Goal: Task Accomplishment & Management: Complete application form

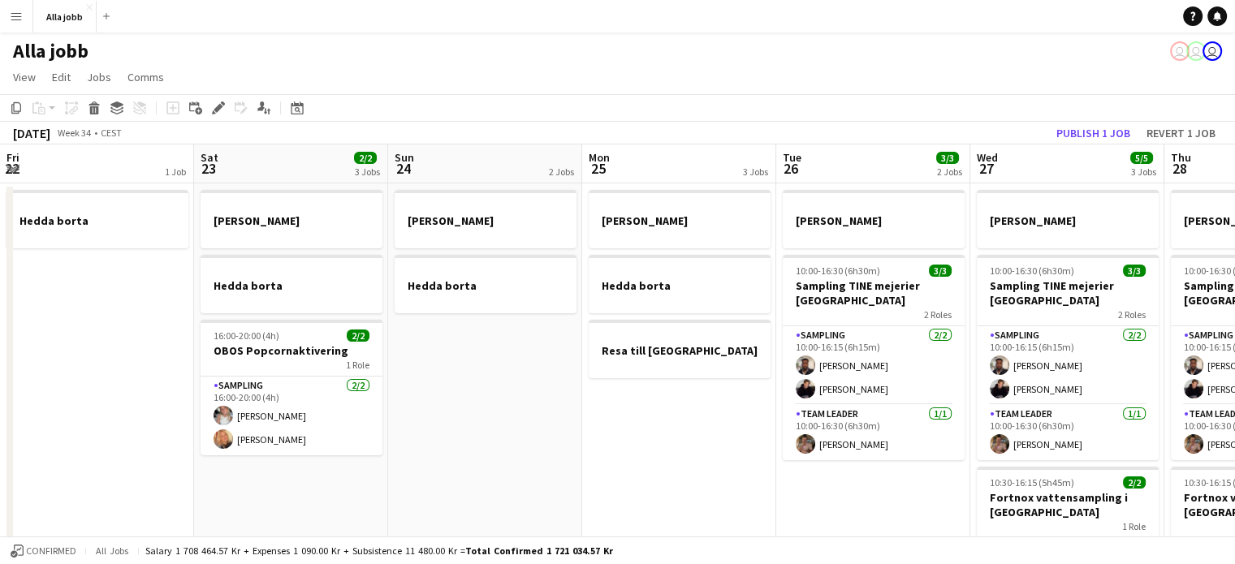
scroll to position [0, 343]
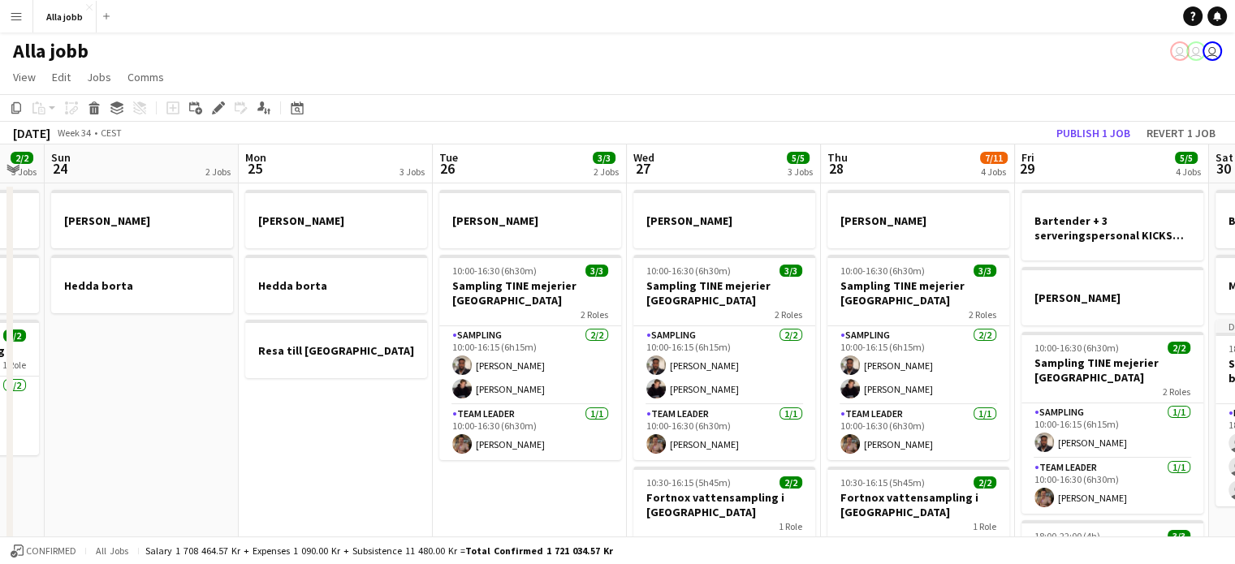
drag, startPoint x: 766, startPoint y: 96, endPoint x: 274, endPoint y: 100, distance: 491.9
click at [275, 98] on app-toolbar "Copy Paste Paste Ctrl+V Paste with crew Ctrl+Shift+V Paste linked Job [GEOGRAPH…" at bounding box center [617, 108] width 1235 height 28
click at [1039, 73] on app-page-menu "View Day view expanded Day view collapsed Month view Date picker Jump to [DATE]…" at bounding box center [617, 78] width 1235 height 31
drag, startPoint x: 1001, startPoint y: 67, endPoint x: 663, endPoint y: 80, distance: 337.9
click at [663, 80] on app-page-menu "View Day view expanded Day view collapsed Month view Date picker Jump to [DATE]…" at bounding box center [617, 78] width 1235 height 31
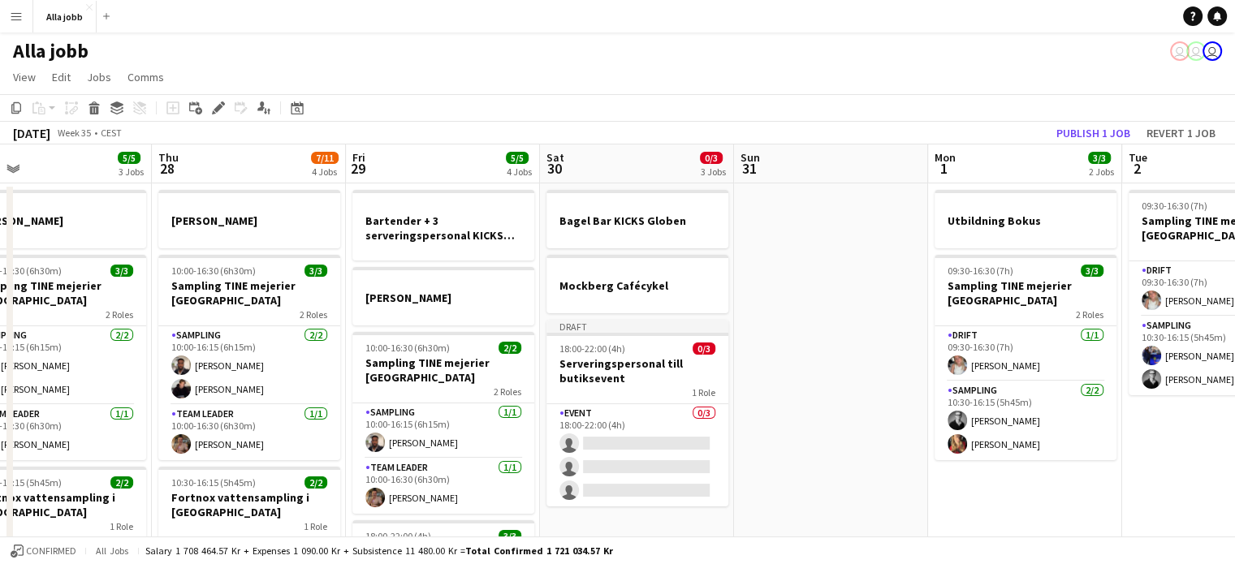
drag, startPoint x: 869, startPoint y: 343, endPoint x: 197, endPoint y: 304, distance: 673.2
click at [197, 304] on app-calendar-viewport "Sun 24 2 Jobs Mon 25 3 Jobs Tue 26 3/3 2 Jobs Wed 27 5/5 3 Jobs Thu 28 7/11 4 J…" at bounding box center [617, 521] width 1235 height 754
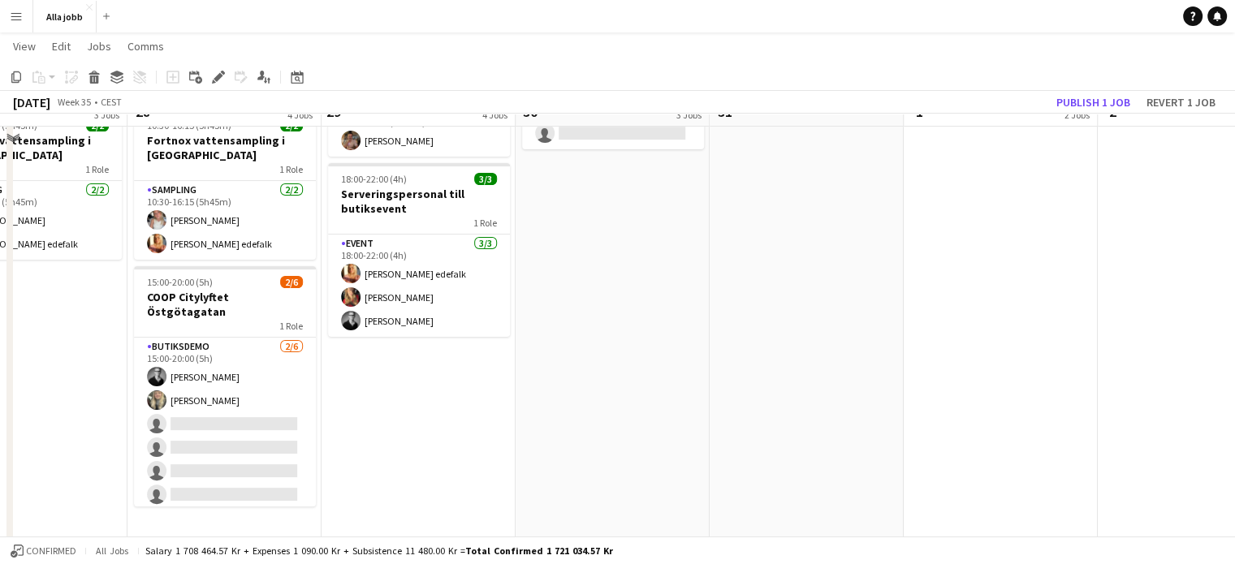
scroll to position [360, 0]
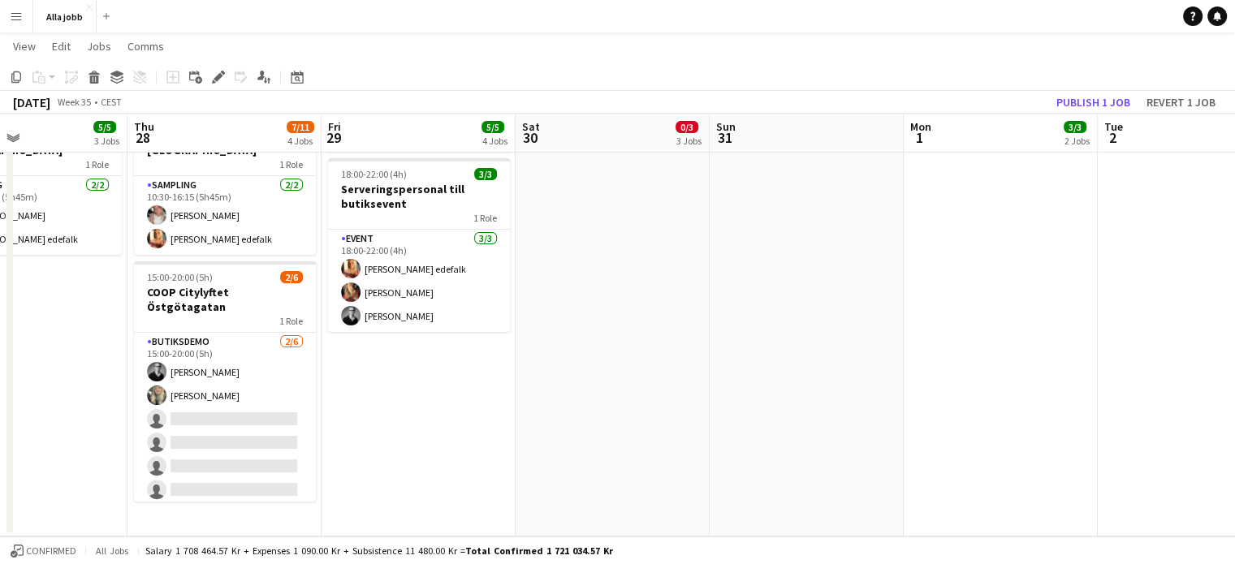
click at [433, 384] on app-date-cell "Bartender + 3 serveringspersonal KICKS Globen [PERSON_NAME] 10:00-16:30 (6h30m)…" at bounding box center [418, 178] width 194 height 715
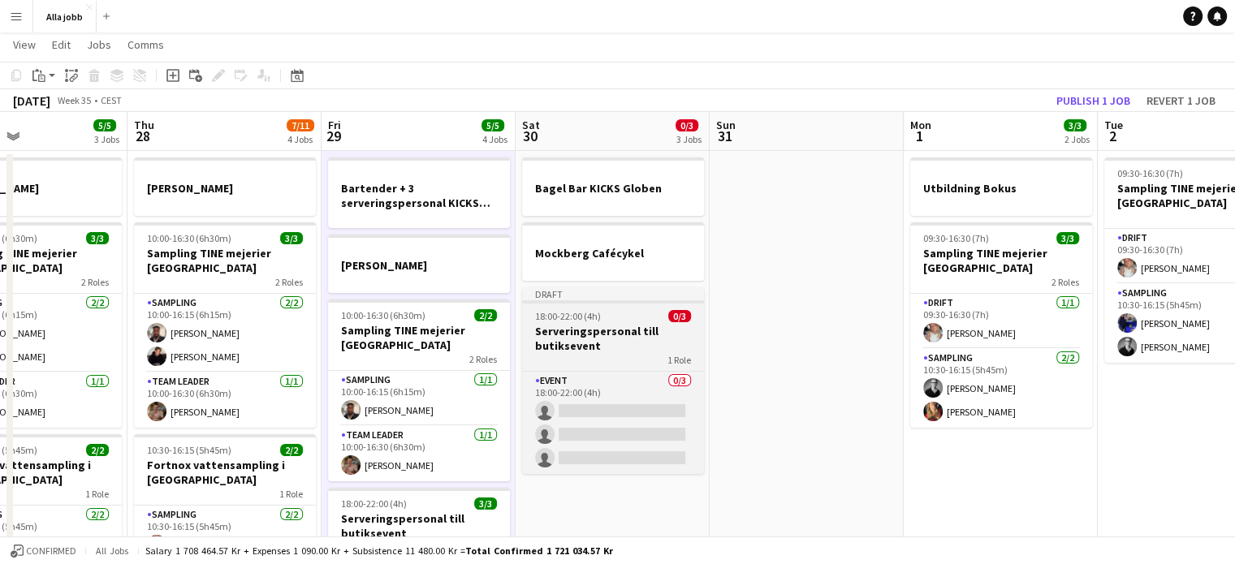
scroll to position [325, 0]
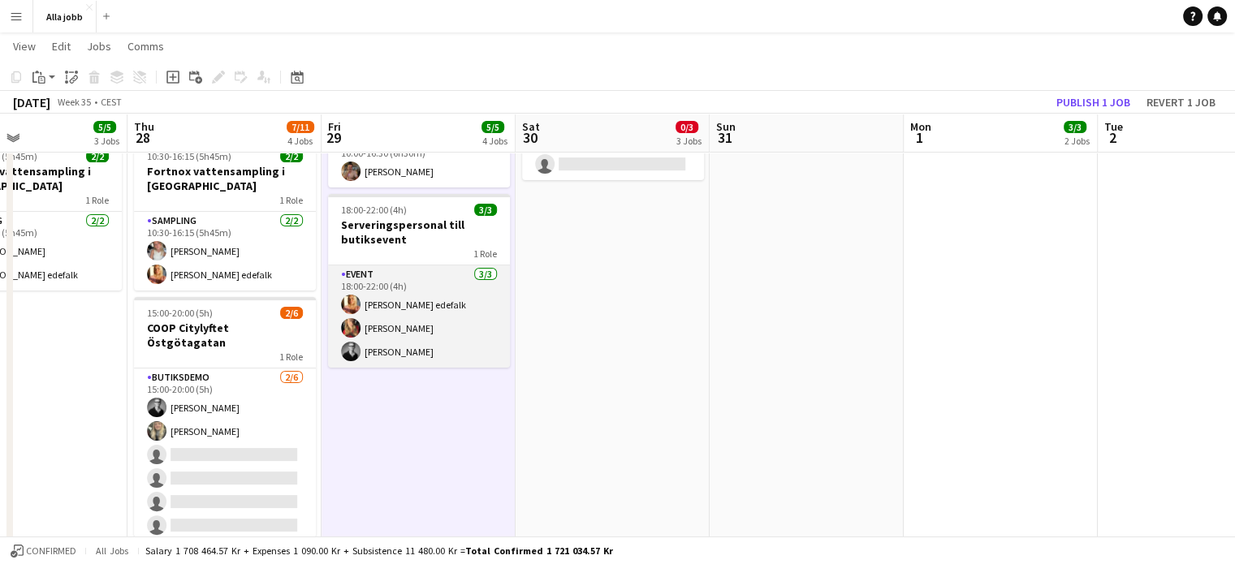
click at [431, 314] on app-card-role "Event [DATE] 18:00-22:00 (4h) [PERSON_NAME] [PERSON_NAME] [PERSON_NAME]" at bounding box center [419, 316] width 182 height 102
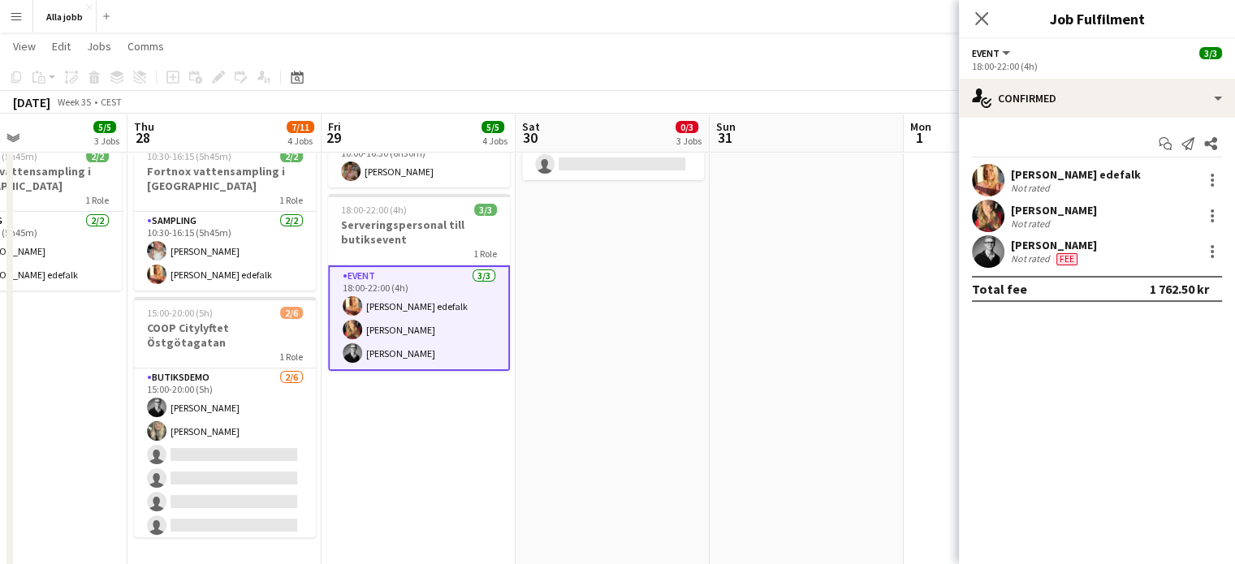
click at [1041, 131] on div "Start chat Send notification Share" at bounding box center [1097, 144] width 250 height 27
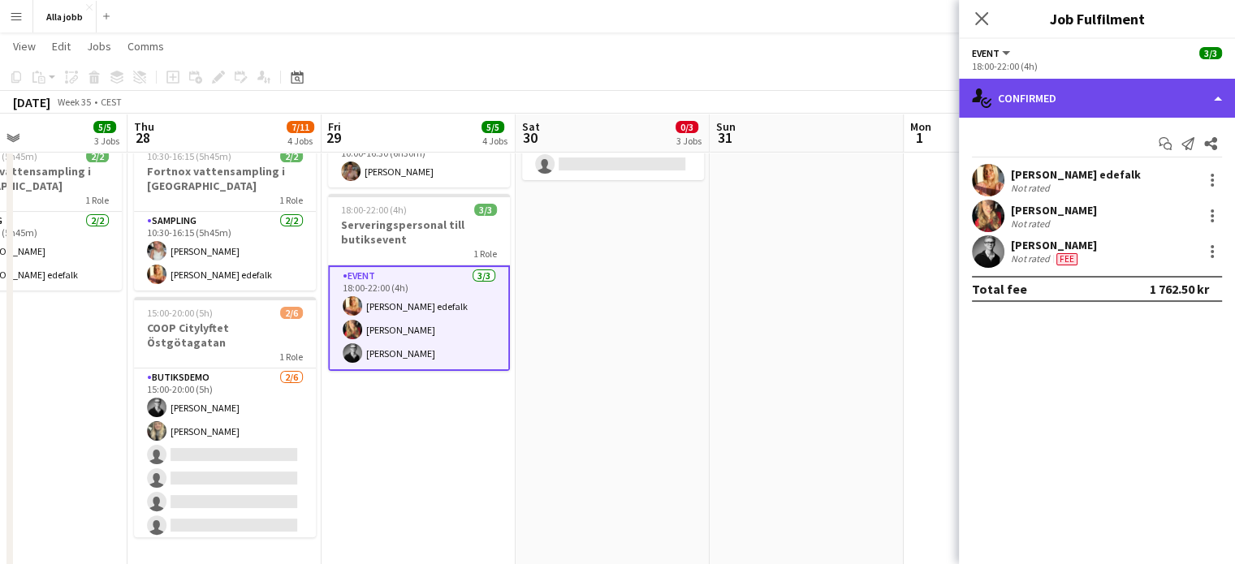
click at [1047, 99] on div "single-neutral-actions-check-2 Confirmed" at bounding box center [1097, 98] width 276 height 39
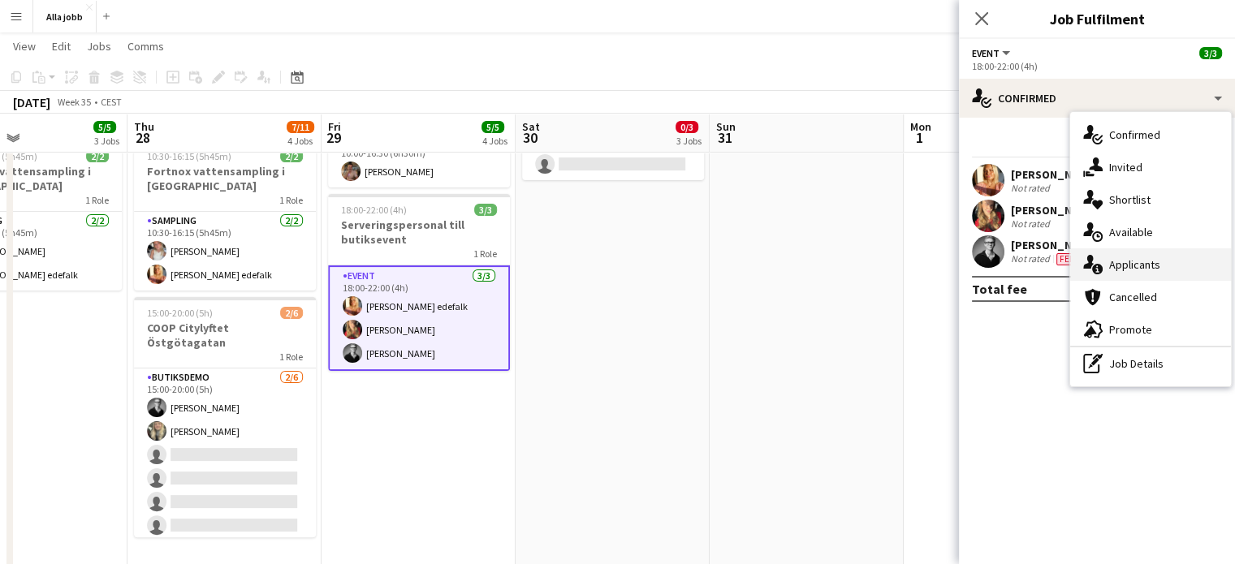
click at [1130, 254] on div "single-neutral-actions-information Applicants" at bounding box center [1150, 264] width 161 height 32
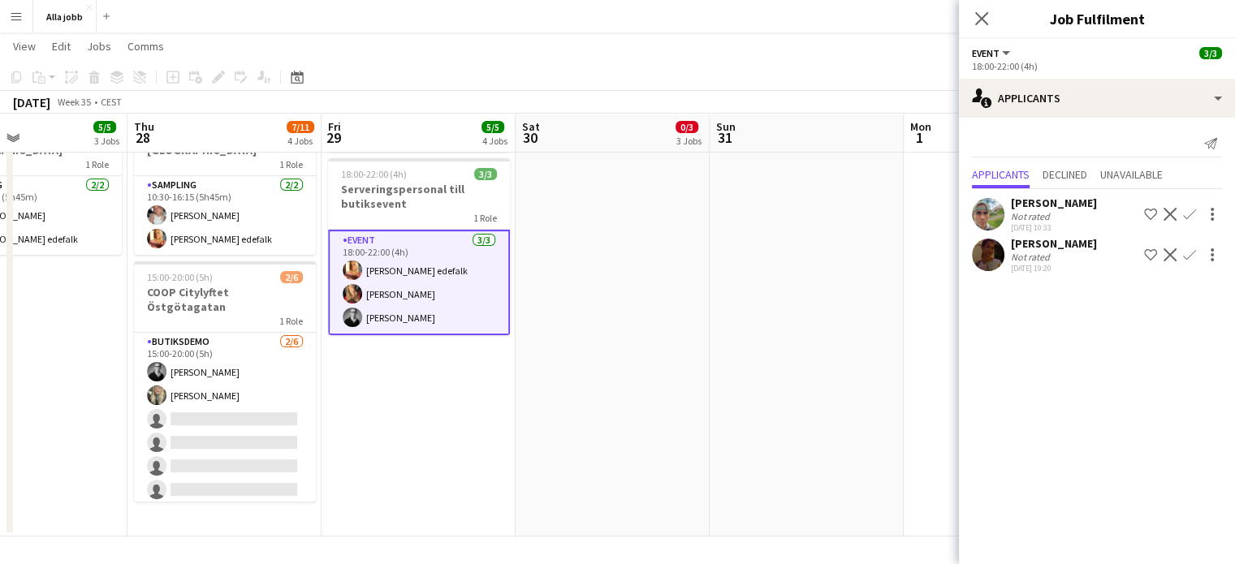
scroll to position [0, 572]
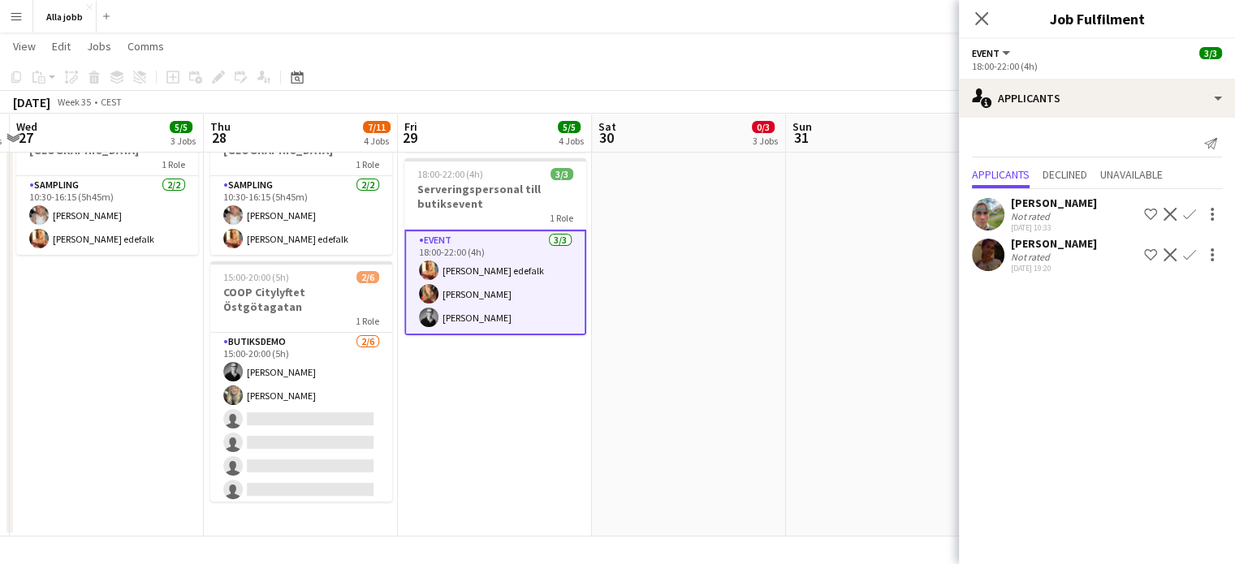
drag, startPoint x: 231, startPoint y: 351, endPoint x: 1016, endPoint y: 333, distance: 784.4
click at [1065, 337] on body "Menu Boards Boards Boards All jobs Status Workforce Workforce My Workforce Recr…" at bounding box center [617, 102] width 1235 height 925
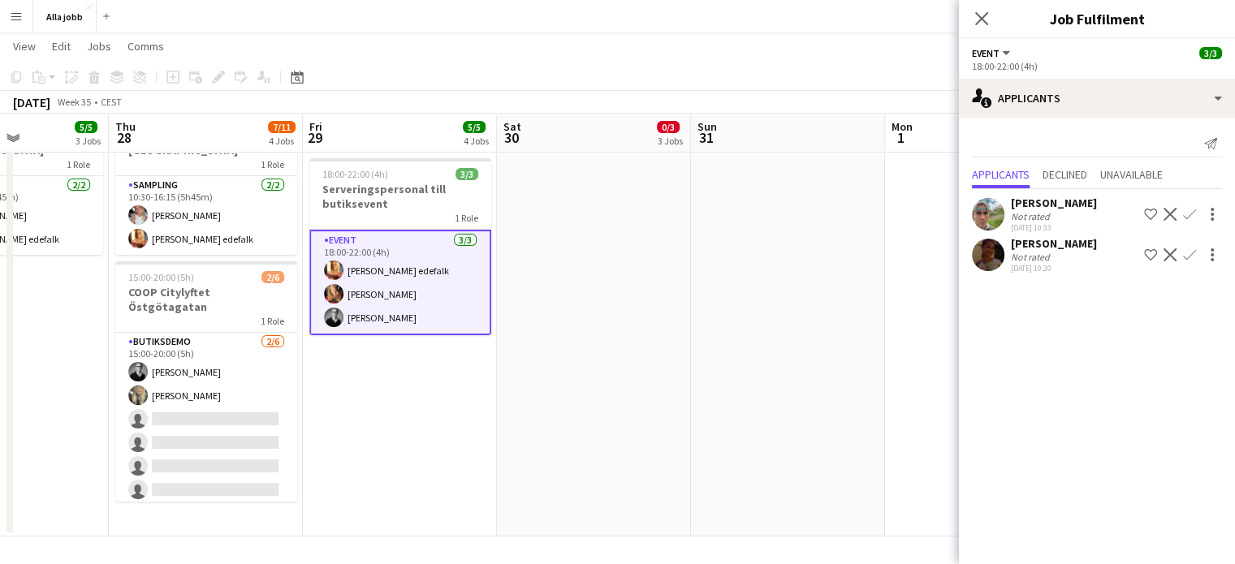
drag, startPoint x: 122, startPoint y: 342, endPoint x: 829, endPoint y: 361, distance: 707.3
click at [42, 362] on app-calendar-viewport "Sun 24 2 Jobs Mon 25 3 Jobs Tue 26 3/3 2 Jobs Wed 27 5/5 3 Jobs Thu 28 7/11 4 J…" at bounding box center [617, 120] width 1235 height 834
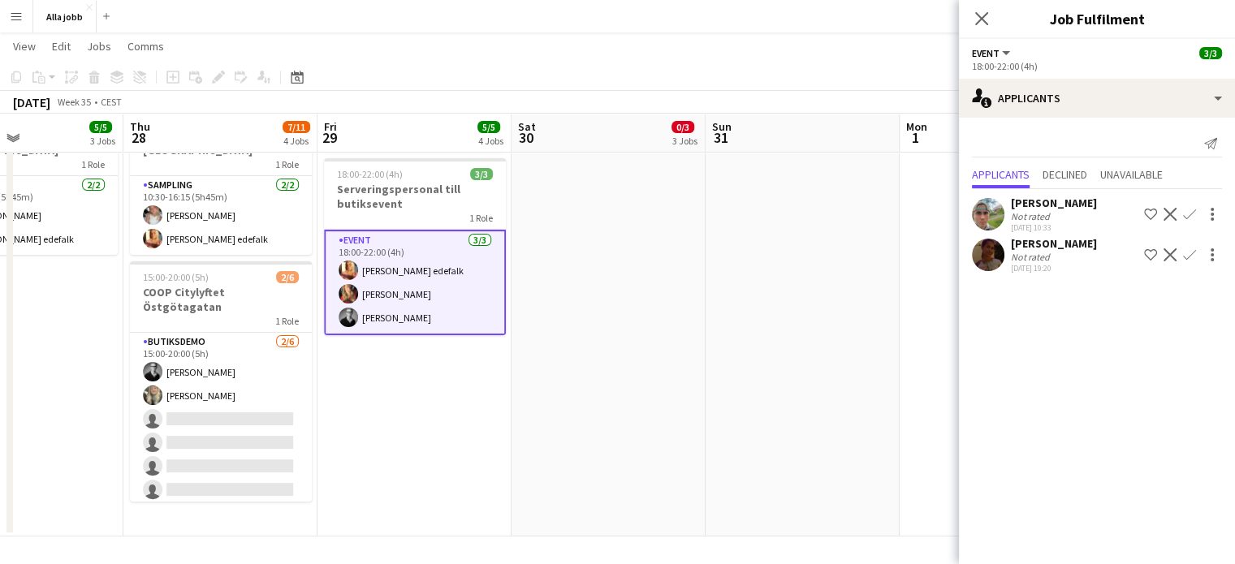
click at [1002, 248] on app-user-avatar at bounding box center [988, 255] width 32 height 32
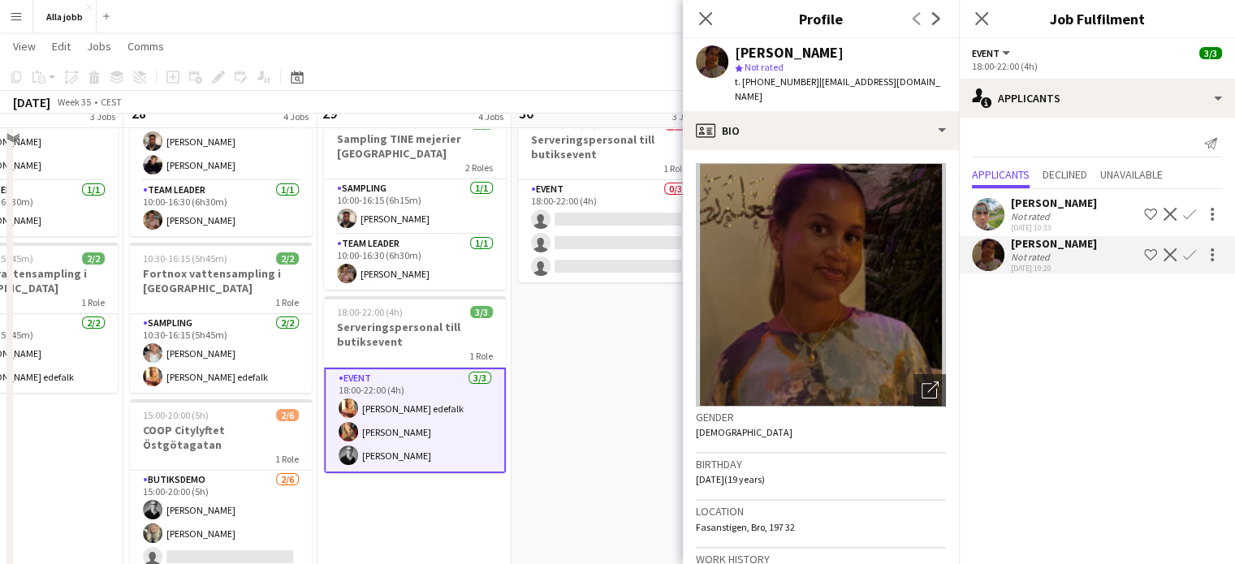
scroll to position [198, 0]
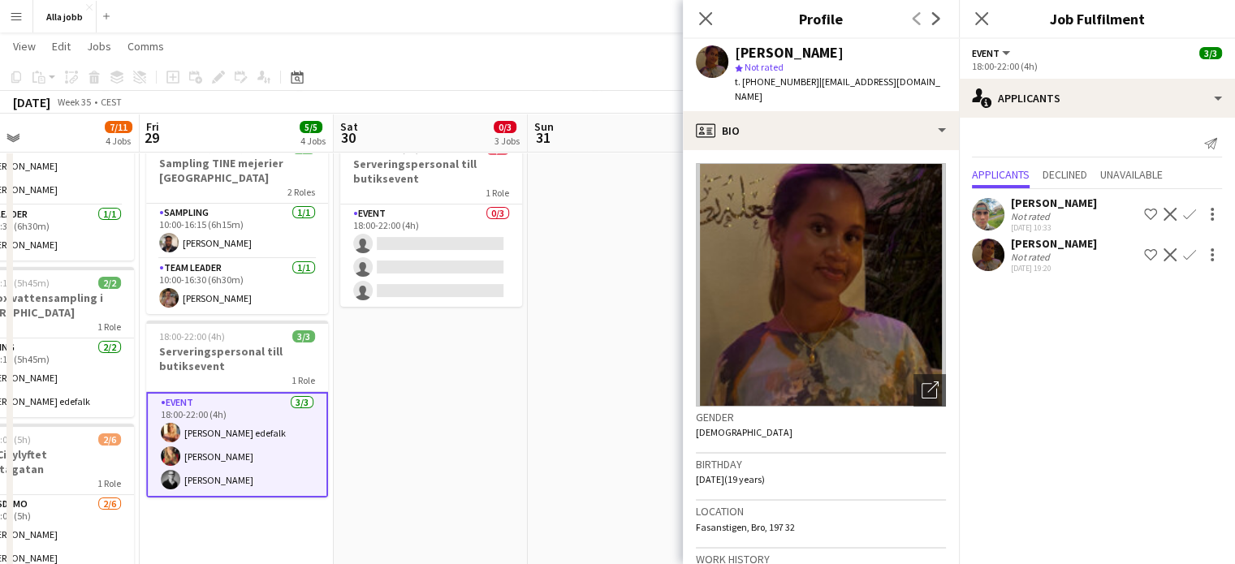
drag, startPoint x: 593, startPoint y: 357, endPoint x: 414, endPoint y: 359, distance: 178.6
click at [414, 359] on app-calendar-viewport "Mon 25 3 Jobs Tue 26 3/3 2 Jobs Wed 27 5/5 3 Jobs Thu 28 7/11 4 Jobs Fri 29 5/5…" at bounding box center [617, 282] width 1235 height 834
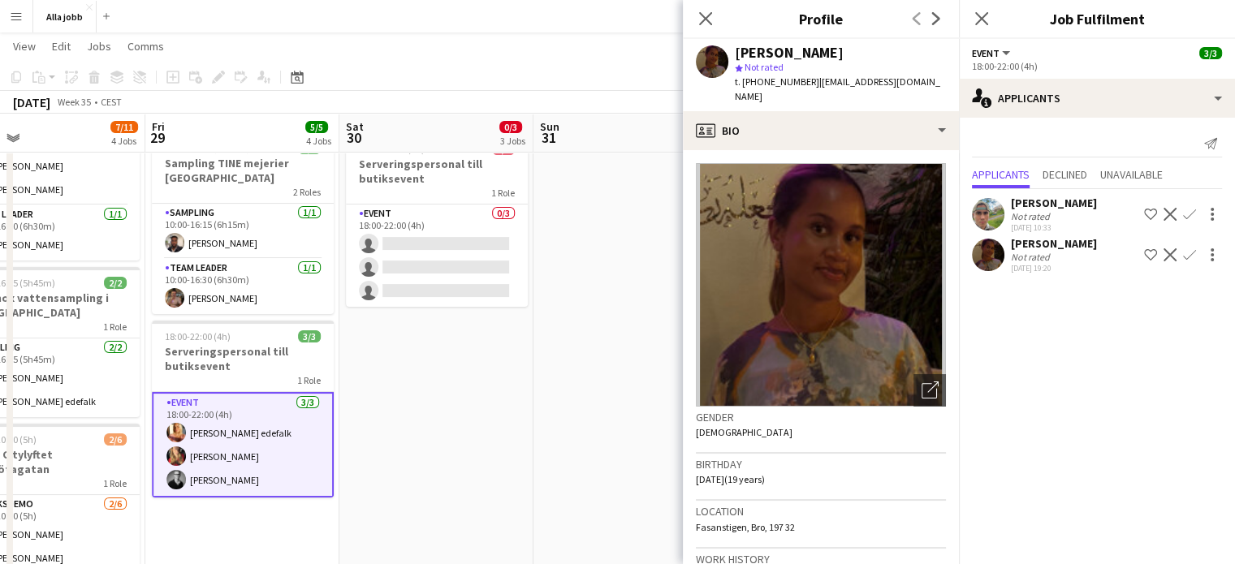
drag, startPoint x: 414, startPoint y: 359, endPoint x: 430, endPoint y: 363, distance: 16.7
click at [429, 363] on app-calendar-viewport "Mon 25 3 Jobs Tue 26 3/3 2 Jobs Wed 27 5/5 3 Jobs Thu 28 7/11 4 Jobs Fri 29 5/5…" at bounding box center [617, 282] width 1235 height 834
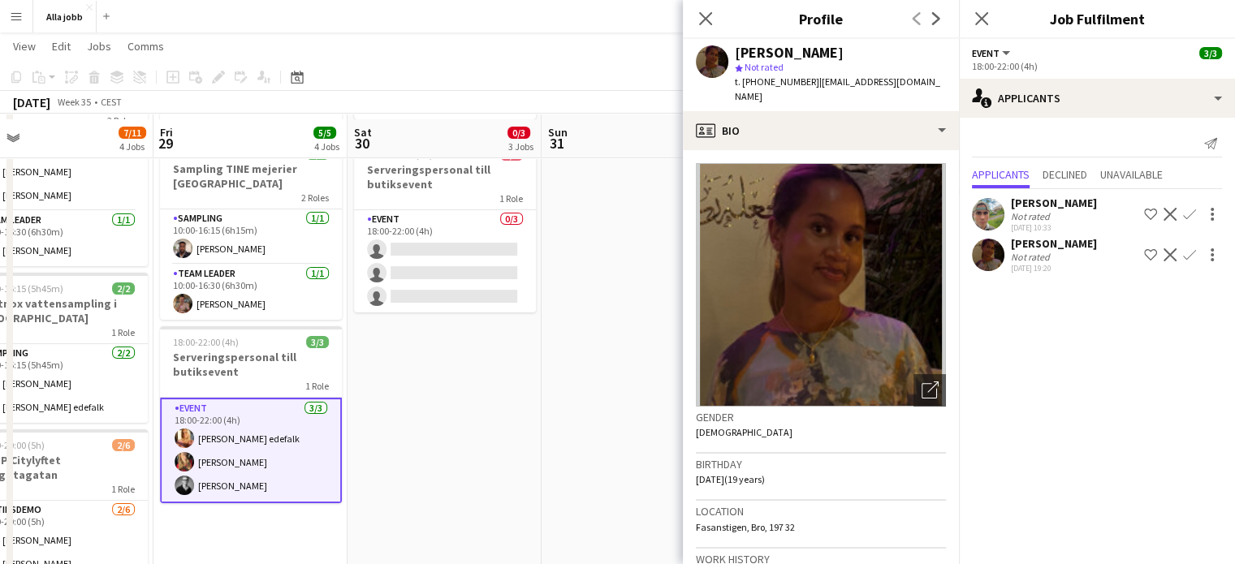
scroll to position [0, 0]
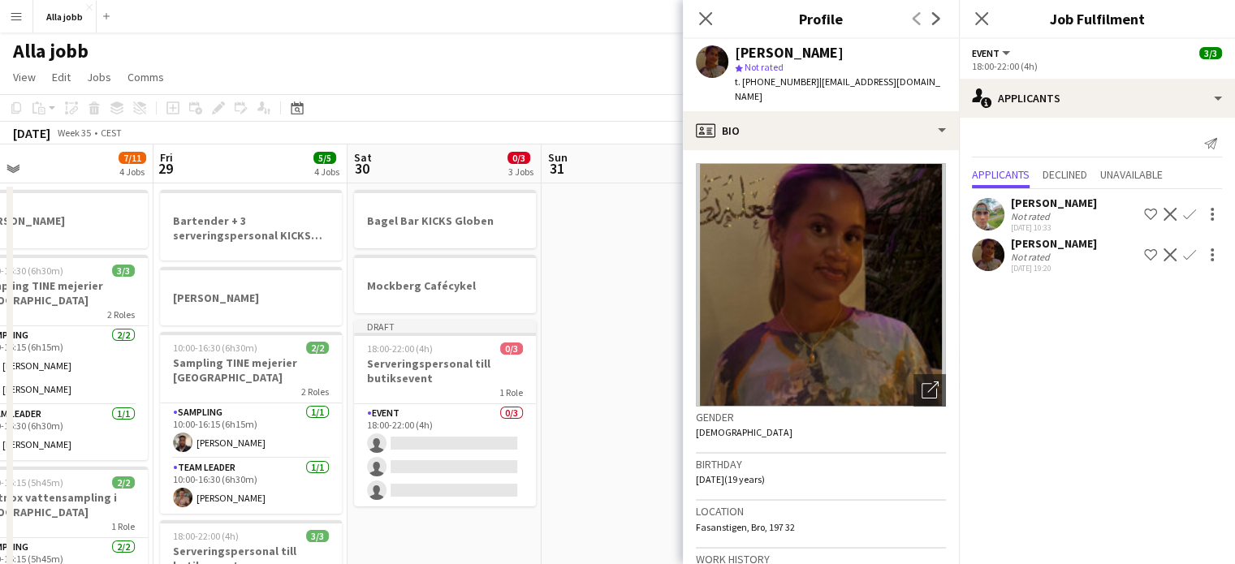
click at [627, 302] on app-date-cell at bounding box center [638, 540] width 194 height 715
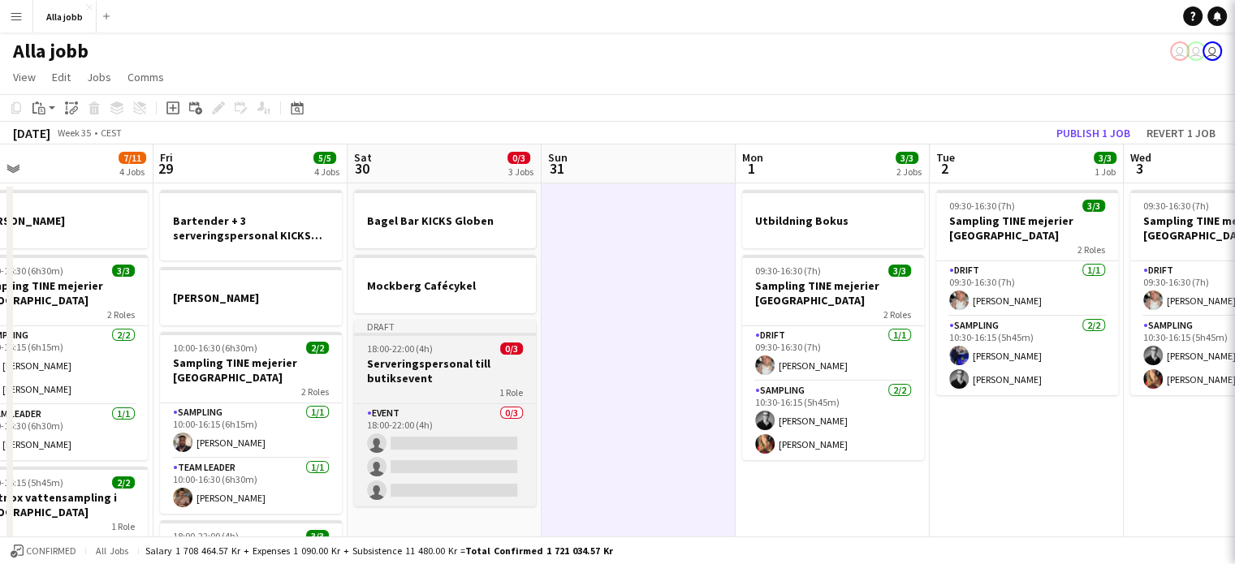
click at [465, 373] on h3 "Serveringspersonal till butiksevent" at bounding box center [445, 370] width 182 height 29
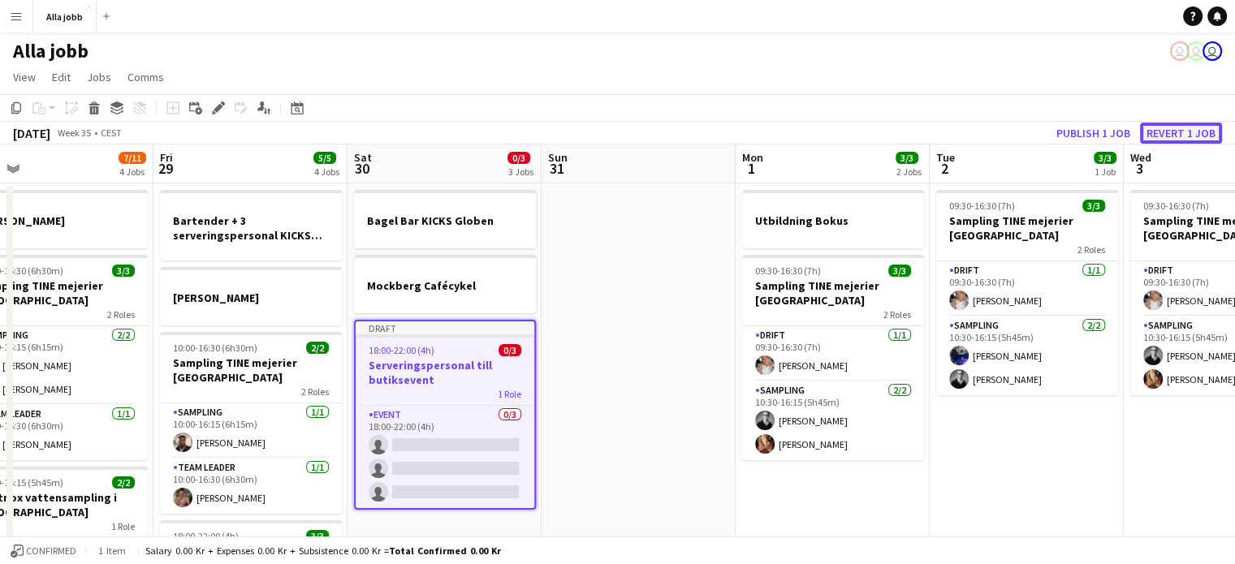
click at [1189, 131] on button "Revert 1 job" at bounding box center [1181, 133] width 82 height 21
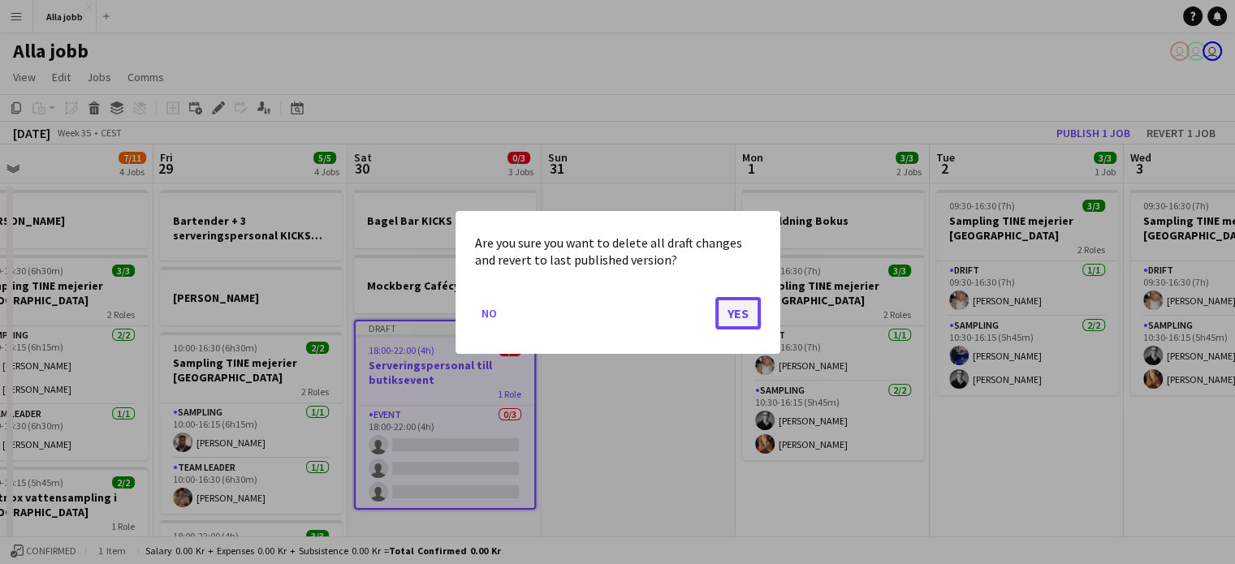
click at [726, 317] on button "Yes" at bounding box center [737, 312] width 45 height 32
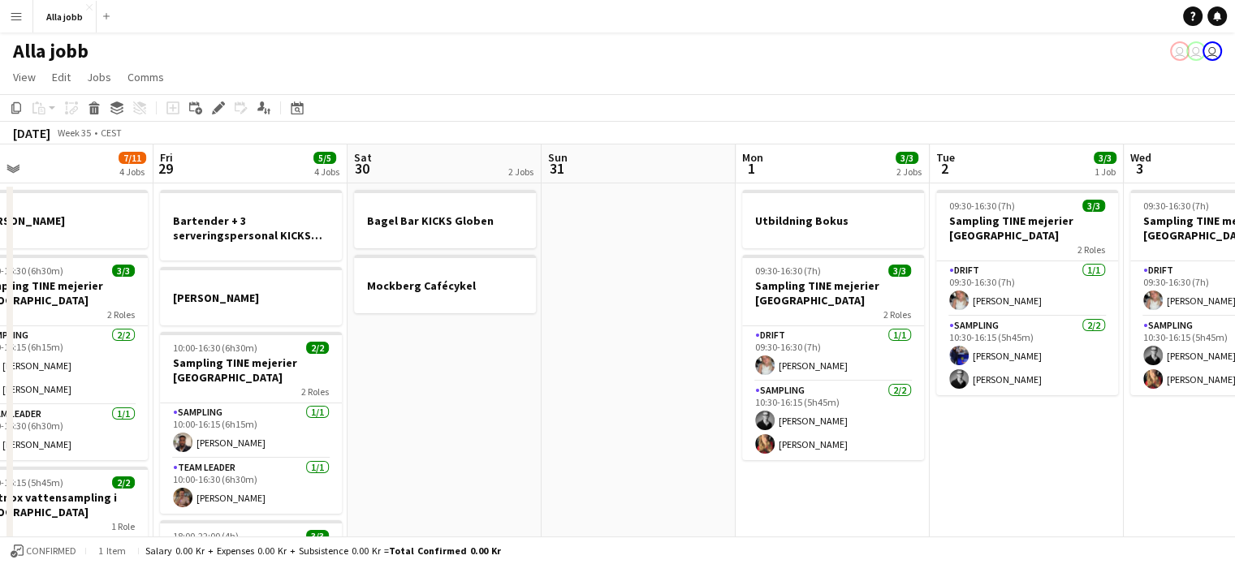
click at [684, 311] on app-date-cell at bounding box center [638, 540] width 194 height 715
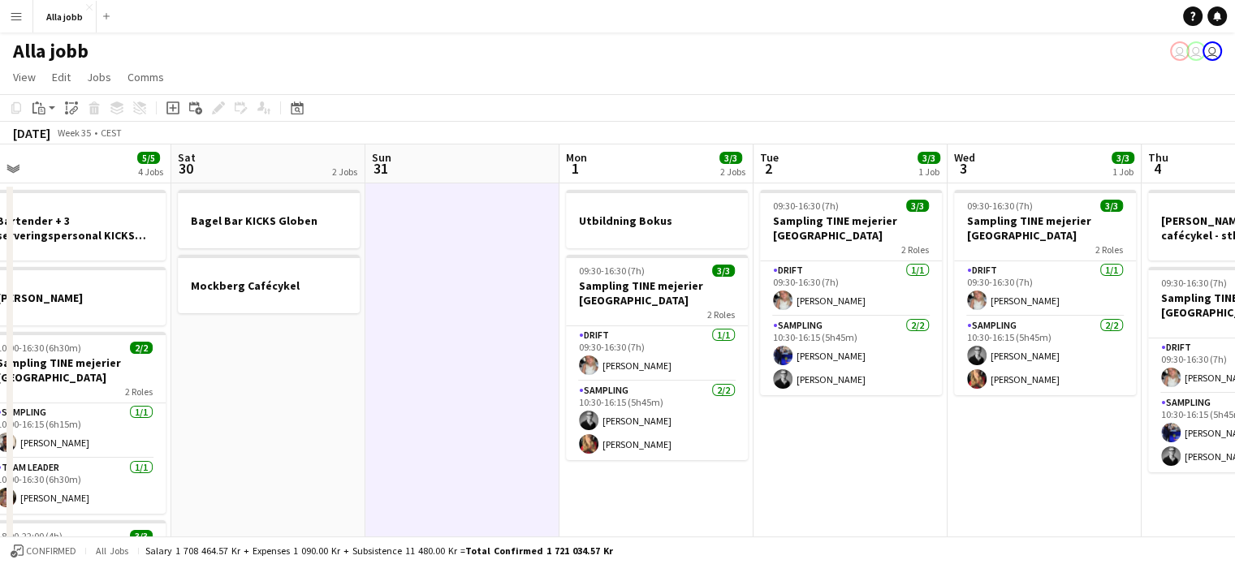
drag, startPoint x: 774, startPoint y: 348, endPoint x: 209, endPoint y: 354, distance: 564.2
click at [209, 354] on app-calendar-viewport "Tue 26 3/3 2 Jobs Wed 27 5/5 3 Jobs Thu 28 7/11 4 Jobs Fri 29 5/5 4 Jobs Sat 30…" at bounding box center [617, 521] width 1235 height 754
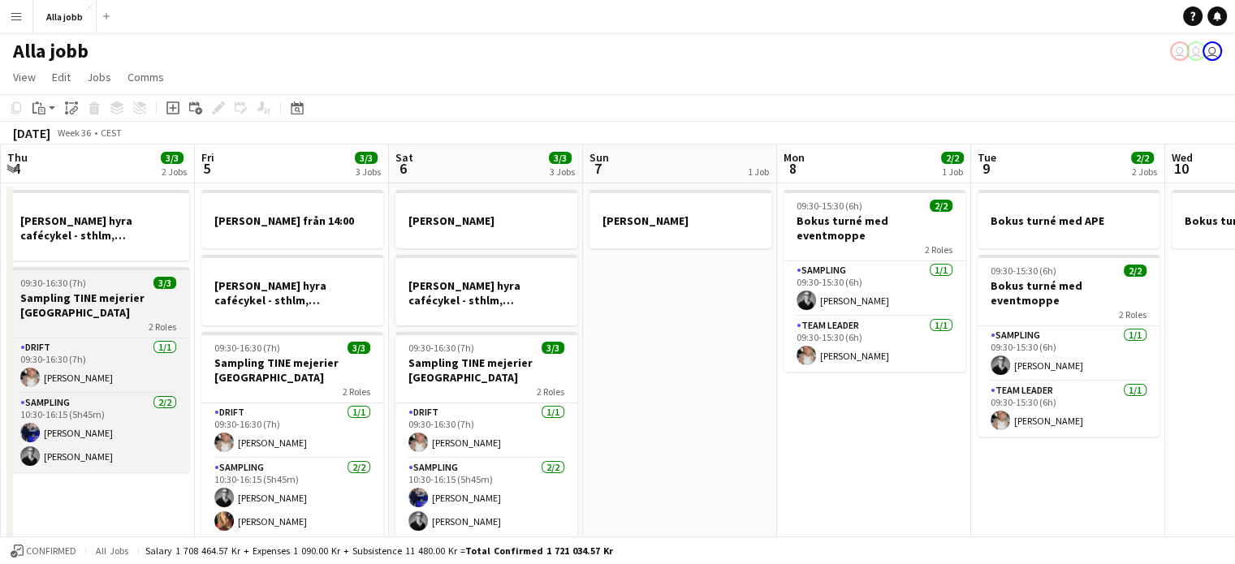
drag, startPoint x: 789, startPoint y: 347, endPoint x: 81, endPoint y: 310, distance: 708.8
click at [36, 314] on app-calendar-viewport "Mon 1 3/3 2 Jobs Tue 2 3/3 1 Job Wed 3 3/3 1 Job Thu 4 3/3 2 Jobs Fri 5 3/3 3 J…" at bounding box center [617, 521] width 1235 height 754
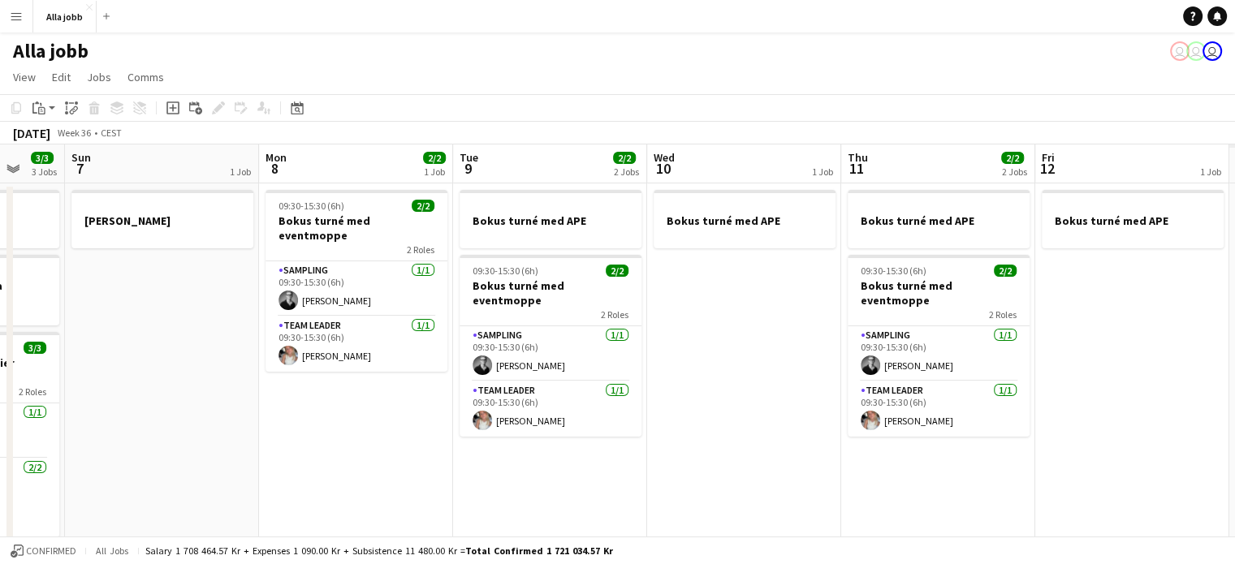
drag, startPoint x: 540, startPoint y: 305, endPoint x: 22, endPoint y: 301, distance: 517.9
click at [22, 301] on app-calendar-viewport "Wed 3 3/3 1 Job Thu 4 3/3 2 Jobs Fri 5 3/3 3 Jobs Sat 6 3/3 3 Jobs Sun 7 1 Job …" at bounding box center [617, 521] width 1235 height 754
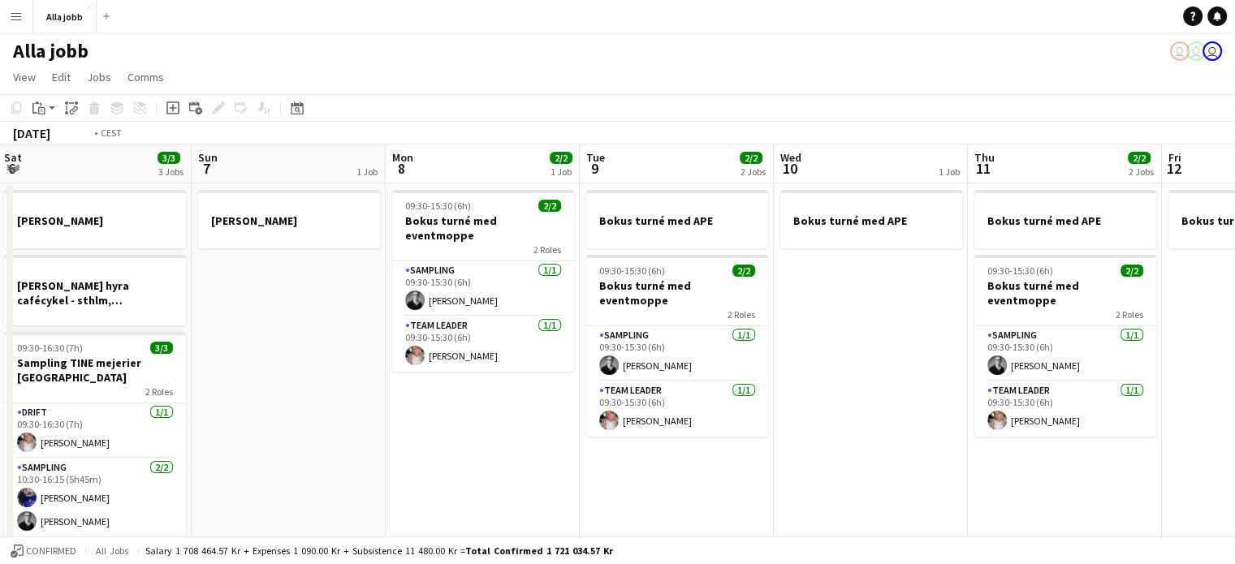
drag, startPoint x: 636, startPoint y: 329, endPoint x: -12, endPoint y: 322, distance: 648.6
click at [0, 322] on html "Menu Boards Boards Boards All jobs Status Workforce Workforce My Workforce Recr…" at bounding box center [617, 463] width 1235 height 926
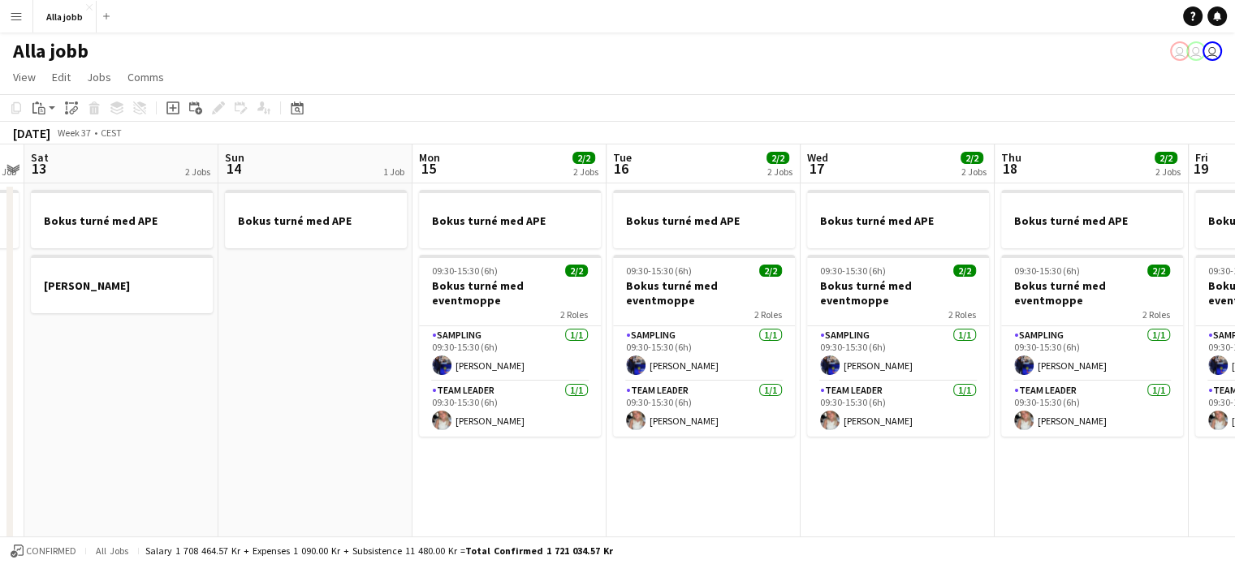
drag, startPoint x: 661, startPoint y: 325, endPoint x: 125, endPoint y: 331, distance: 535.8
click at [85, 334] on app-calendar-viewport "Wed 10 1 Job Thu 11 2/2 2 Jobs Fri 12 1 Job Sat 13 2 Jobs Sun 14 1 Job Mon 15 2…" at bounding box center [617, 521] width 1235 height 754
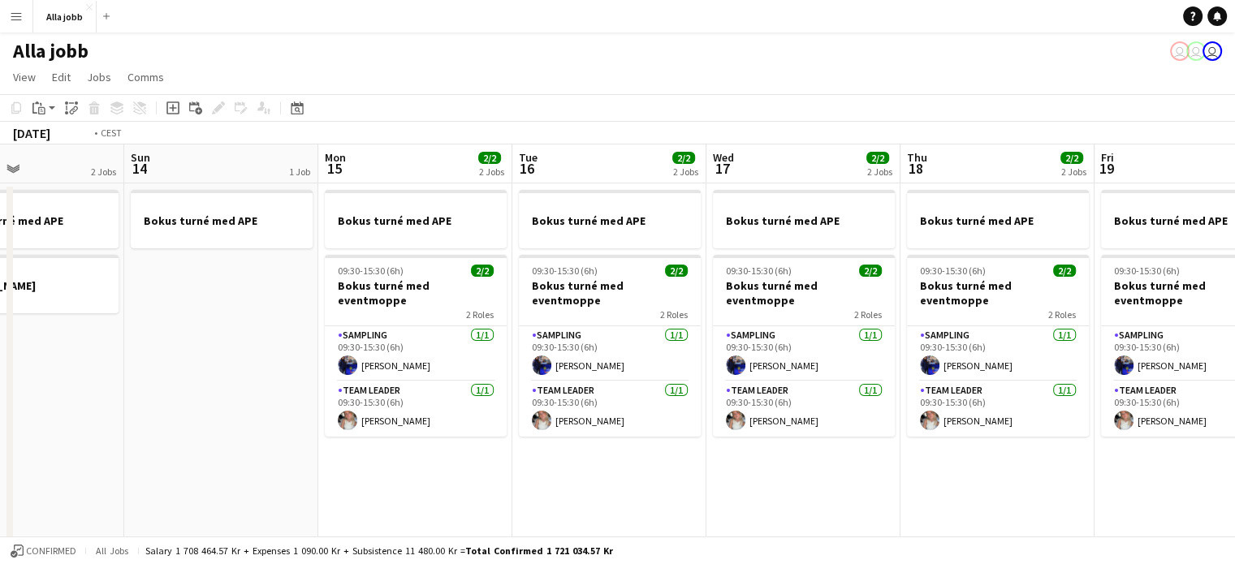
drag, startPoint x: 578, startPoint y: 326, endPoint x: 109, endPoint y: 350, distance: 469.8
click at [109, 350] on app-calendar-viewport "Thu 11 2/2 2 Jobs Fri 12 1 Job Sat 13 2 Jobs Sun 14 1 Job Mon 15 2/2 2 Jobs Tue…" at bounding box center [617, 521] width 1235 height 754
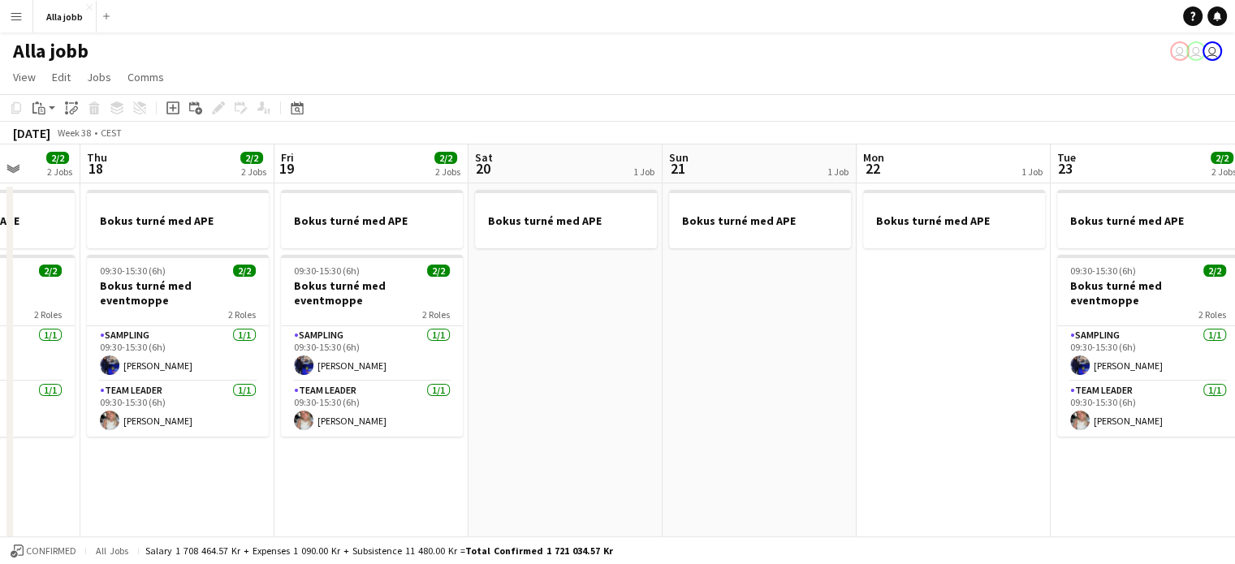
drag, startPoint x: 640, startPoint y: 351, endPoint x: 237, endPoint y: 355, distance: 403.5
click at [237, 355] on app-calendar-viewport "Mon 15 2/2 2 Jobs Tue 16 2/2 2 Jobs Wed 17 2/2 2 Jobs Thu 18 2/2 2 Jobs Fri 19 …" at bounding box center [617, 521] width 1235 height 754
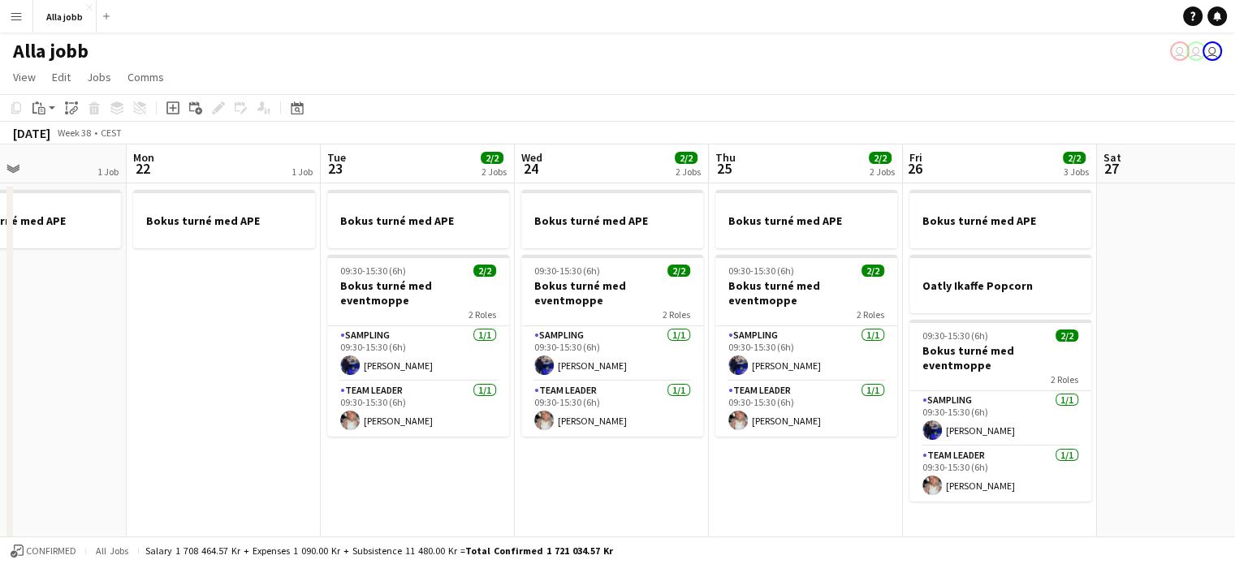
drag, startPoint x: 763, startPoint y: 337, endPoint x: 33, endPoint y: 337, distance: 729.8
click at [33, 337] on app-calendar-viewport "Thu 18 2/2 2 Jobs Fri 19 2/2 2 Jobs Sat 20 1 Job Sun 21 1 Job Mon 22 1 Job Tue …" at bounding box center [617, 521] width 1235 height 754
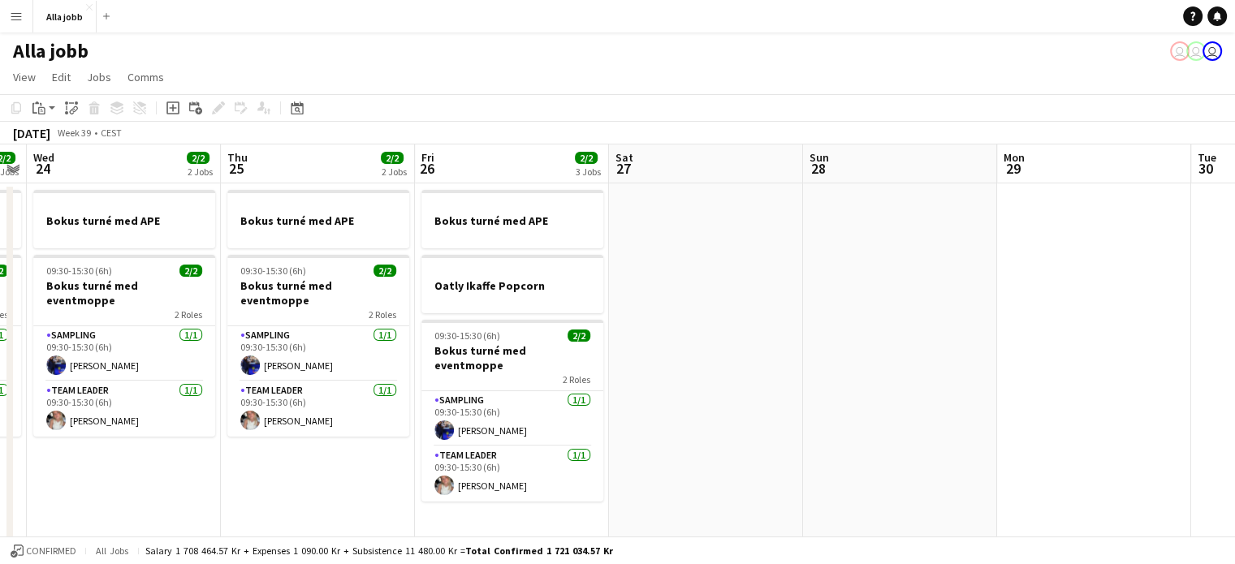
drag, startPoint x: 528, startPoint y: 322, endPoint x: 39, endPoint y: 317, distance: 488.7
click at [39, 317] on app-calendar-viewport "Sat 20 1 Job Sun 21 1 Job Mon 22 1 Job Tue 23 2/2 2 Jobs Wed 24 2/2 2 Jobs Thu …" at bounding box center [617, 521] width 1235 height 754
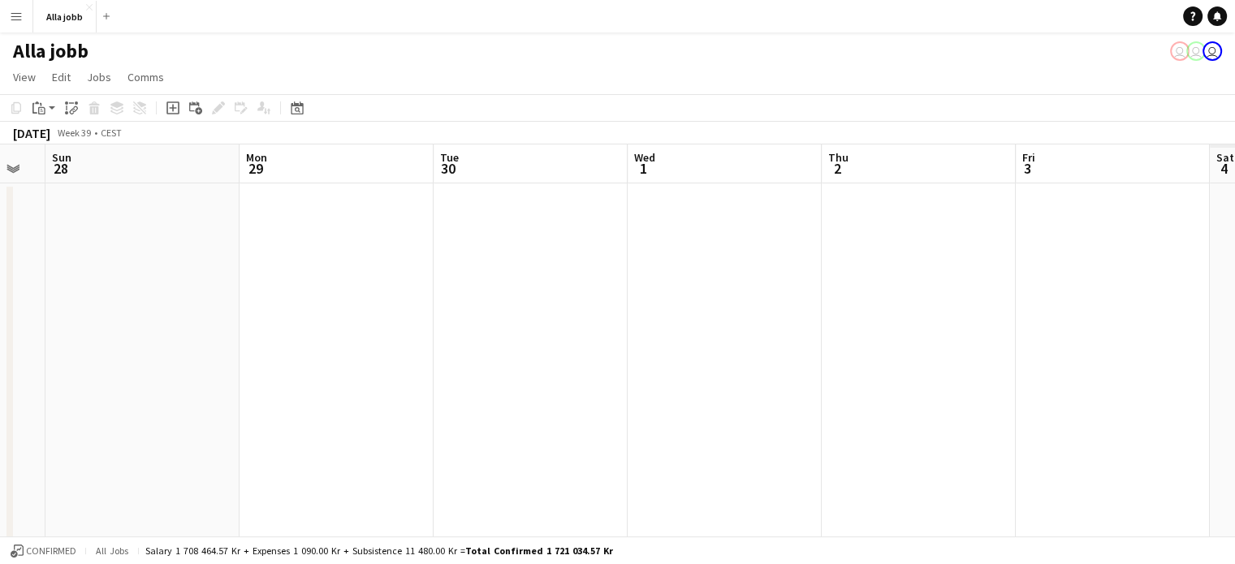
drag, startPoint x: 852, startPoint y: 321, endPoint x: 107, endPoint y: 337, distance: 745.4
click at [91, 340] on app-calendar-viewport "Wed 24 2/2 2 Jobs Thu 25 2/2 2 Jobs Fri 26 2/2 3 Jobs Sat 27 Sun 28 Mon 29 Tue …" at bounding box center [617, 521] width 1235 height 754
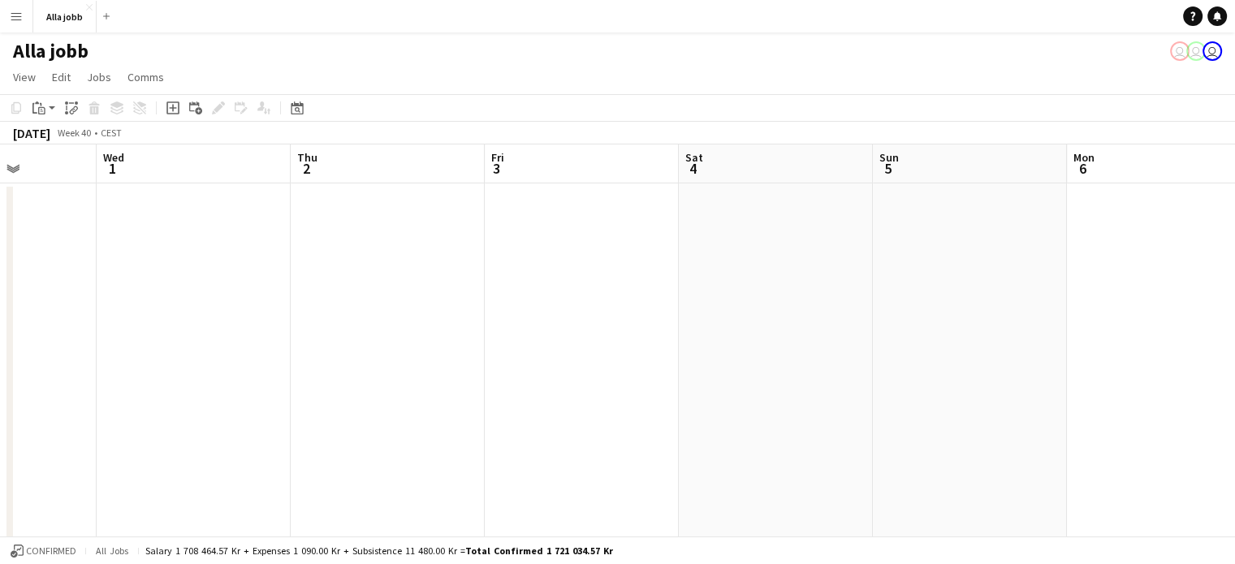
drag, startPoint x: 786, startPoint y: 340, endPoint x: 225, endPoint y: 352, distance: 561.1
click at [225, 352] on app-calendar-viewport "Sun 28 Mon 29 Tue 30 Wed 1 Thu 2 Fri 3 Sat 4 Sun 5 Mon 6 Tue 7 Wed 8 Thu 9" at bounding box center [617, 521] width 1235 height 754
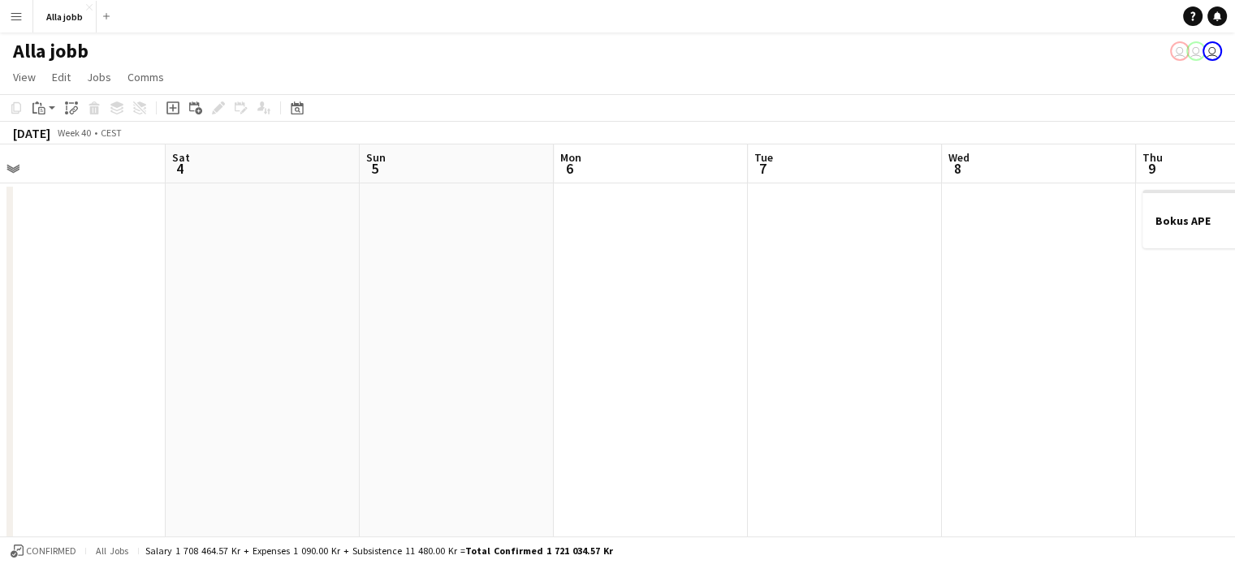
drag, startPoint x: 783, startPoint y: 343, endPoint x: 410, endPoint y: 344, distance: 373.4
click at [410, 344] on app-calendar-viewport "Tue 30 Wed 1 Thu 2 Fri 3 Sat 4 Sun 5 Mon 6 Tue 7 Wed 8 Thu 9 1 Job Fri 10 Sat 1…" at bounding box center [617, 521] width 1235 height 754
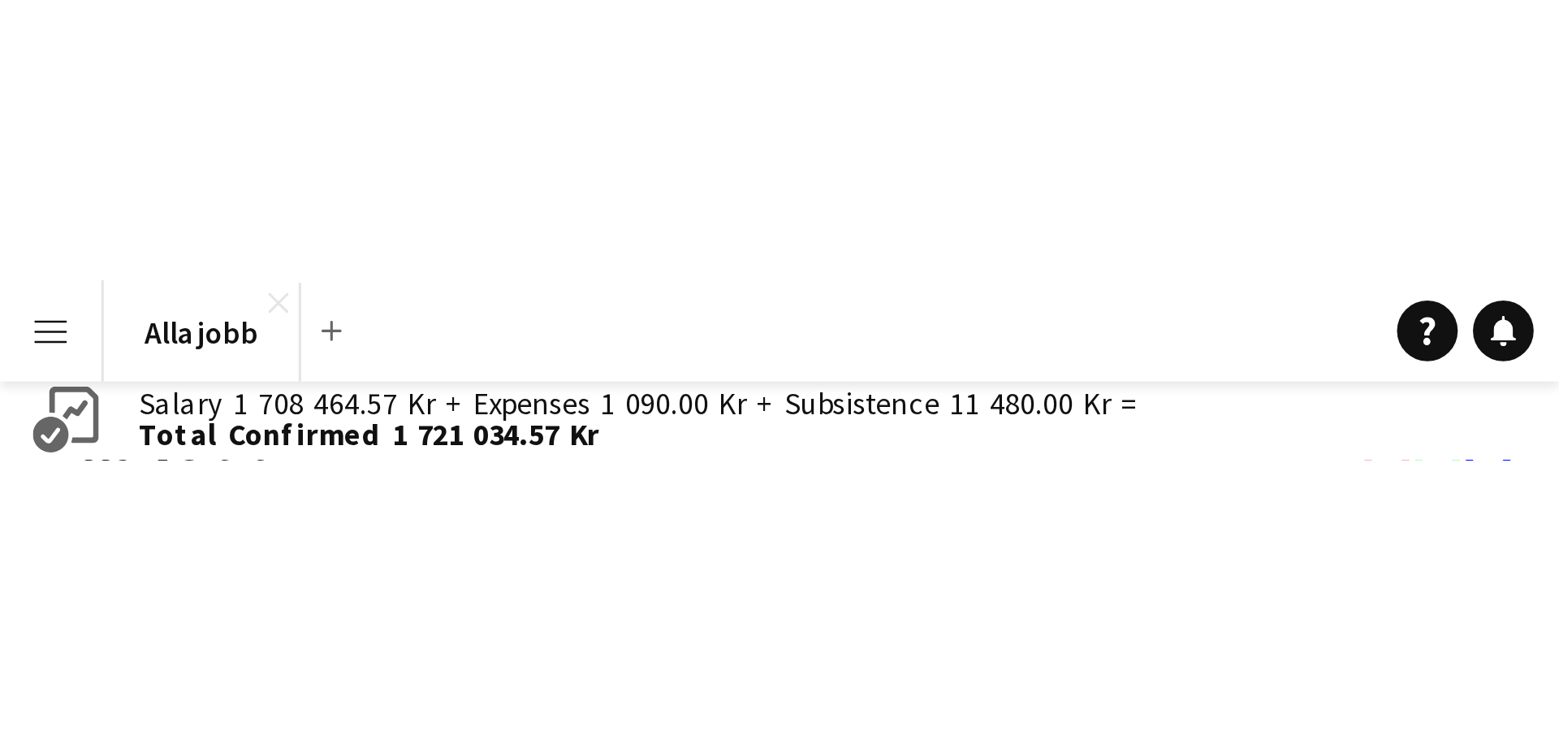
scroll to position [0, 625]
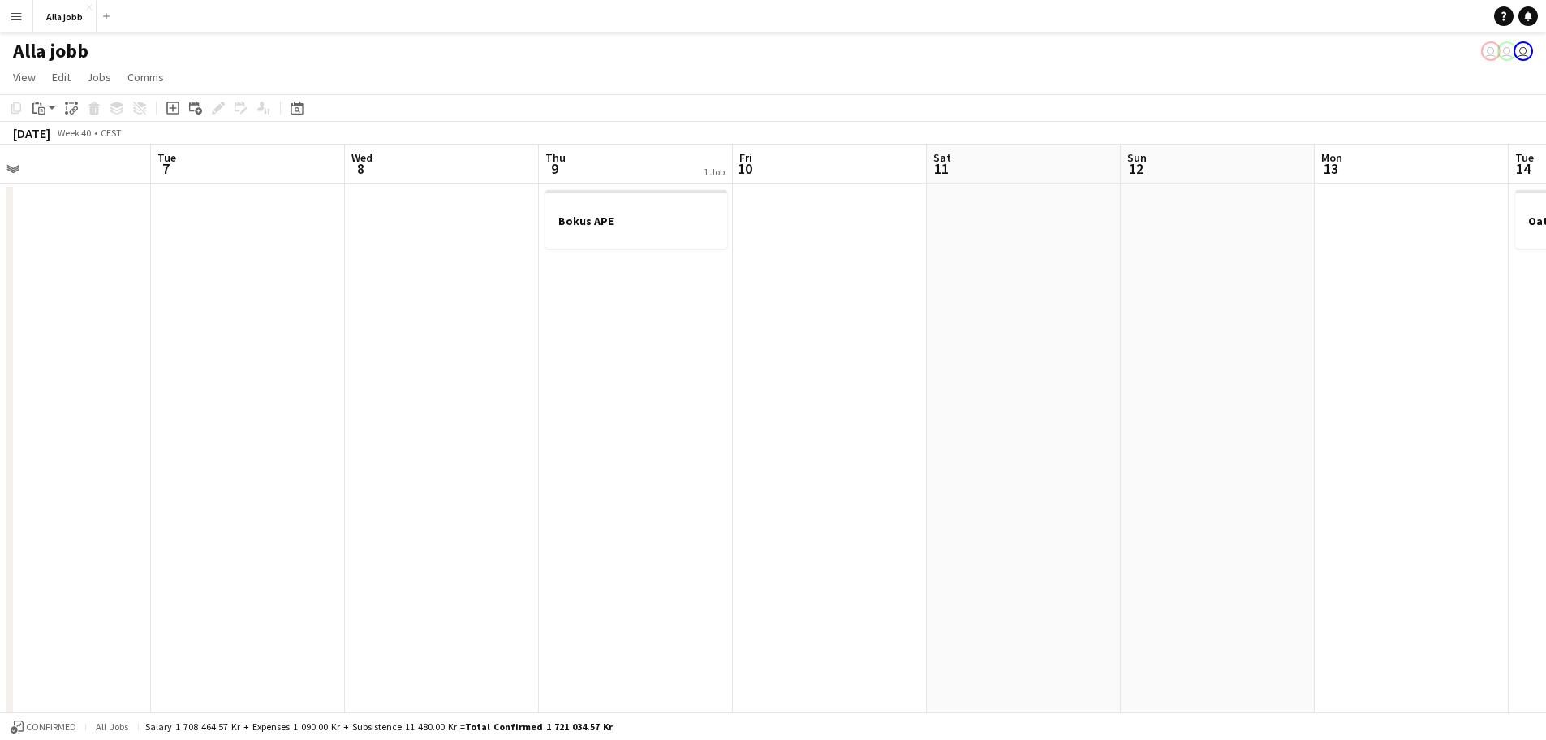
click at [976, 416] on app-date-cell at bounding box center [1024, 540] width 194 height 715
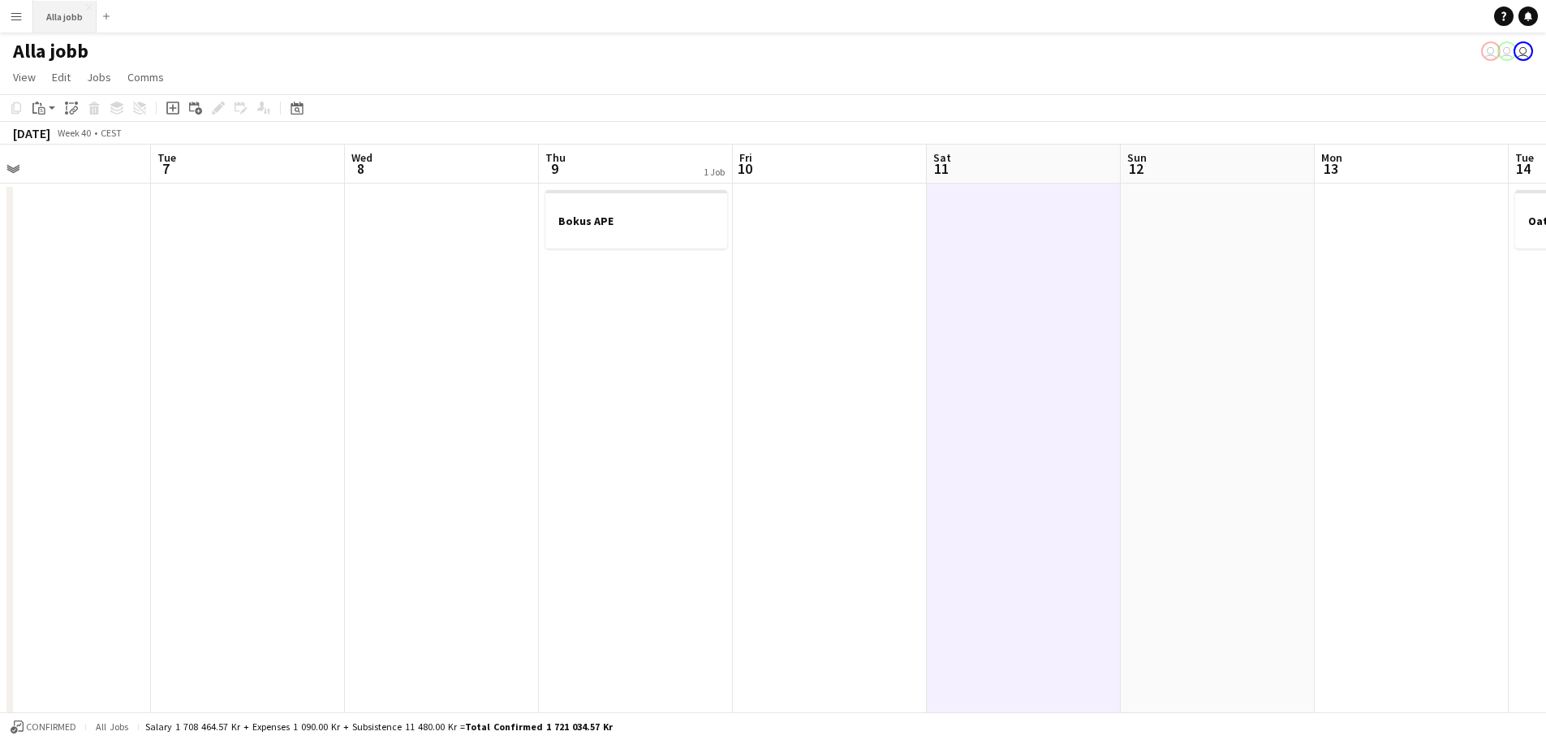
click at [64, 9] on button "Alla jobb Close" at bounding box center [64, 17] width 63 height 32
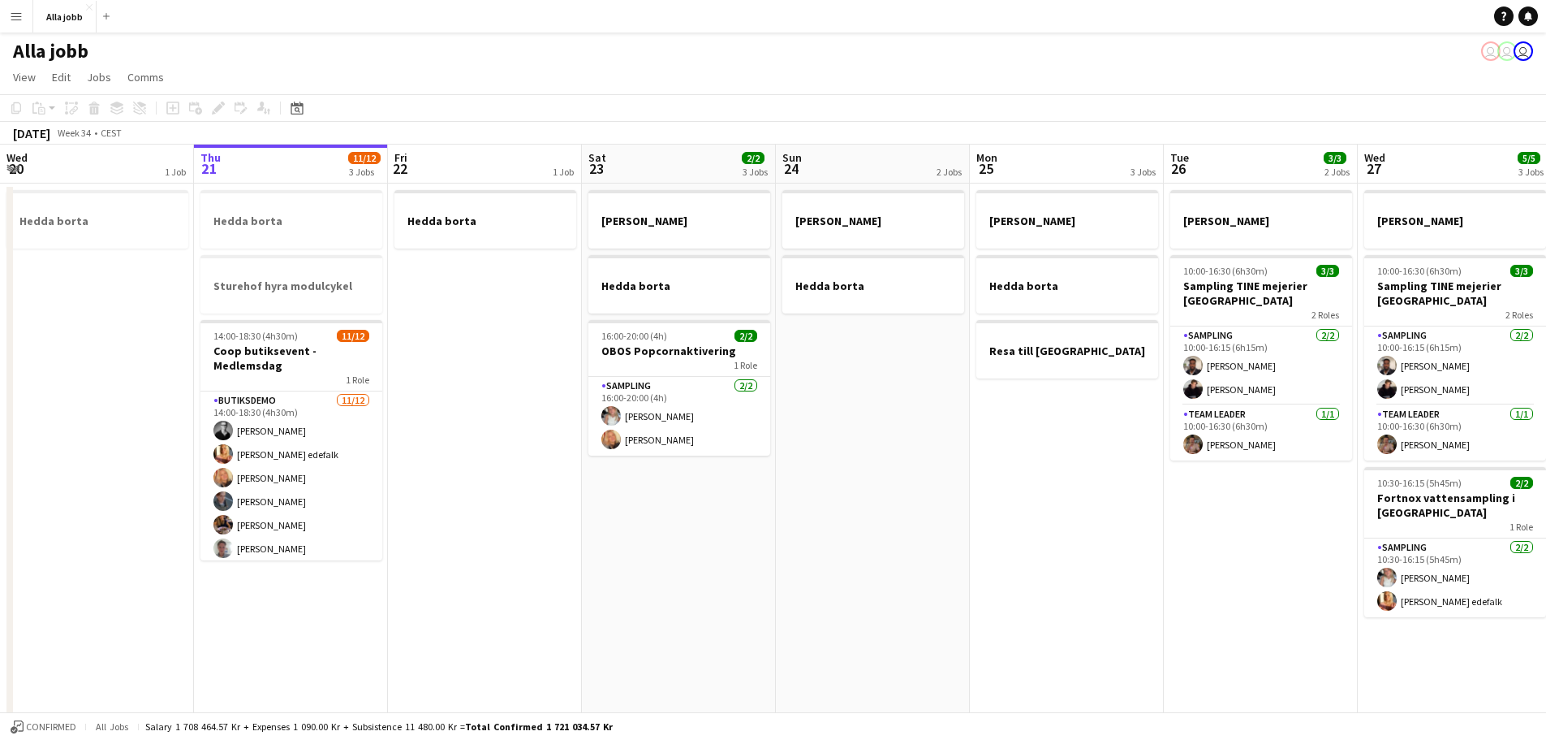
scroll to position [0, 494]
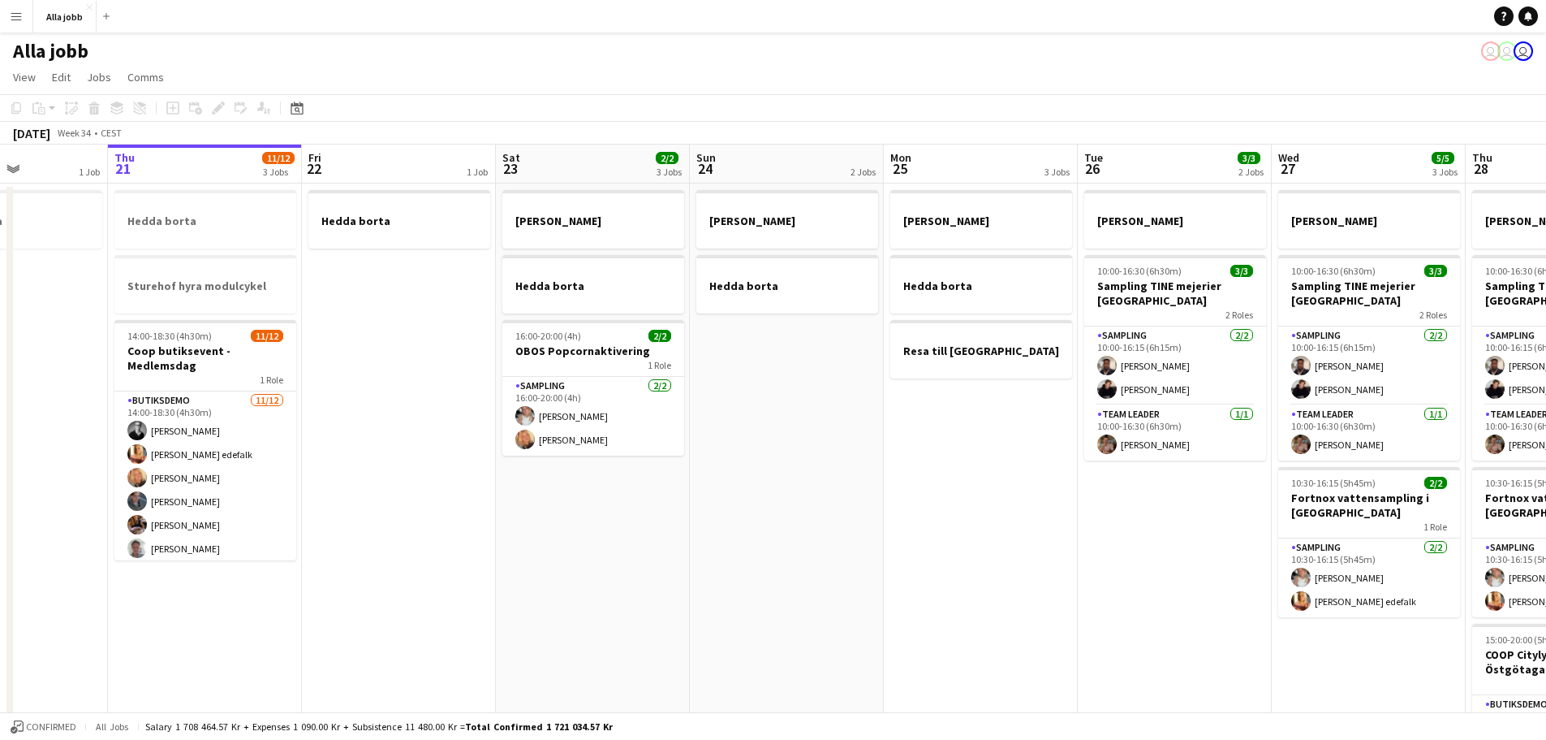
drag, startPoint x: 1056, startPoint y: 560, endPoint x: 588, endPoint y: 541, distance: 468.8
click at [950, 563] on app-calendar-viewport "Mon 18 2 Jobs Tue 19 1 Job Wed 20 1 Job Thu 21 11/12 3 Jobs Fri 22 1 Job Sat 23…" at bounding box center [773, 521] width 1546 height 754
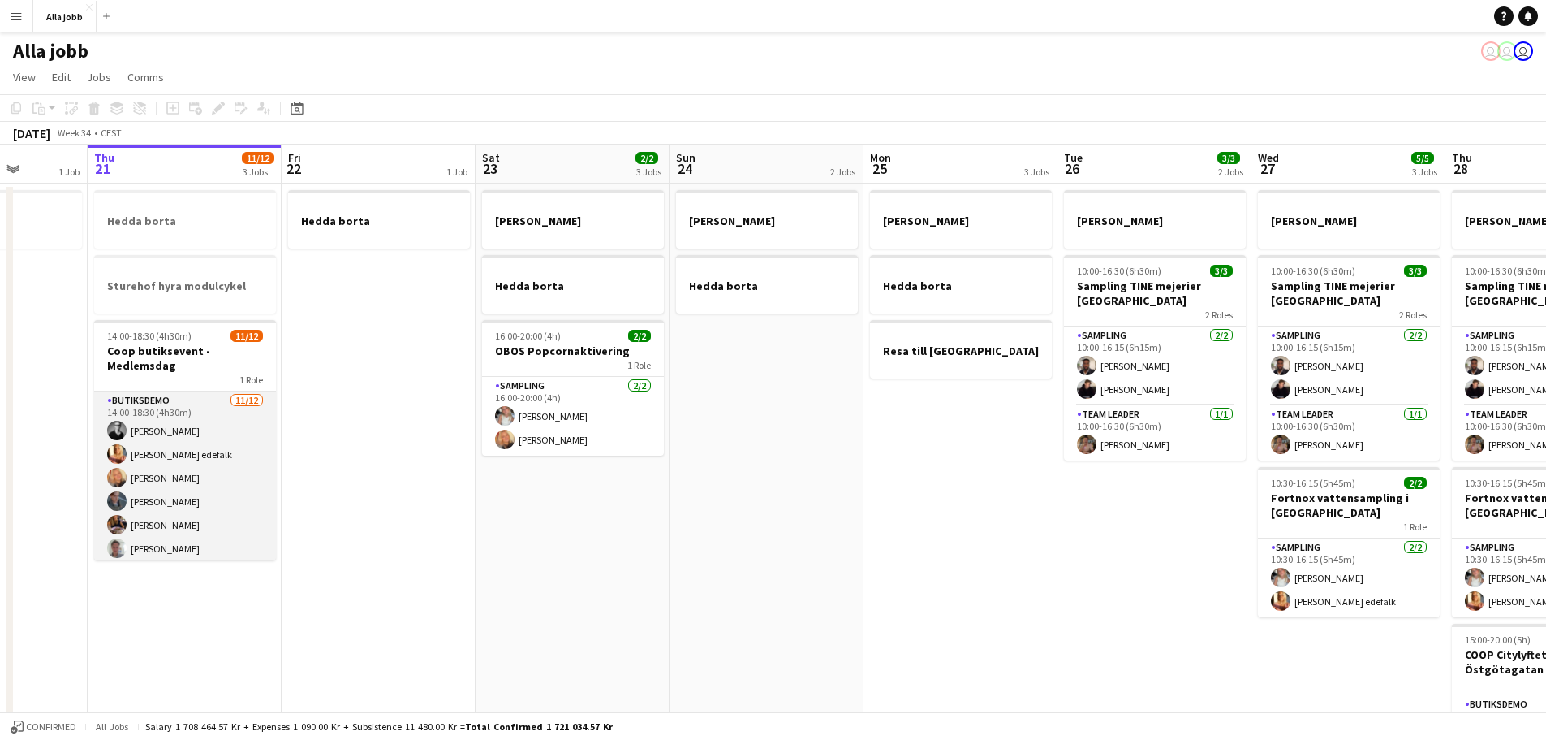
scroll to position [145, 0]
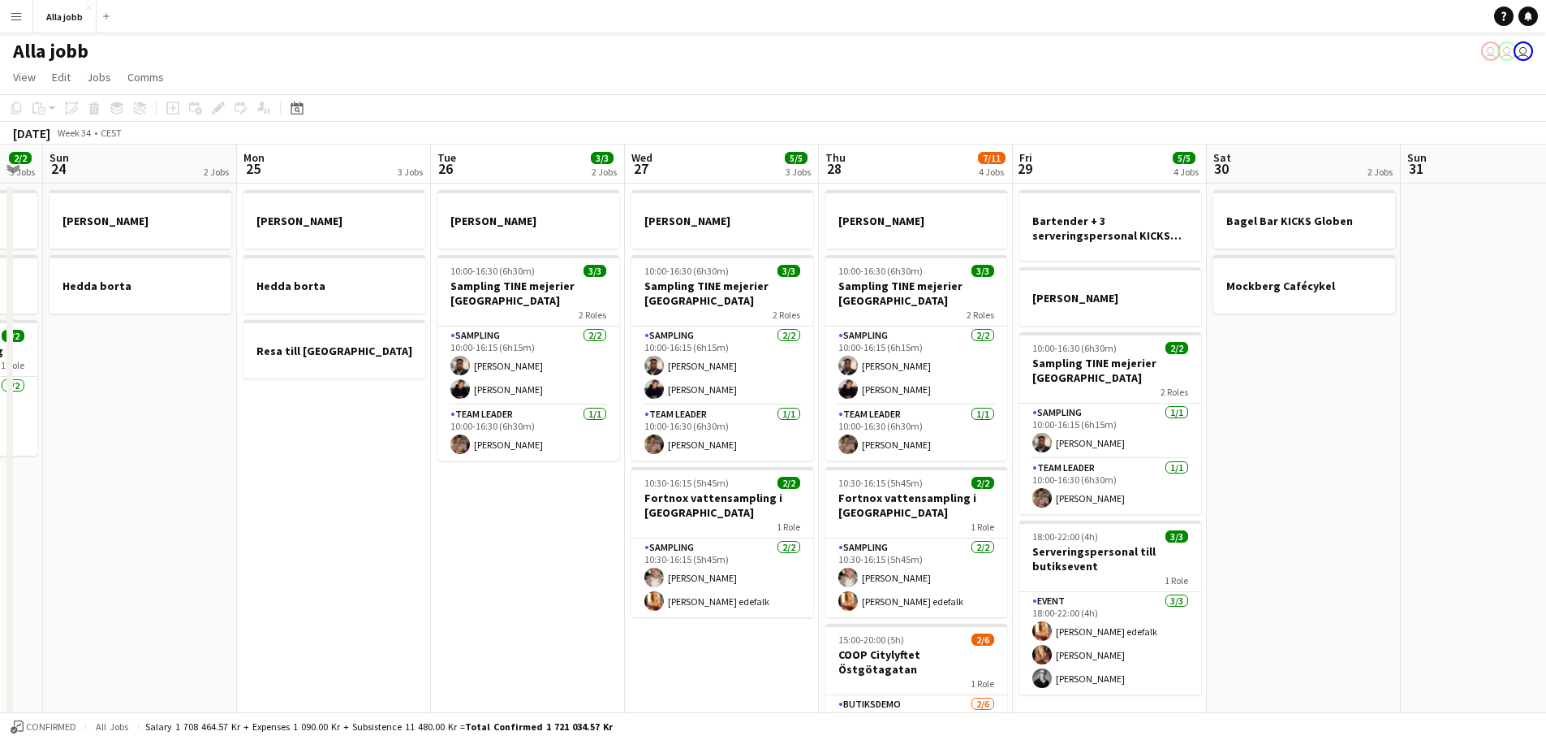
drag, startPoint x: 944, startPoint y: 502, endPoint x: 317, endPoint y: 467, distance: 628.5
click at [317, 467] on app-calendar-viewport "Thu 21 11/12 3 Jobs Fri 22 1 Job Sat 23 2/2 3 Jobs Sun 24 2 Jobs Mon 25 3 Jobs …" at bounding box center [773, 521] width 1546 height 754
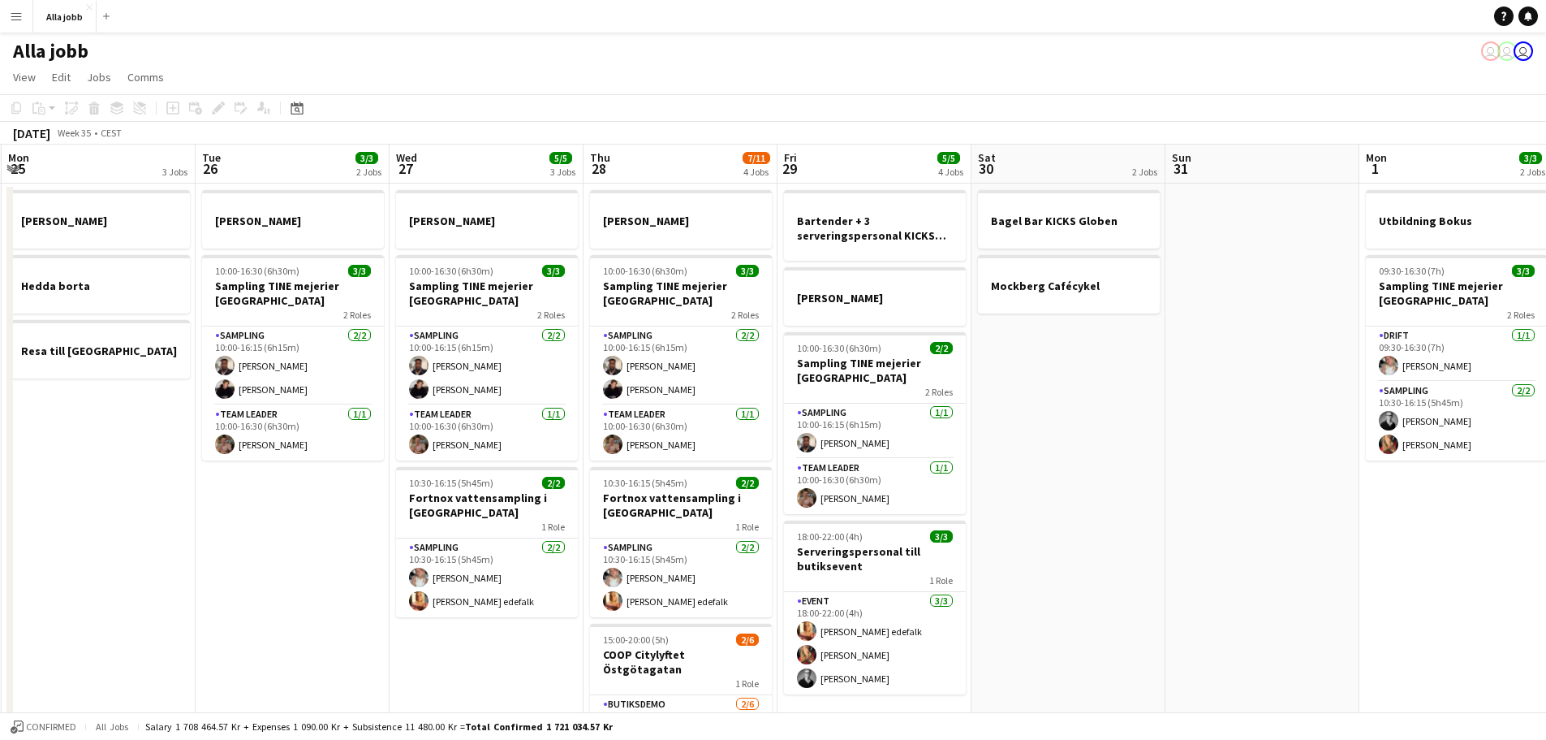
drag, startPoint x: 1337, startPoint y: 504, endPoint x: 1085, endPoint y: 504, distance: 251.6
click at [1085, 504] on app-calendar-viewport "Fri 22 1 Job Sat 23 2/2 3 Jobs Sun 24 2 Jobs Mon 25 3 Jobs Tue 26 3/3 2 Jobs We…" at bounding box center [773, 521] width 1546 height 754
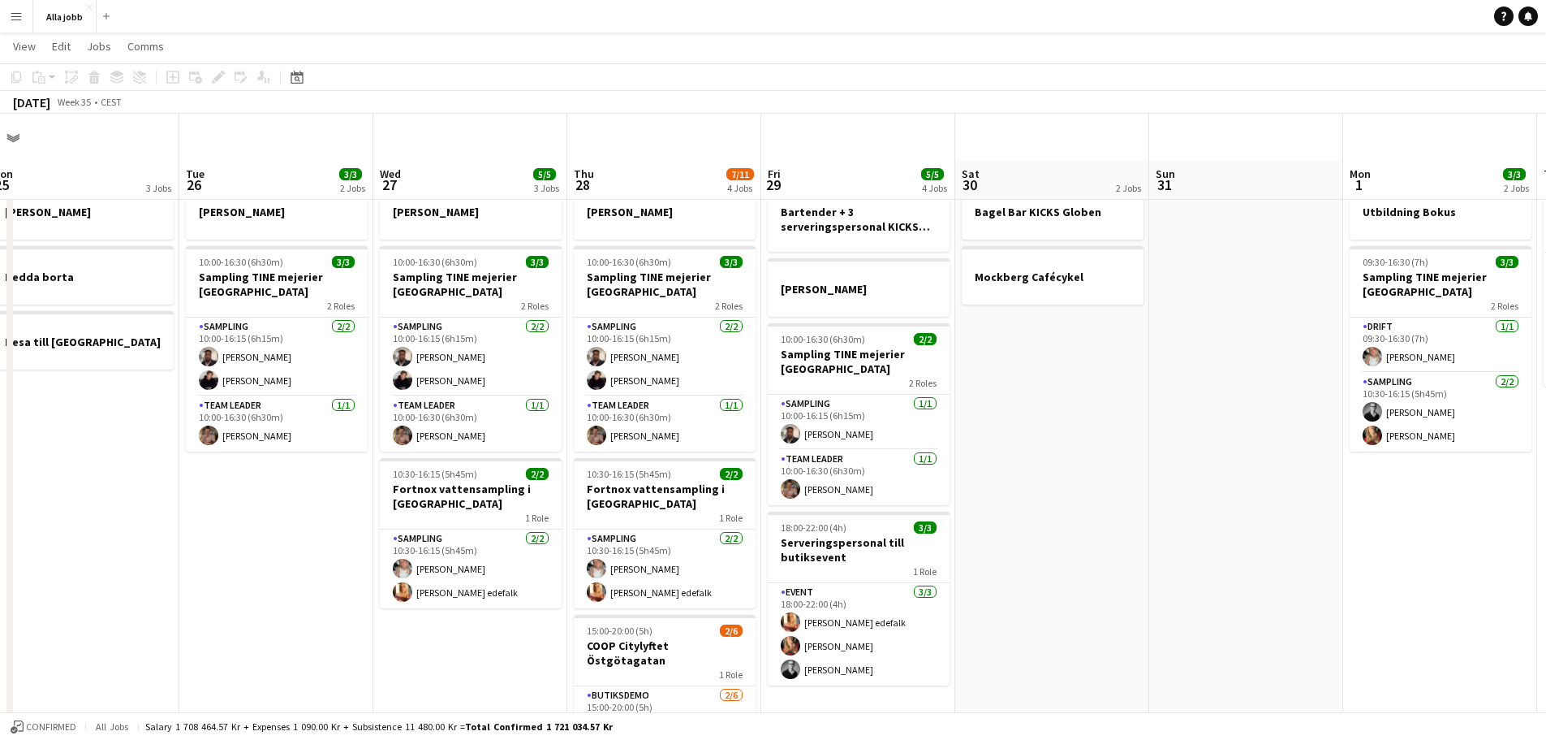
scroll to position [0, 0]
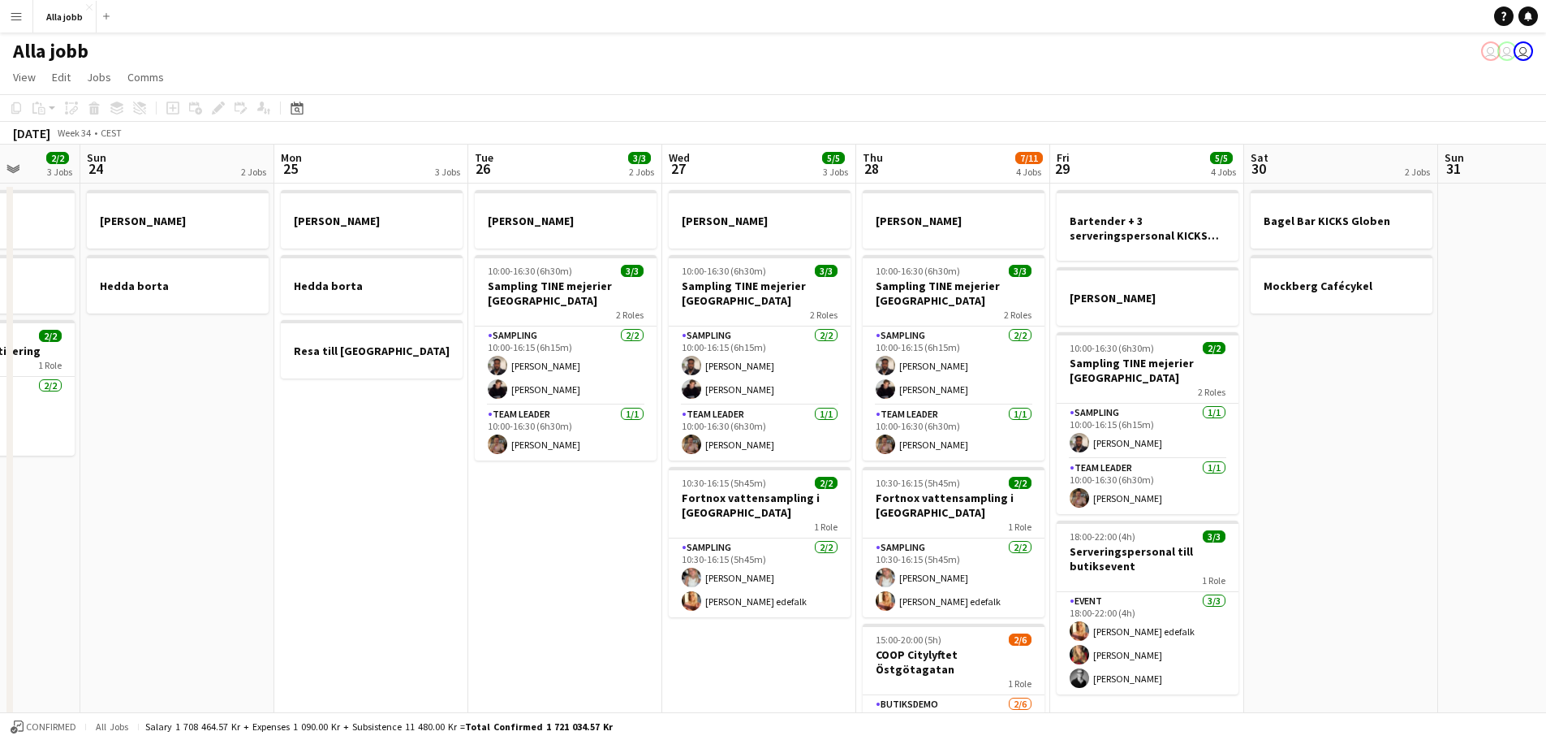
drag, startPoint x: 1141, startPoint y: 487, endPoint x: 1494, endPoint y: 431, distance: 357.5
click at [1234, 433] on app-calendar-viewport "Fri 22 1 Job Sat 23 2/2 3 Jobs Sun 24 2 Jobs Mon 25 3 Jobs Tue 26 3/3 2 Jobs We…" at bounding box center [773, 521] width 1546 height 754
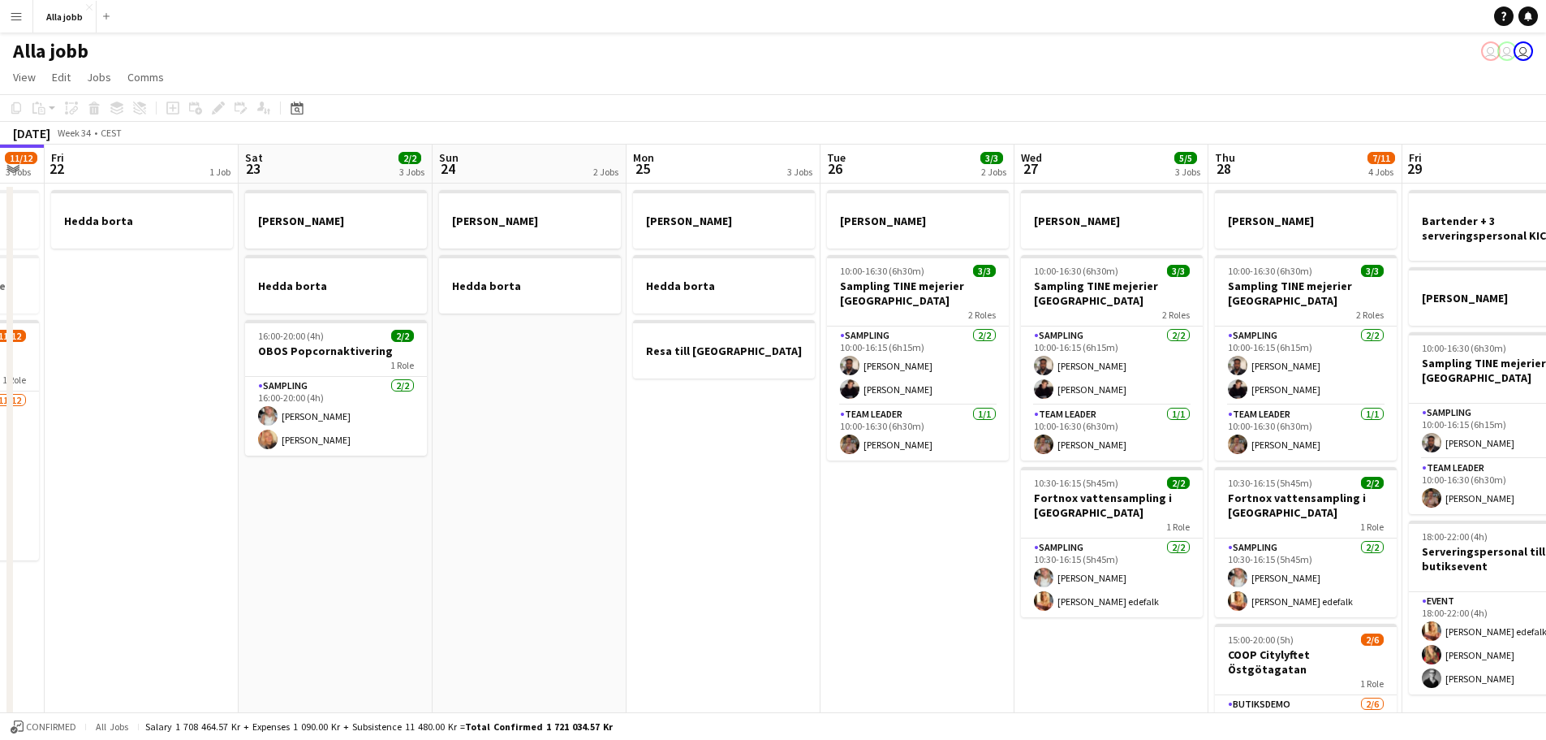
scroll to position [0, 467]
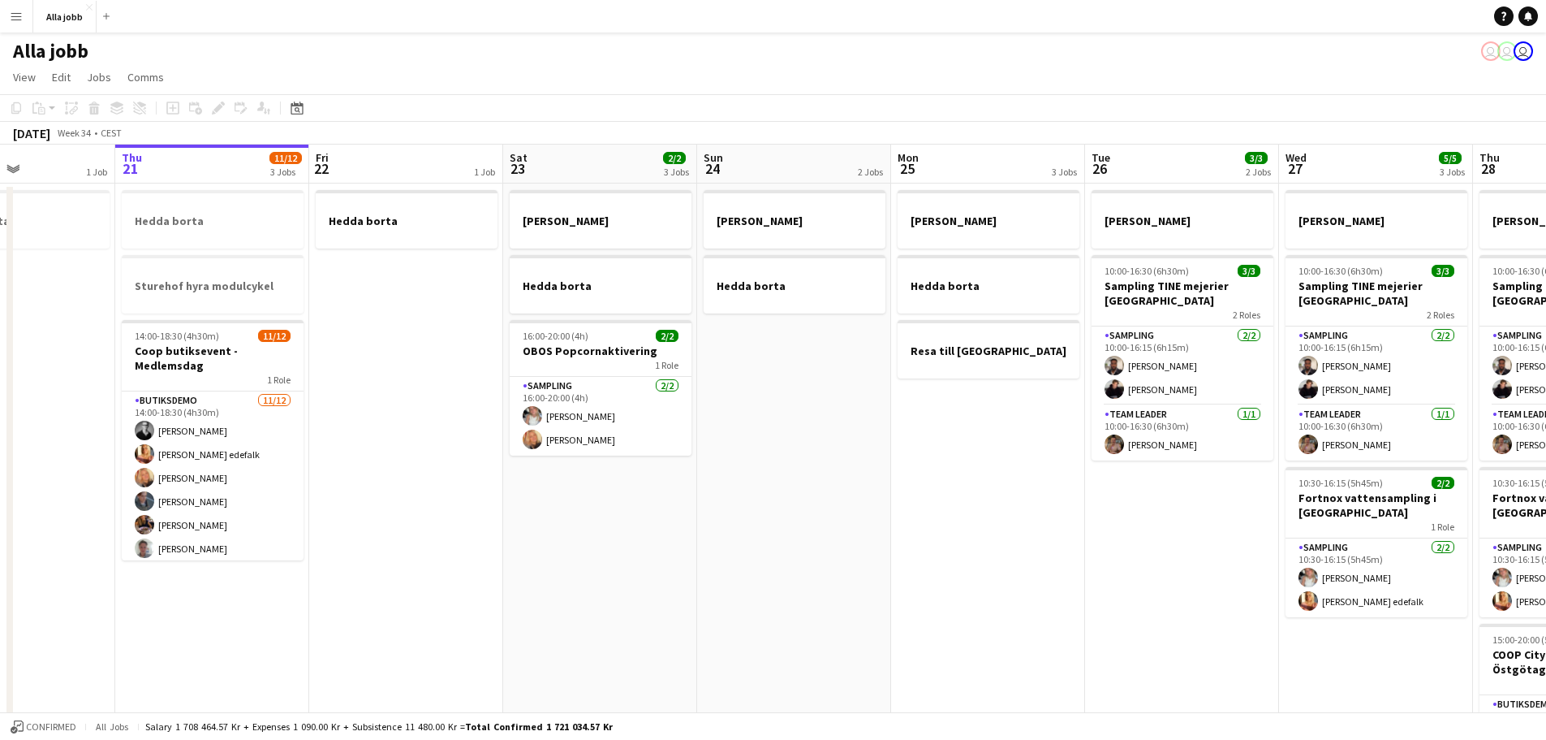
drag, startPoint x: 830, startPoint y: 451, endPoint x: 1155, endPoint y: 444, distance: 324.8
click at [1155, 444] on app-calendar-viewport "Mon 18 2 Jobs Tue 19 1 Job Wed 20 1 Job Thu 21 11/12 3 Jobs Fri 22 1 Job Sat 23…" at bounding box center [773, 521] width 1546 height 754
click at [1041, 358] on div at bounding box center [989, 364] width 182 height 13
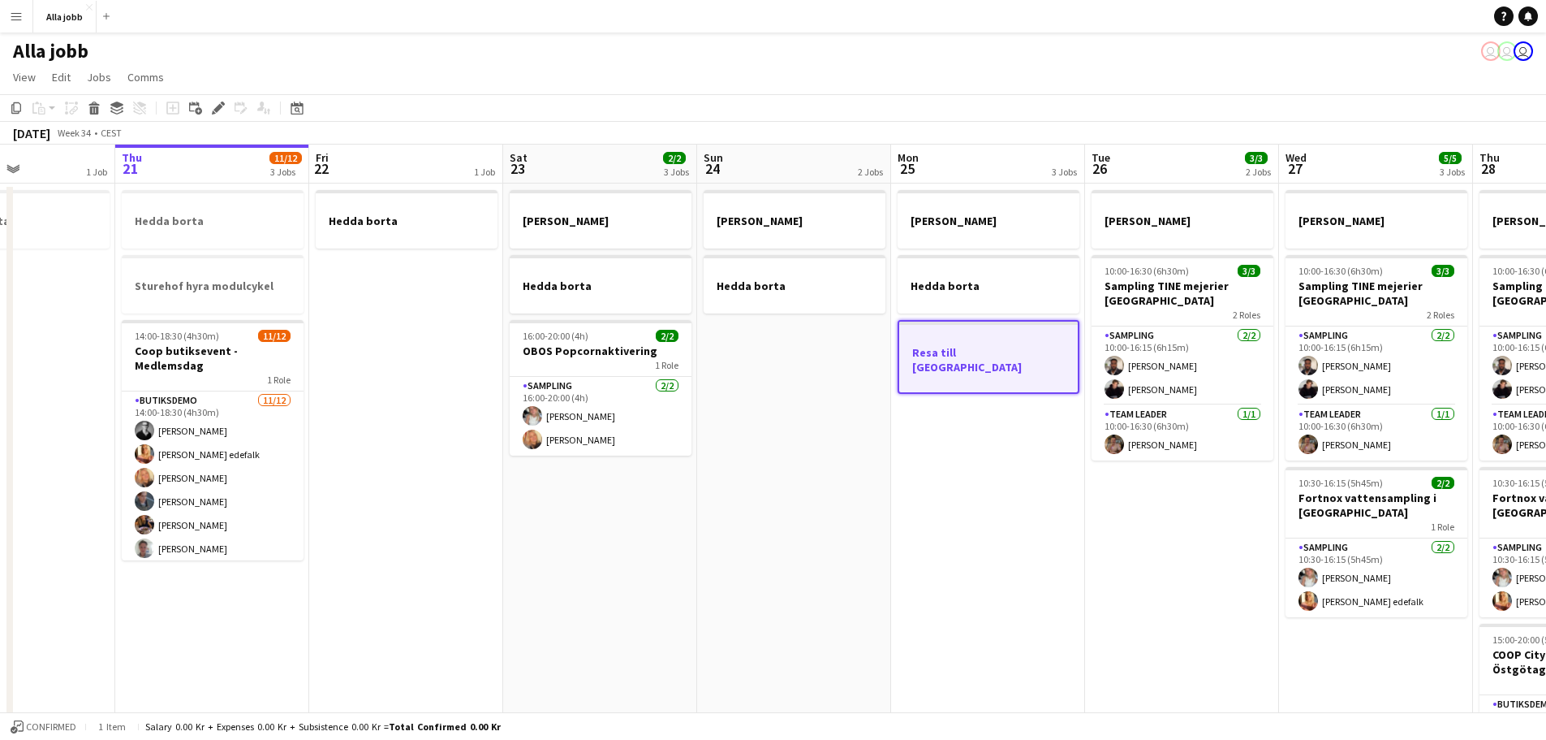
click at [983, 514] on app-date-cell "[PERSON_NAME] borta Resa till [GEOGRAPHIC_DATA]" at bounding box center [988, 540] width 194 height 715
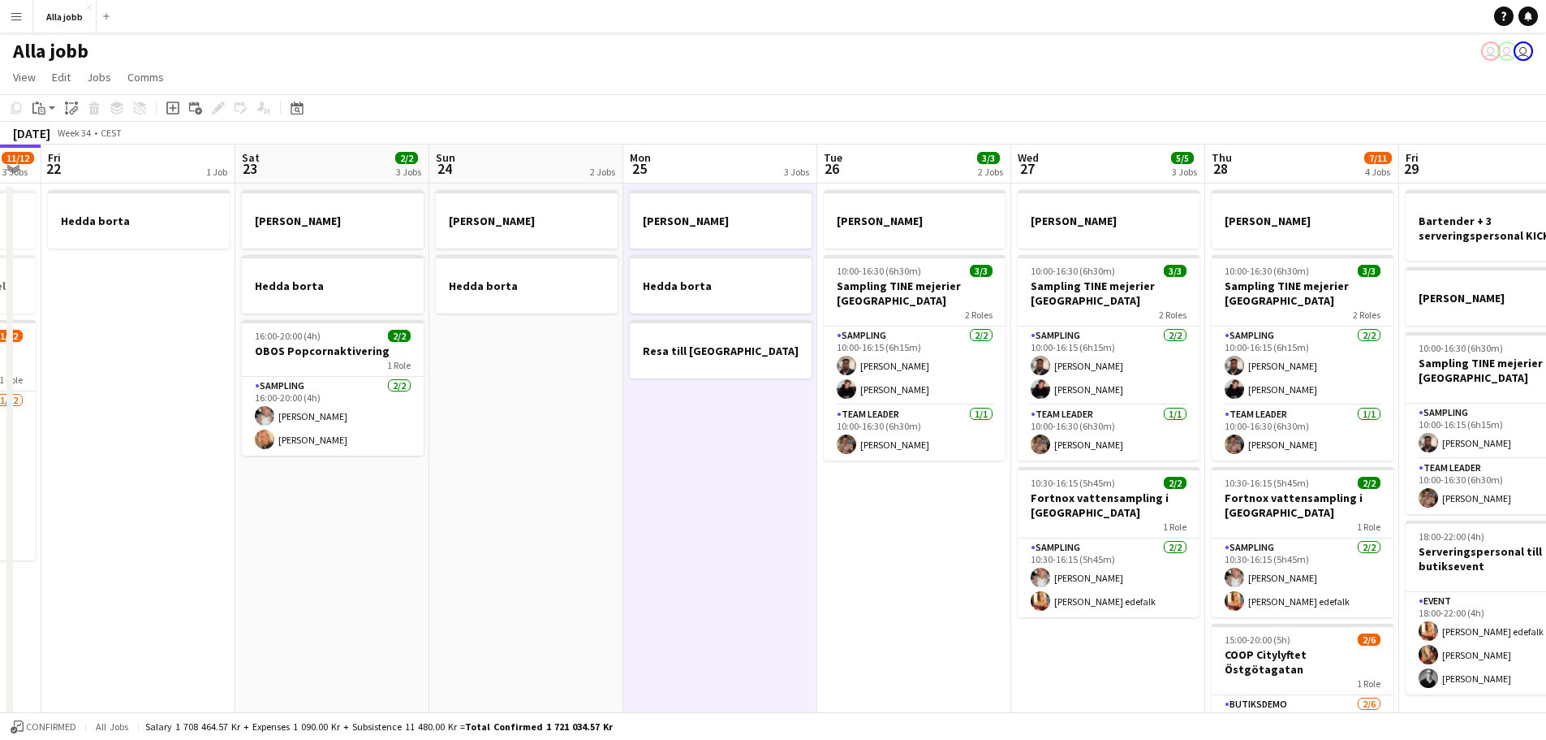
scroll to position [0, 597]
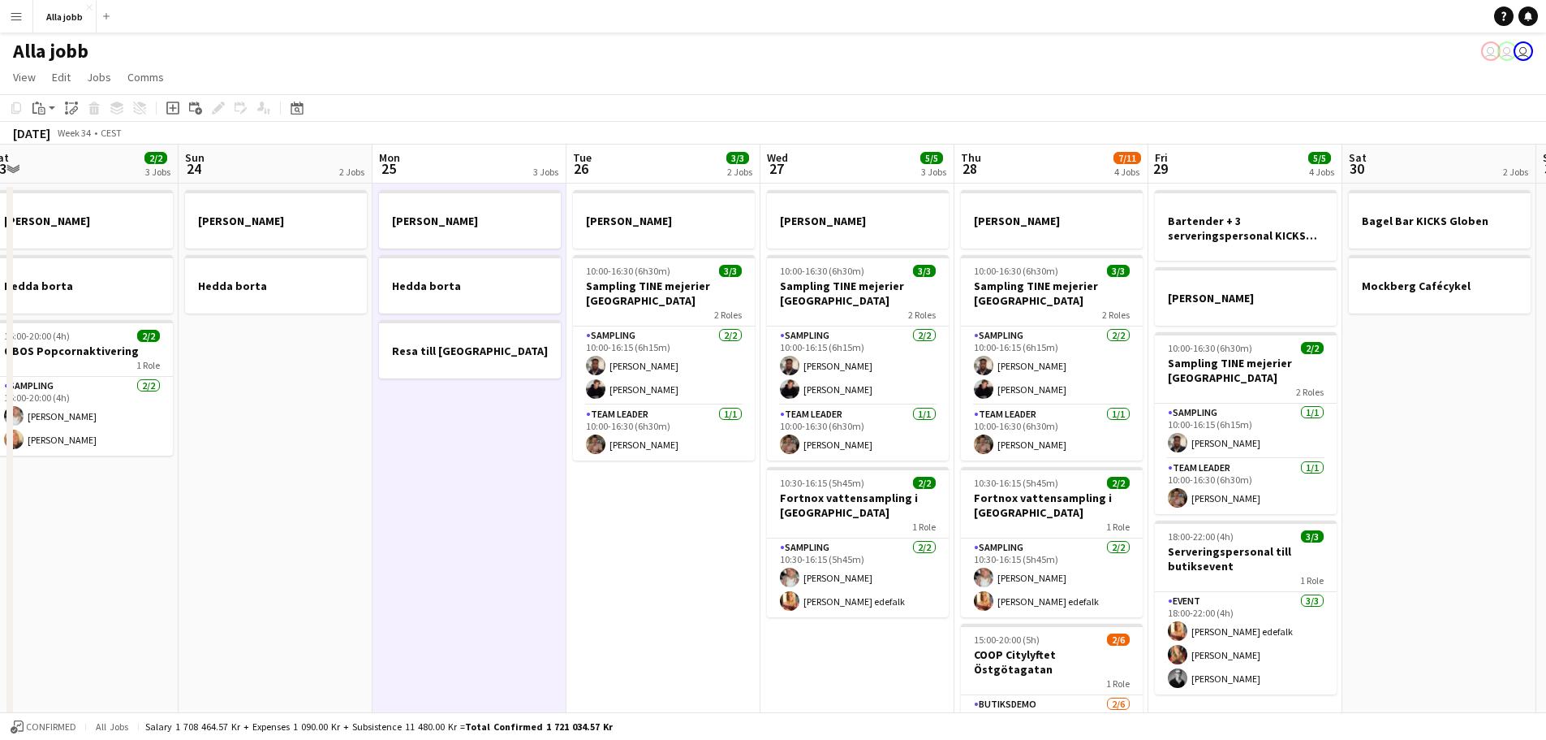
drag, startPoint x: 1292, startPoint y: 625, endPoint x: 774, endPoint y: 568, distance: 521.8
click at [774, 563] on app-calendar-viewport "Wed 20 1 Job Thu 21 11/12 3 Jobs Fri 22 1 Job Sat 23 2/2 3 Jobs Sun 24 2 Jobs M…" at bounding box center [773, 521] width 1546 height 754
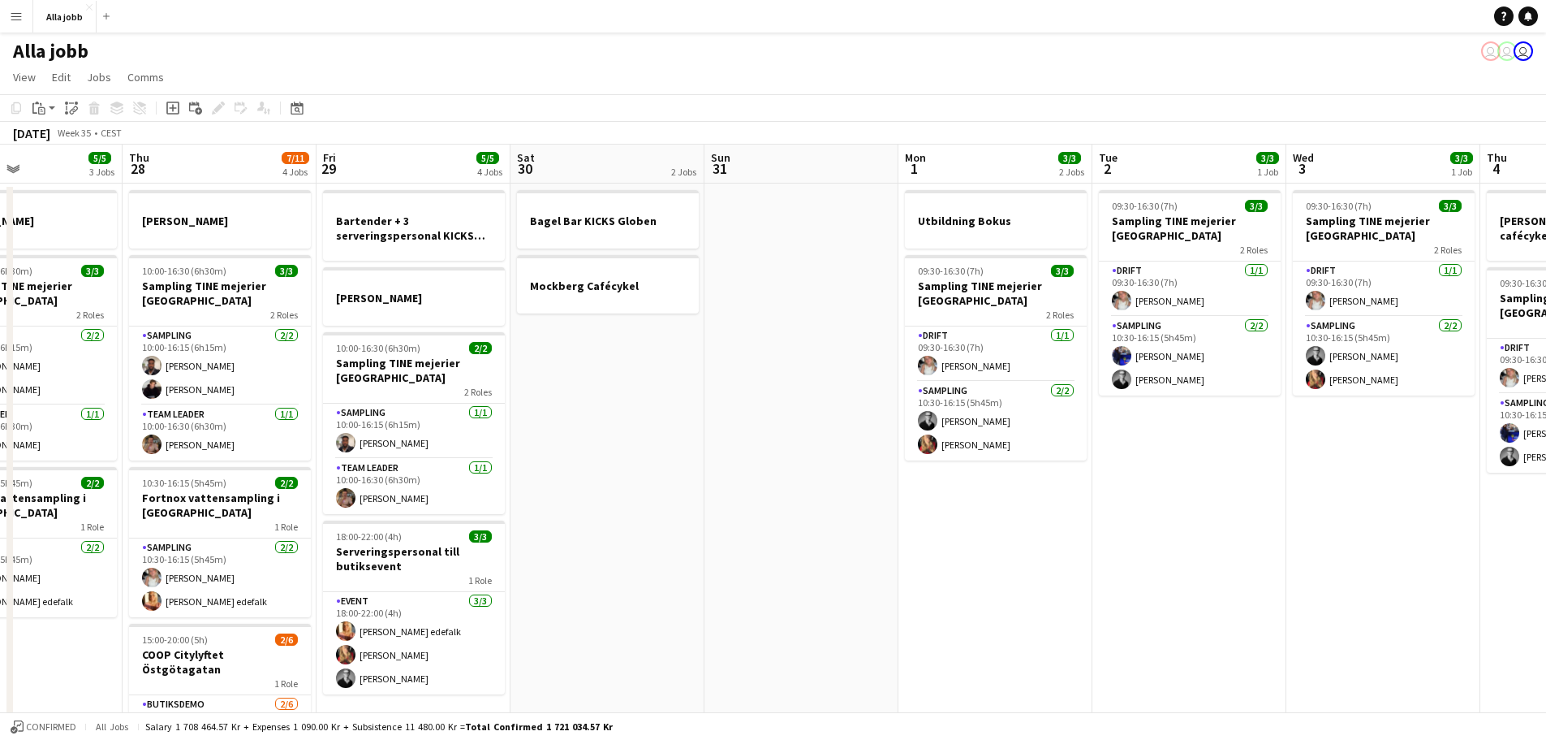
drag, startPoint x: 1479, startPoint y: 401, endPoint x: 645, endPoint y: 203, distance: 857.7
click at [645, 203] on app-calendar-viewport "Sun 24 2 Jobs Mon 25 3 Jobs Tue 26 3/3 2 Jobs Wed 27 5/5 3 Jobs Thu 28 7/11 4 J…" at bounding box center [773, 521] width 1546 height 754
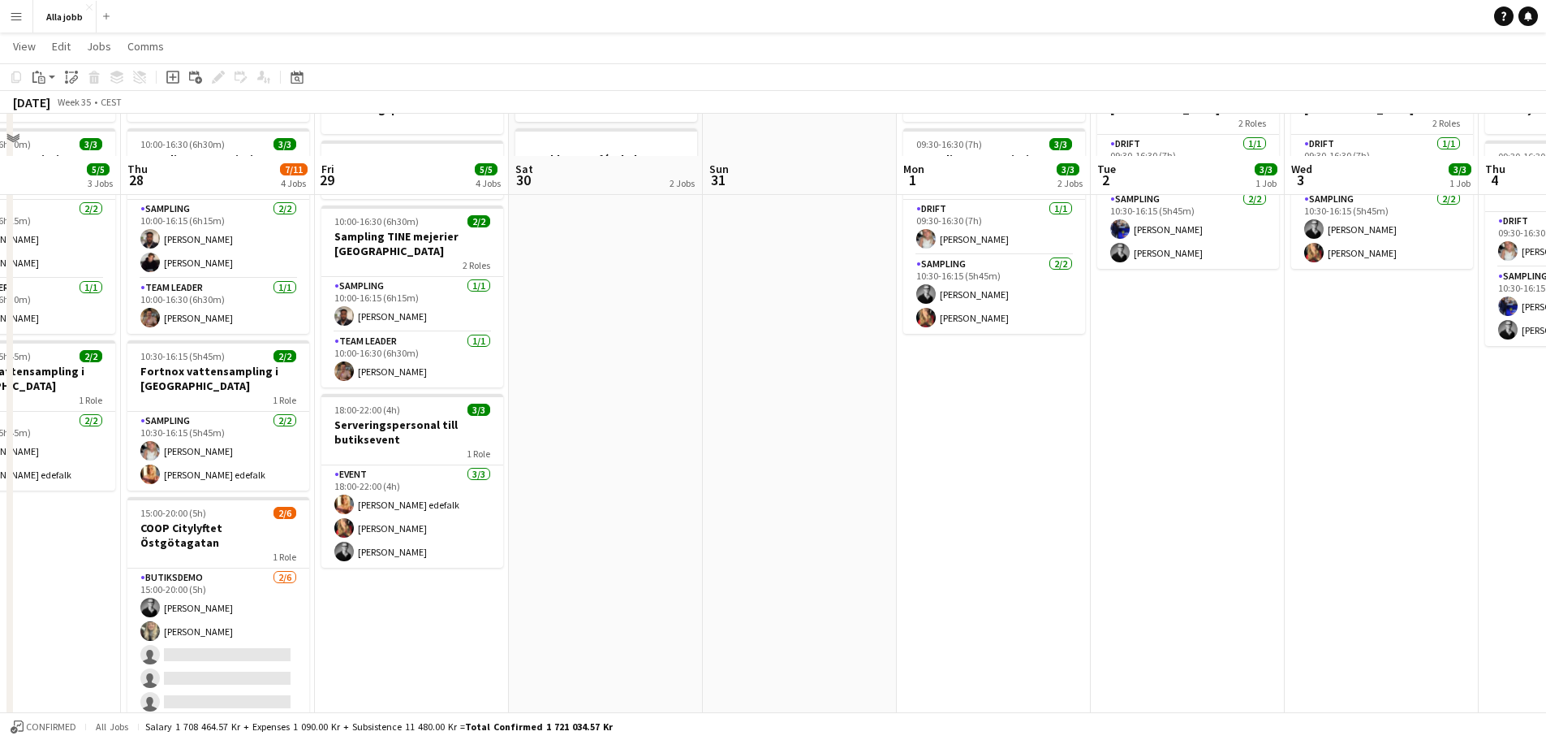
scroll to position [185, 0]
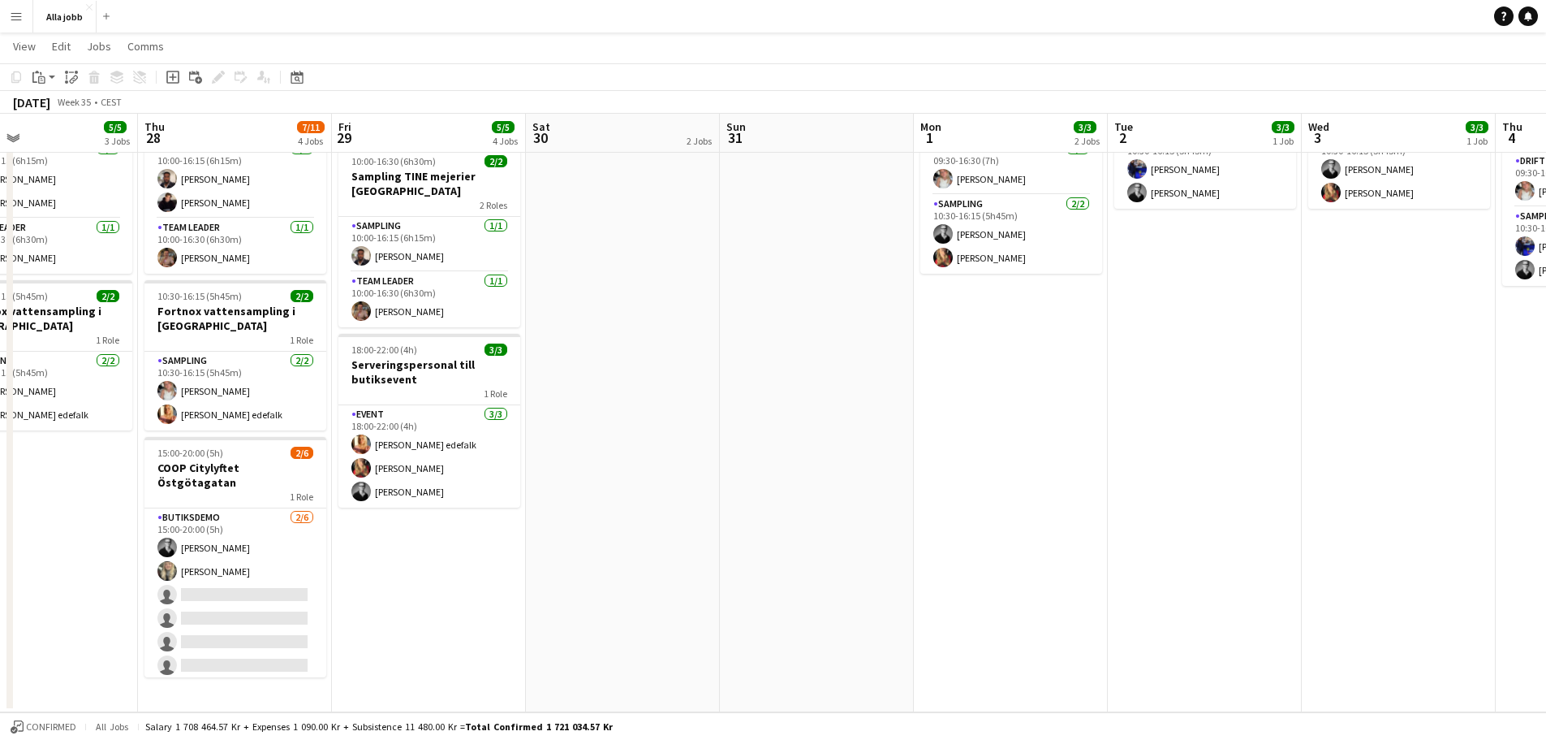
drag, startPoint x: 527, startPoint y: 482, endPoint x: 996, endPoint y: 456, distance: 469.9
click at [830, 481] on app-calendar-viewport "Mon 25 3 Jobs Tue 26 3/3 2 Jobs Wed 27 5/5 3 Jobs Thu 28 7/11 4 Jobs Fri 29 5/5…" at bounding box center [773, 295] width 1546 height 834
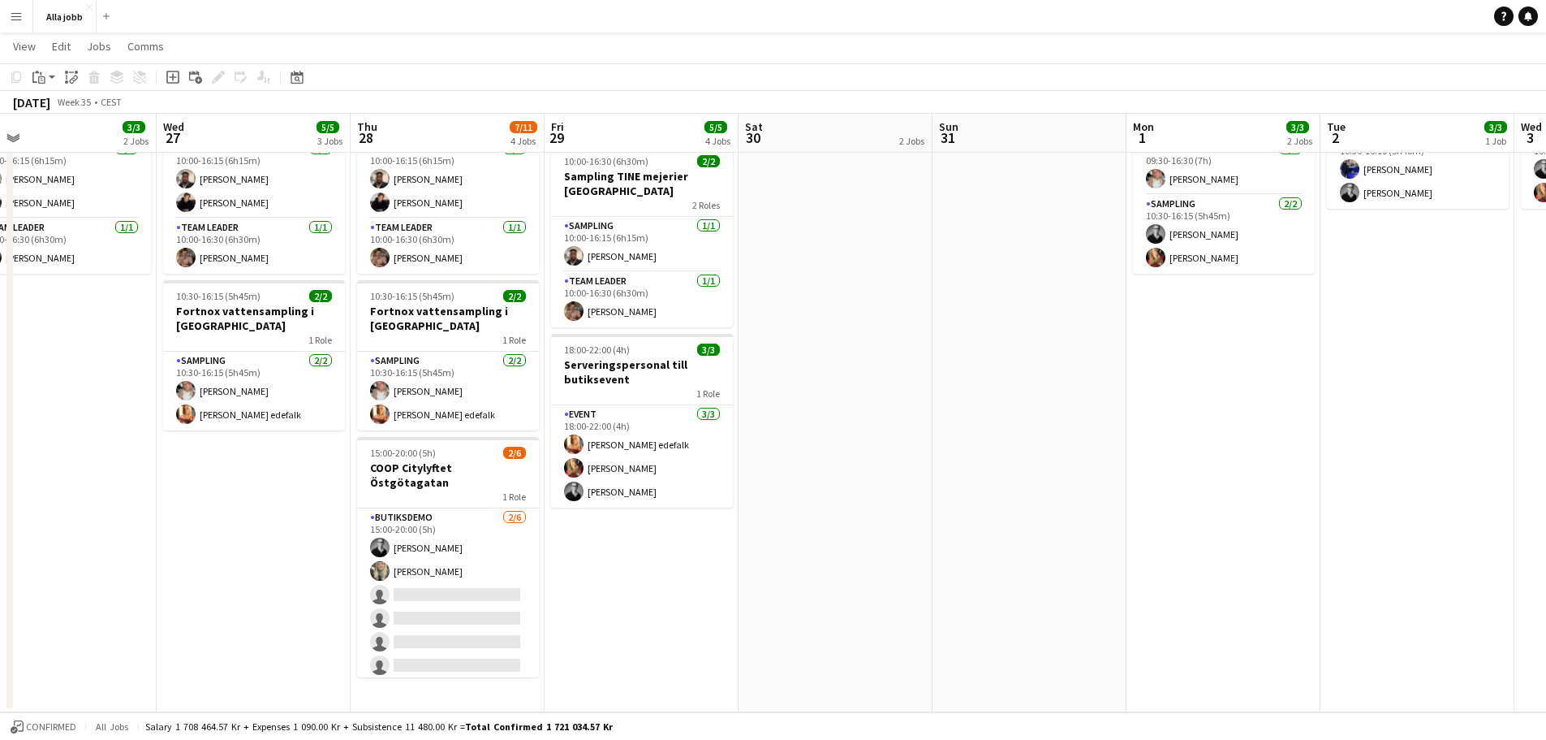
drag, startPoint x: 1132, startPoint y: 429, endPoint x: 735, endPoint y: 370, distance: 401.2
click at [770, 382] on app-calendar-viewport "Sat 23 2/2 3 Jobs Sun 24 2 Jobs Mon 25 3 Jobs Tue 26 3/3 2 Jobs Wed 27 5/5 3 Jo…" at bounding box center [773, 295] width 1546 height 834
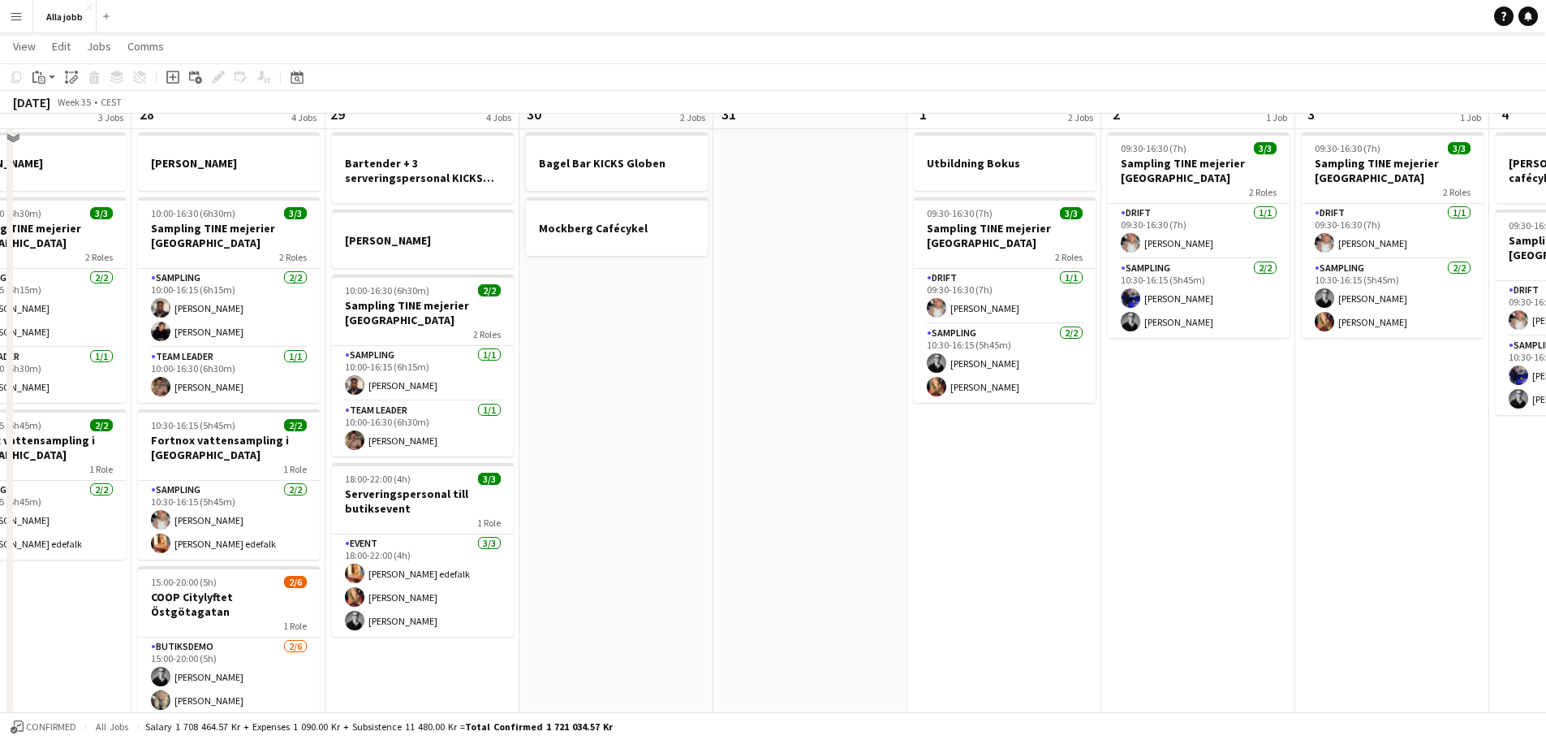
scroll to position [0, 0]
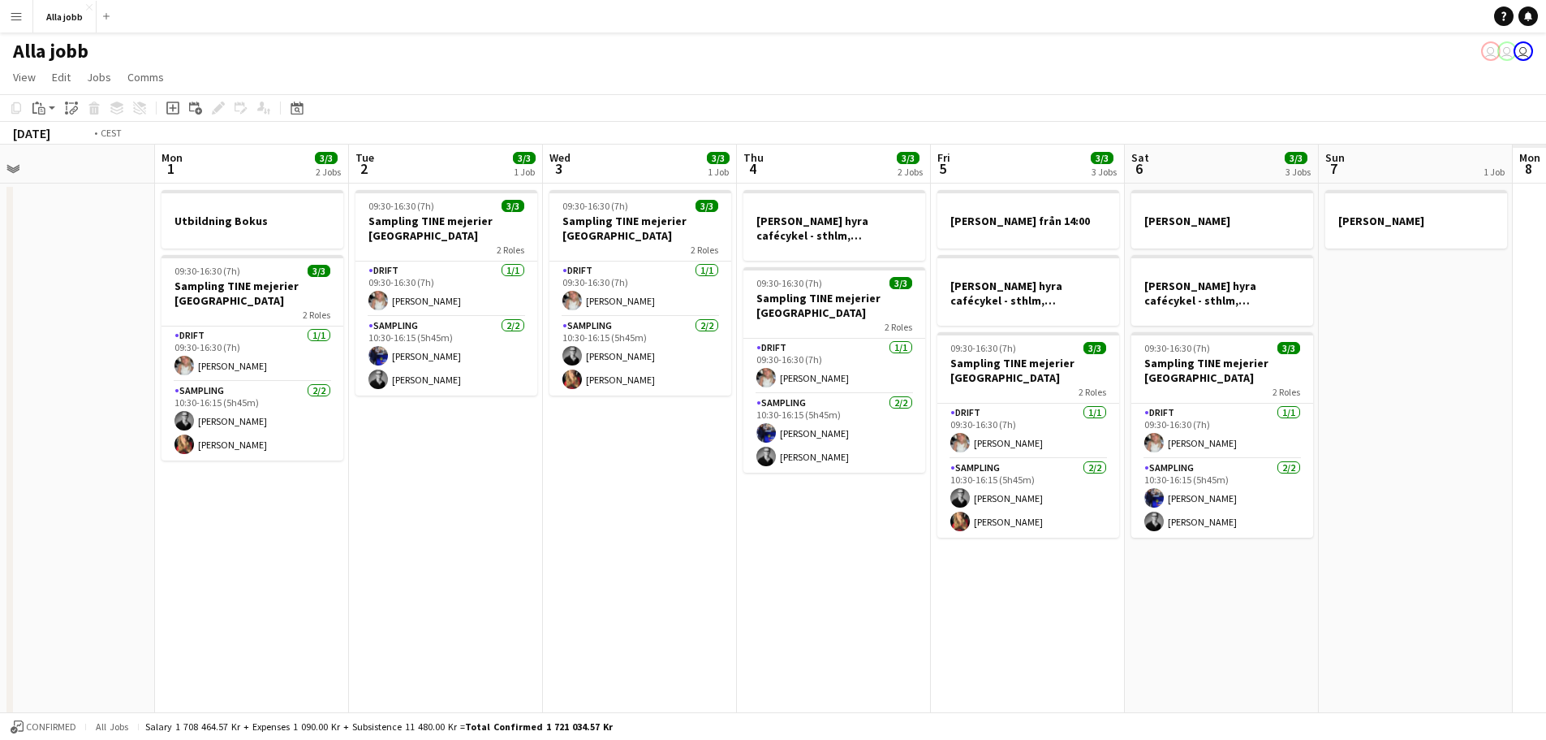
drag, startPoint x: 783, startPoint y: 368, endPoint x: 63, endPoint y: 291, distance: 724.1
click at [63, 291] on app-calendar-viewport "Wed 27 5/5 3 Jobs Thu 28 7/11 4 Jobs Fri 29 5/5 4 Jobs Sat 30 2 Jobs Sun 31 Mon…" at bounding box center [773, 521] width 1546 height 754
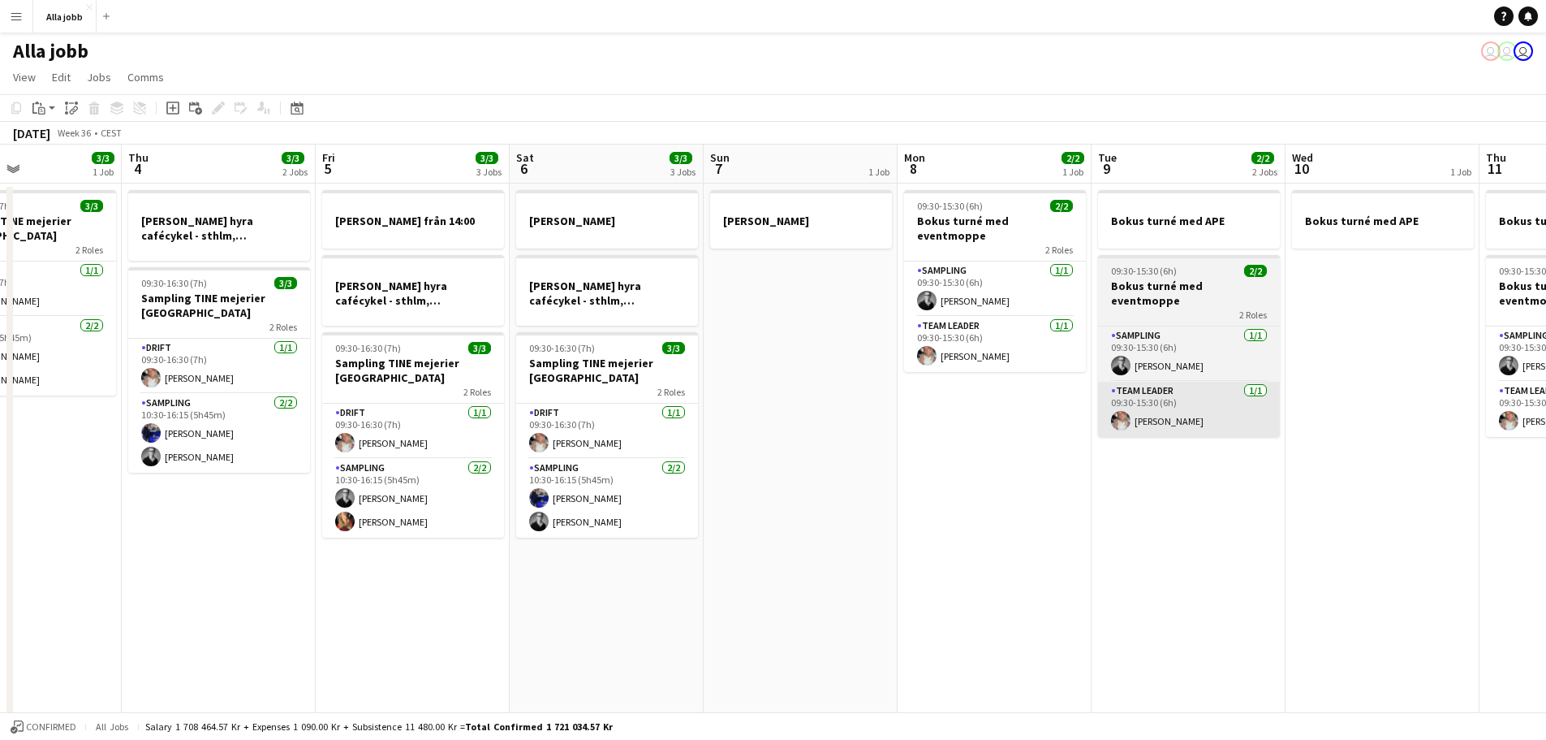
drag, startPoint x: 753, startPoint y: 382, endPoint x: 794, endPoint y: 402, distance: 45.4
click at [112, 339] on app-calendar-viewport "Mon 1 3/3 2 Jobs Tue 2 3/3 1 Job Wed 3 3/3 1 Job Thu 4 3/3 2 Jobs Fri 5 3/3 3 J…" at bounding box center [773, 521] width 1546 height 754
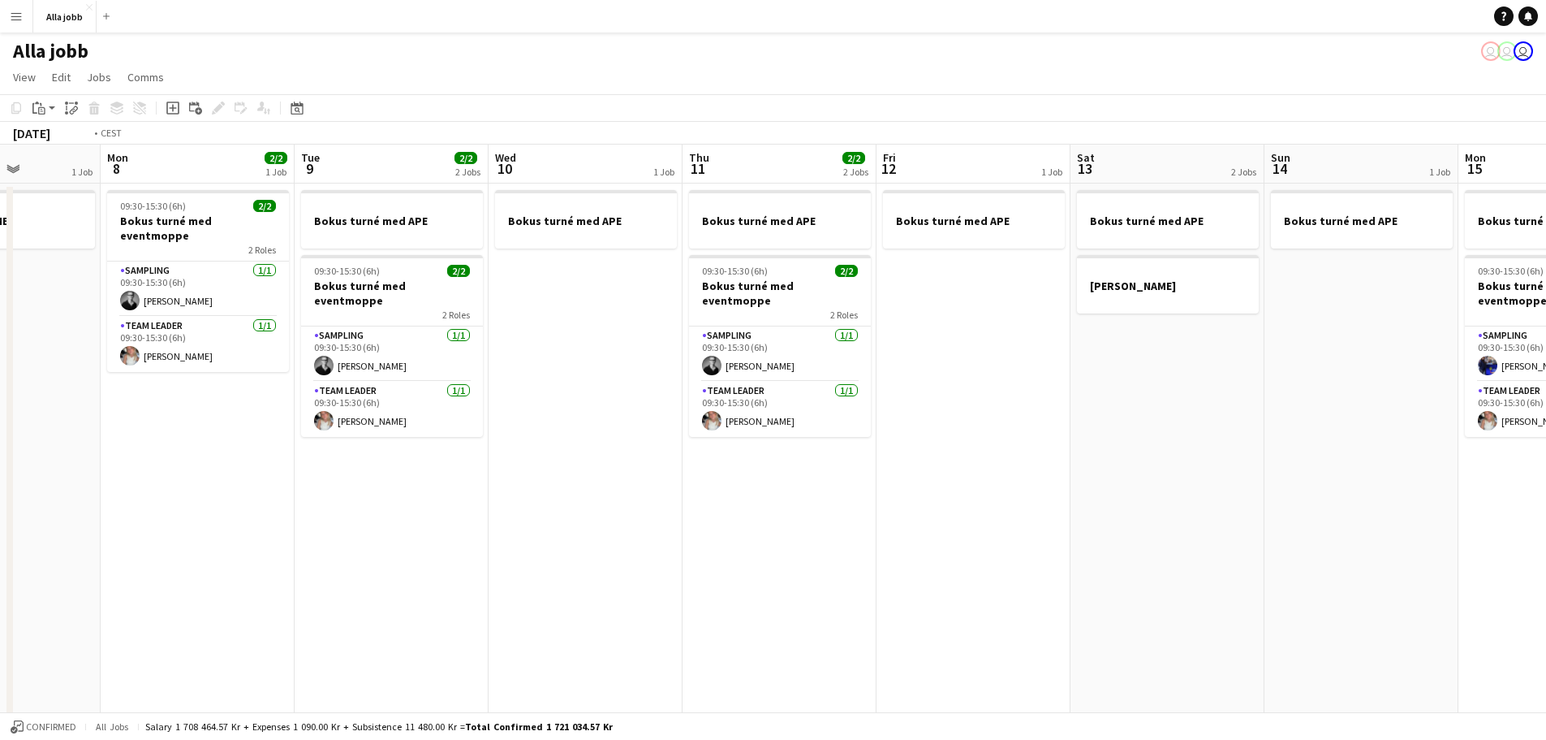
drag, startPoint x: 405, startPoint y: 391, endPoint x: 97, endPoint y: 359, distance: 309.4
click at [93, 357] on app-calendar-viewport "Thu 4 3/3 2 Jobs Fri 5 3/3 3 Jobs Sat 6 3/3 3 Jobs Sun 7 1 Job Mon 8 2/2 1 Job …" at bounding box center [773, 521] width 1546 height 754
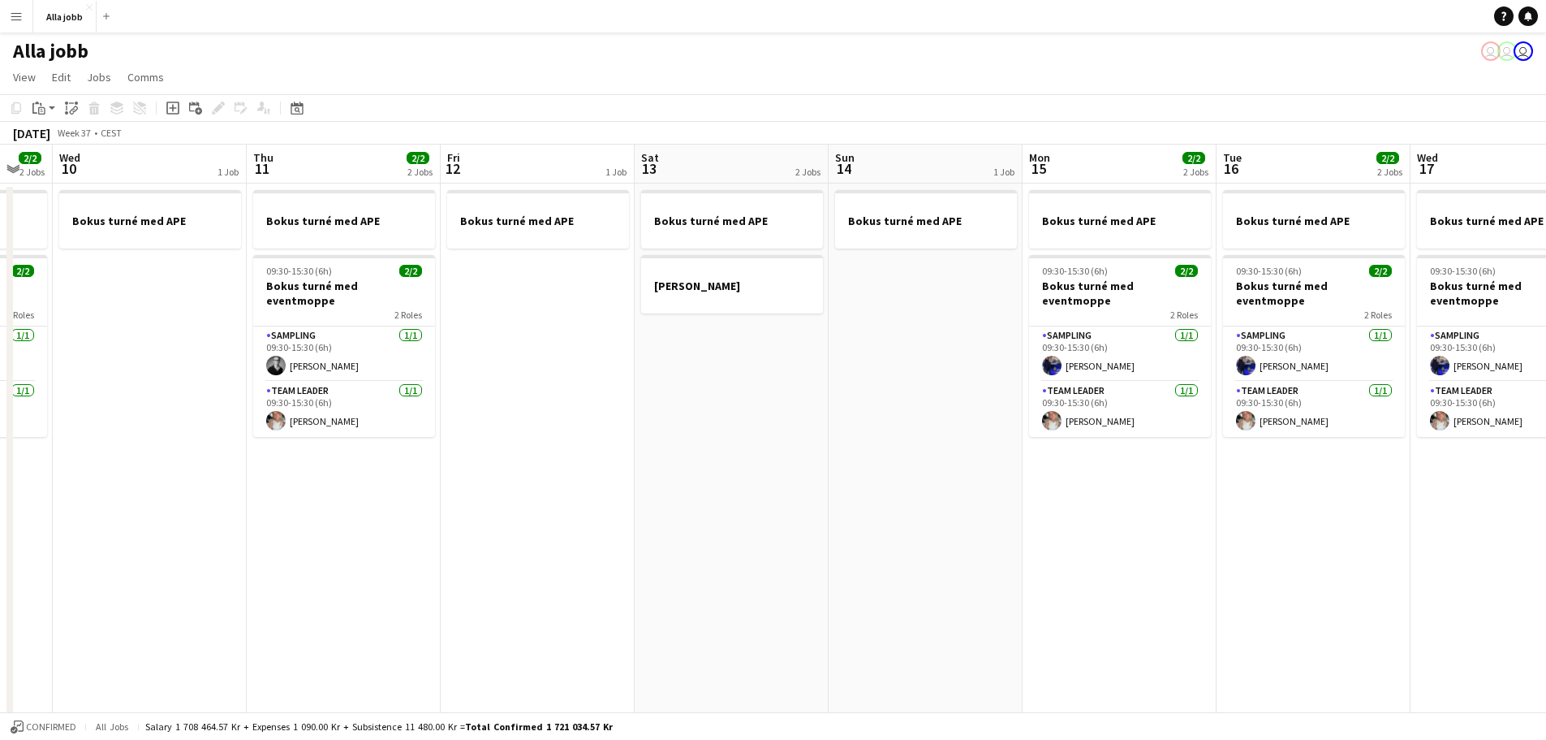
drag, startPoint x: 768, startPoint y: 430, endPoint x: 294, endPoint y: 386, distance: 476.1
click at [294, 386] on app-calendar-viewport "Sun 7 1 Job Mon 8 2/2 1 Job Tue 9 2/2 2 Jobs Wed 10 1 Job Thu 11 2/2 2 Jobs Fri…" at bounding box center [773, 521] width 1546 height 754
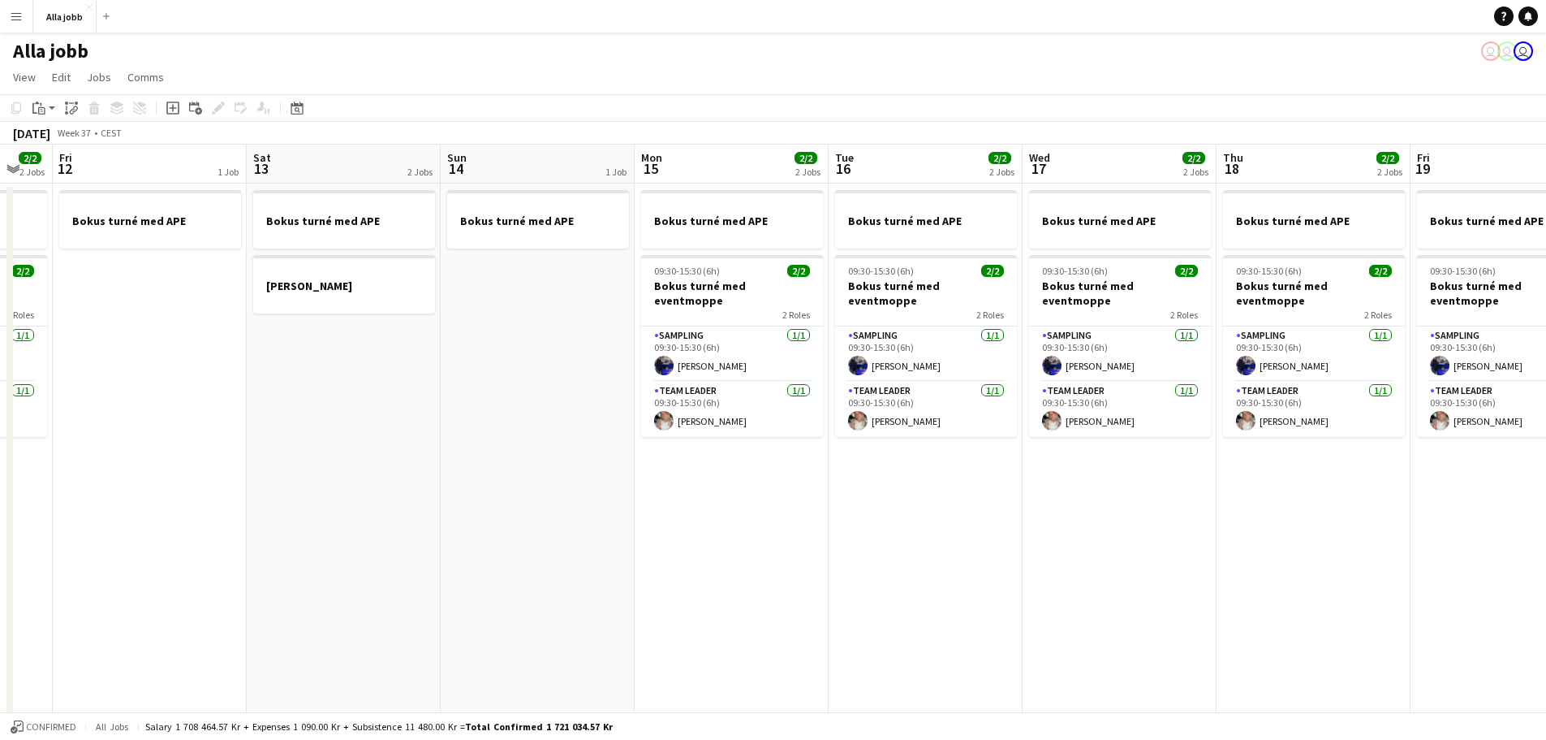
scroll to position [0, 532]
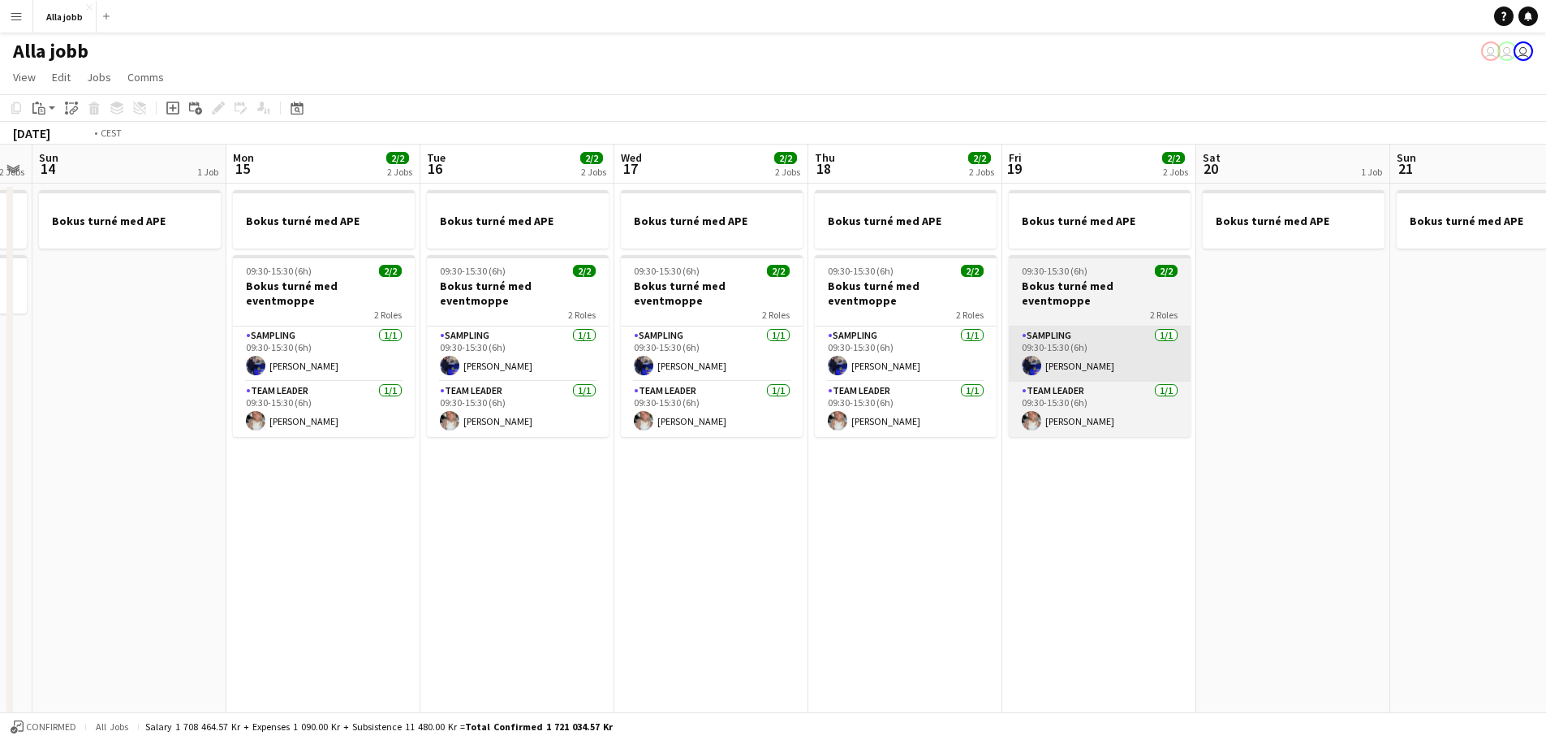
drag, startPoint x: 1136, startPoint y: 468, endPoint x: 661, endPoint y: 354, distance: 489.1
click at [254, 364] on app-calendar-viewport "Thu 11 2/2 2 Jobs Fri 12 1 Job Sat 13 2 Jobs Sun 14 1 Job Mon 15 2/2 2 Jobs Tue…" at bounding box center [773, 521] width 1546 height 754
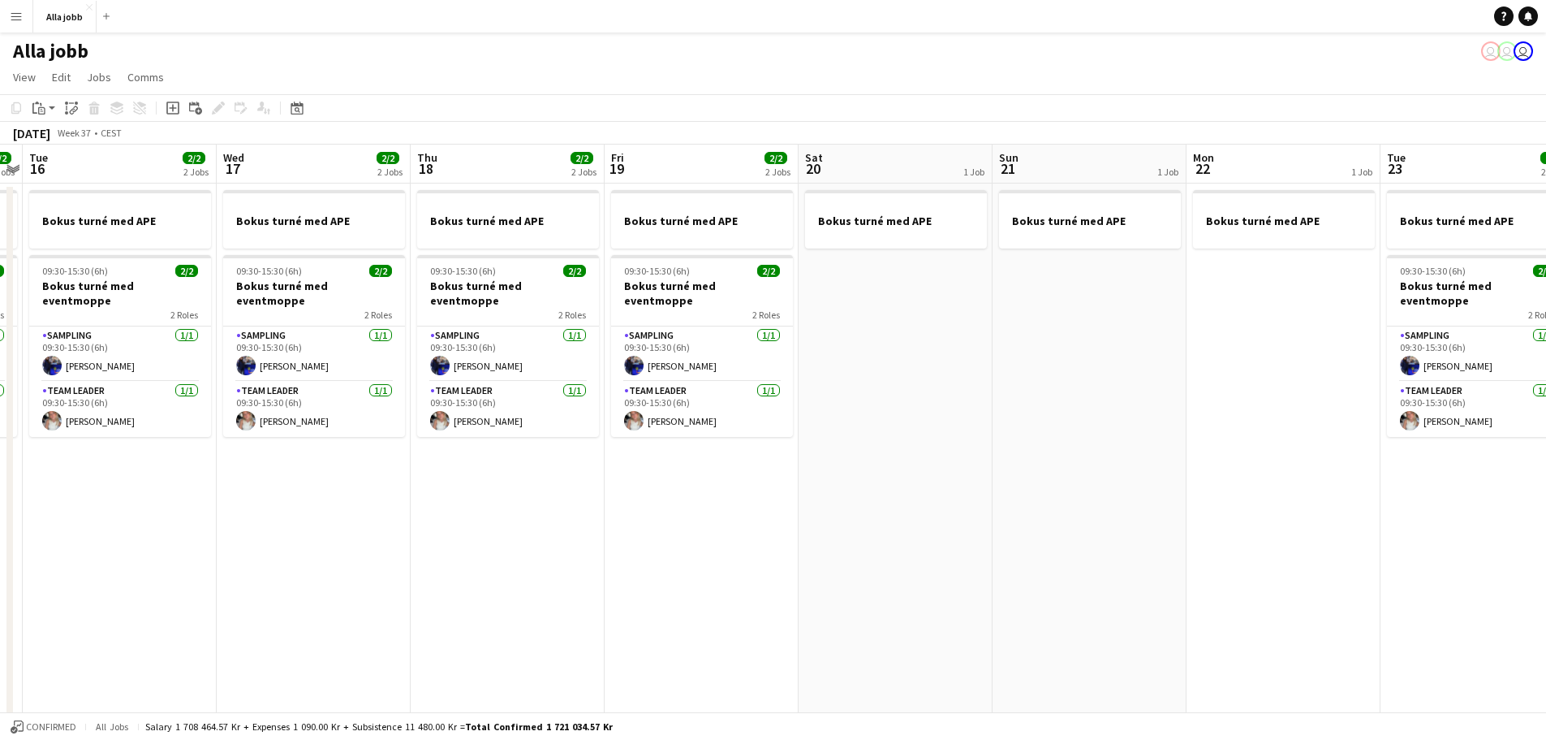
drag, startPoint x: 298, startPoint y: 375, endPoint x: 20, endPoint y: 356, distance: 278.2
click at [20, 356] on app-calendar-viewport "Sat 13 2 Jobs Sun 14 1 Job Mon 15 2/2 2 Jobs Tue 16 2/2 2 Jobs Wed 17 2/2 2 Job…" at bounding box center [773, 521] width 1546 height 754
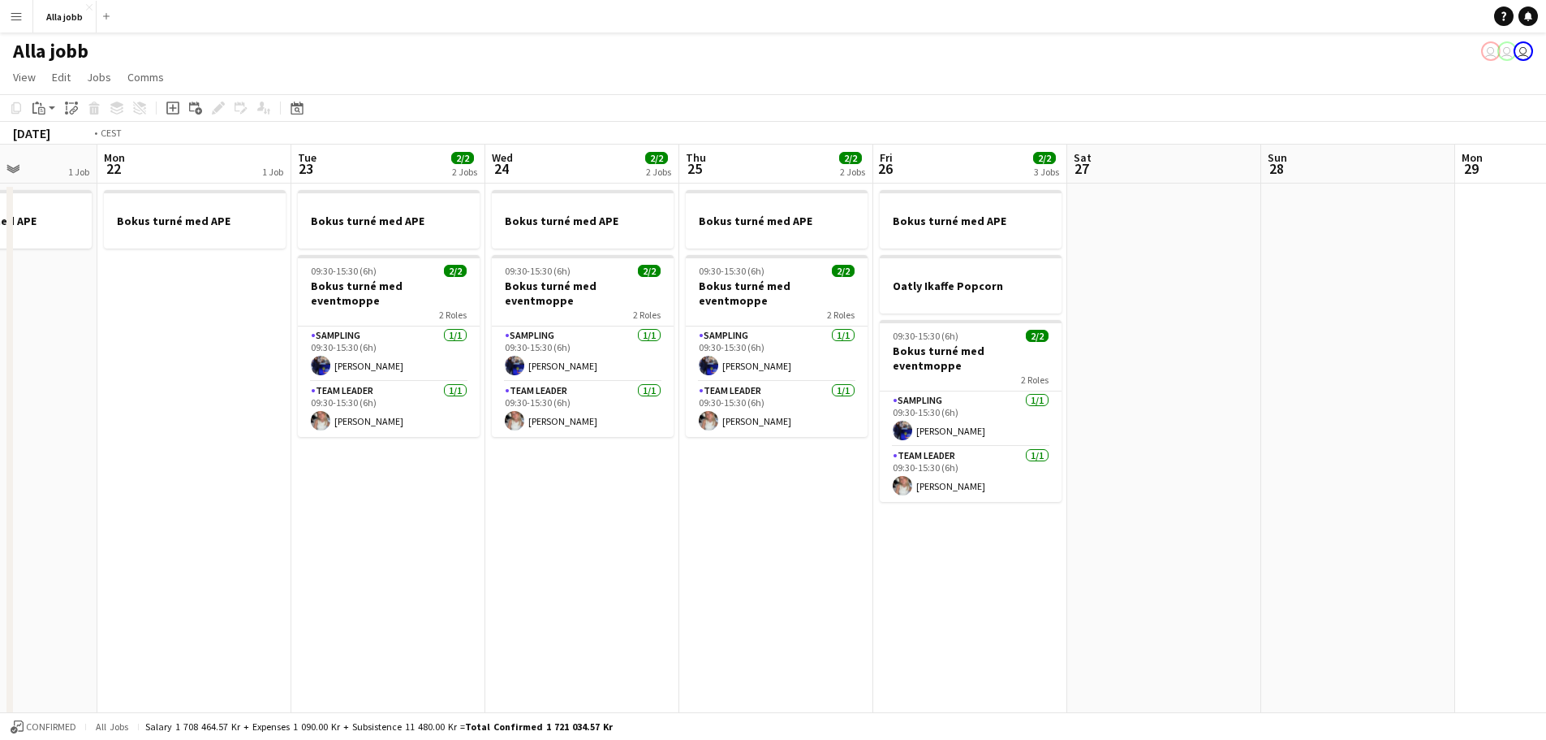
drag, startPoint x: 877, startPoint y: 457, endPoint x: 395, endPoint y: 462, distance: 481.4
click at [395, 462] on app-calendar-viewport "Thu 18 2/2 2 Jobs Fri 19 2/2 2 Jobs Sat 20 1 Job Sun 21 1 Job Mon 22 1 Job Tue …" at bounding box center [773, 521] width 1546 height 754
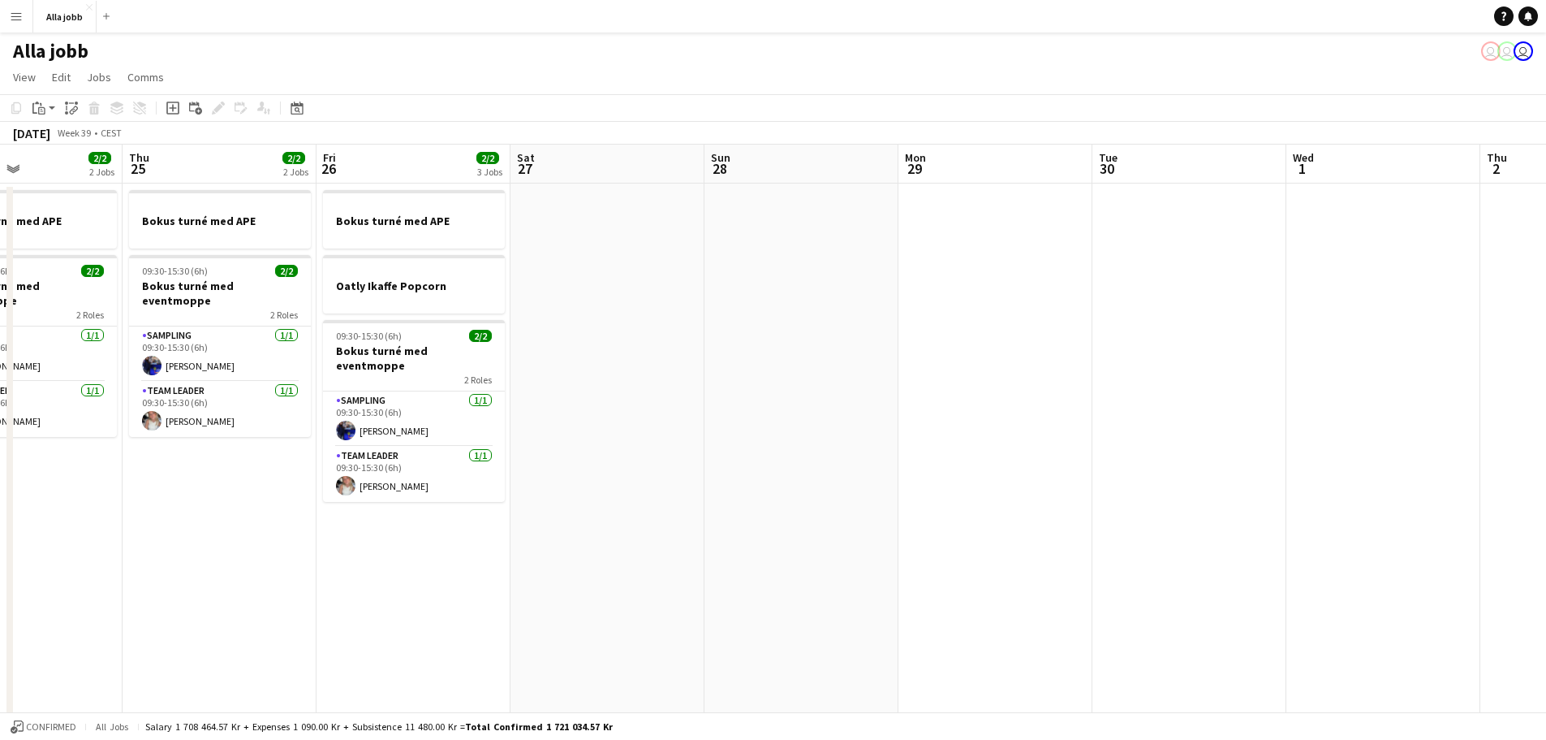
scroll to position [0, 627]
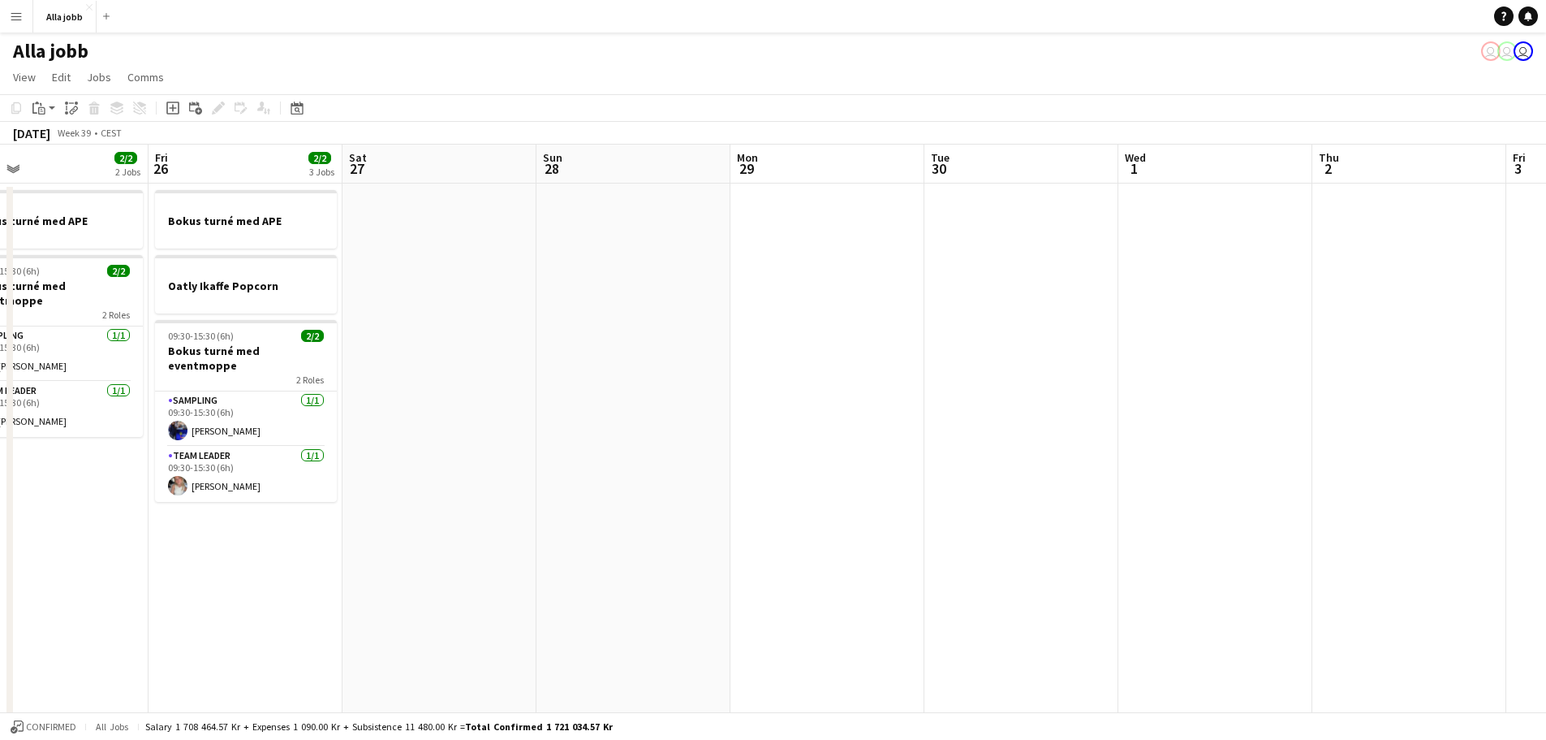
drag, startPoint x: 920, startPoint y: 455, endPoint x: 558, endPoint y: 455, distance: 362.0
click at [558, 455] on app-calendar-viewport "Mon 22 1 Job Tue 23 2/2 2 Jobs Wed 24 2/2 2 Jobs Thu 25 2/2 2 Jobs Fri 26 2/2 3…" at bounding box center [773, 521] width 1546 height 754
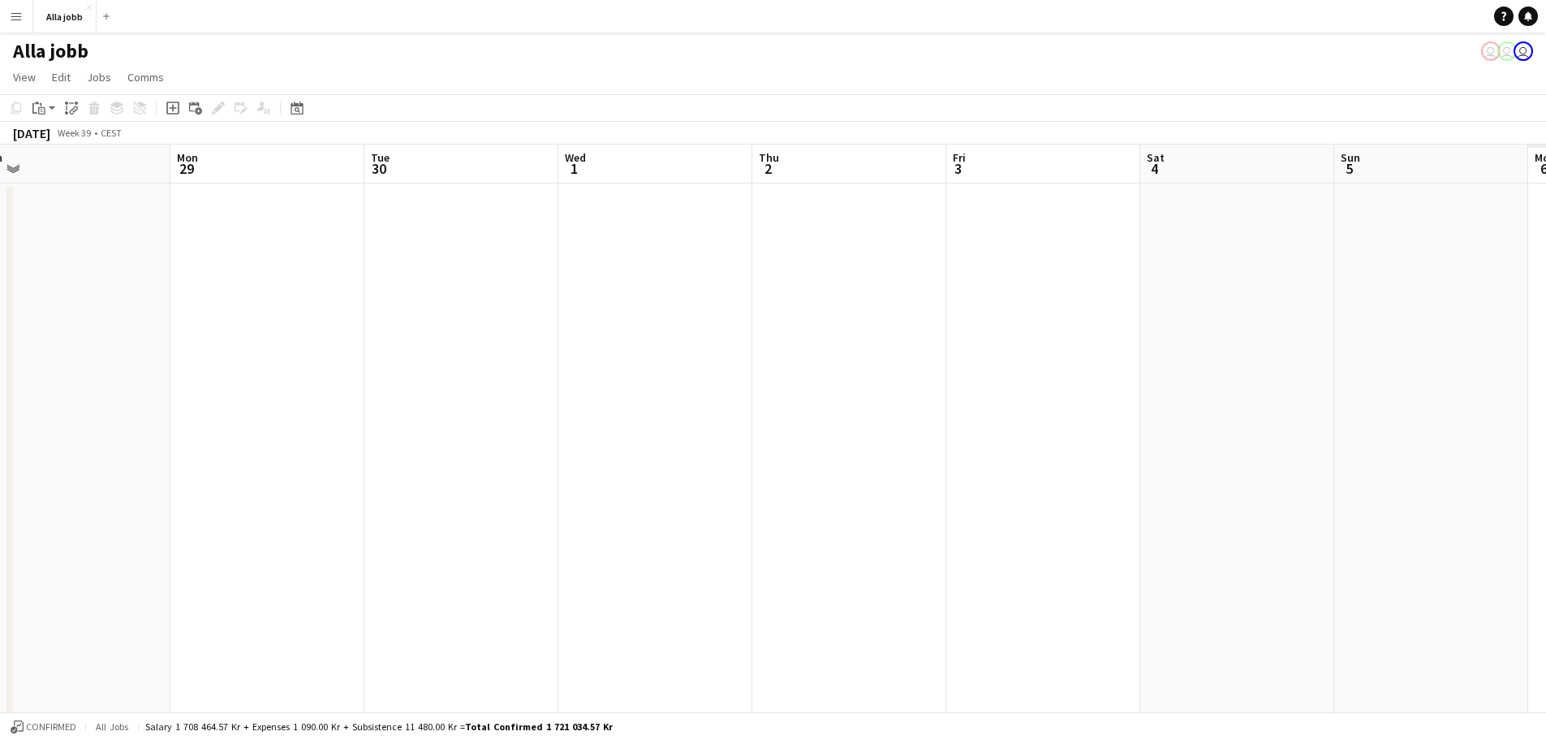
drag, startPoint x: 1119, startPoint y: 426, endPoint x: 556, endPoint y: 396, distance: 563.4
click at [556, 396] on app-calendar-viewport "Thu 25 2/2 2 Jobs Fri 26 2/2 3 Jobs Sat 27 Sun 28 Mon 29 Tue 30 Wed 1 Thu 2 Fri…" at bounding box center [773, 521] width 1546 height 754
click at [494, 363] on app-calendar-viewport "Thu 25 2/2 2 Jobs Fri 26 2/2 3 Jobs Sat 27 Sun 28 Mon 29 Tue 30 Wed 1 Thu 2 Fri…" at bounding box center [773, 521] width 1546 height 754
drag, startPoint x: 364, startPoint y: 343, endPoint x: 137, endPoint y: 342, distance: 227.3
click at [164, 337] on app-calendar-viewport "Thu 2 Fri 3 Sat 4 Sun 5 Mon 6 Tue 7 Wed 8 Thu 9 1 Job Fri 10 Sat 11 Sun 12 Mon …" at bounding box center [773, 521] width 1546 height 754
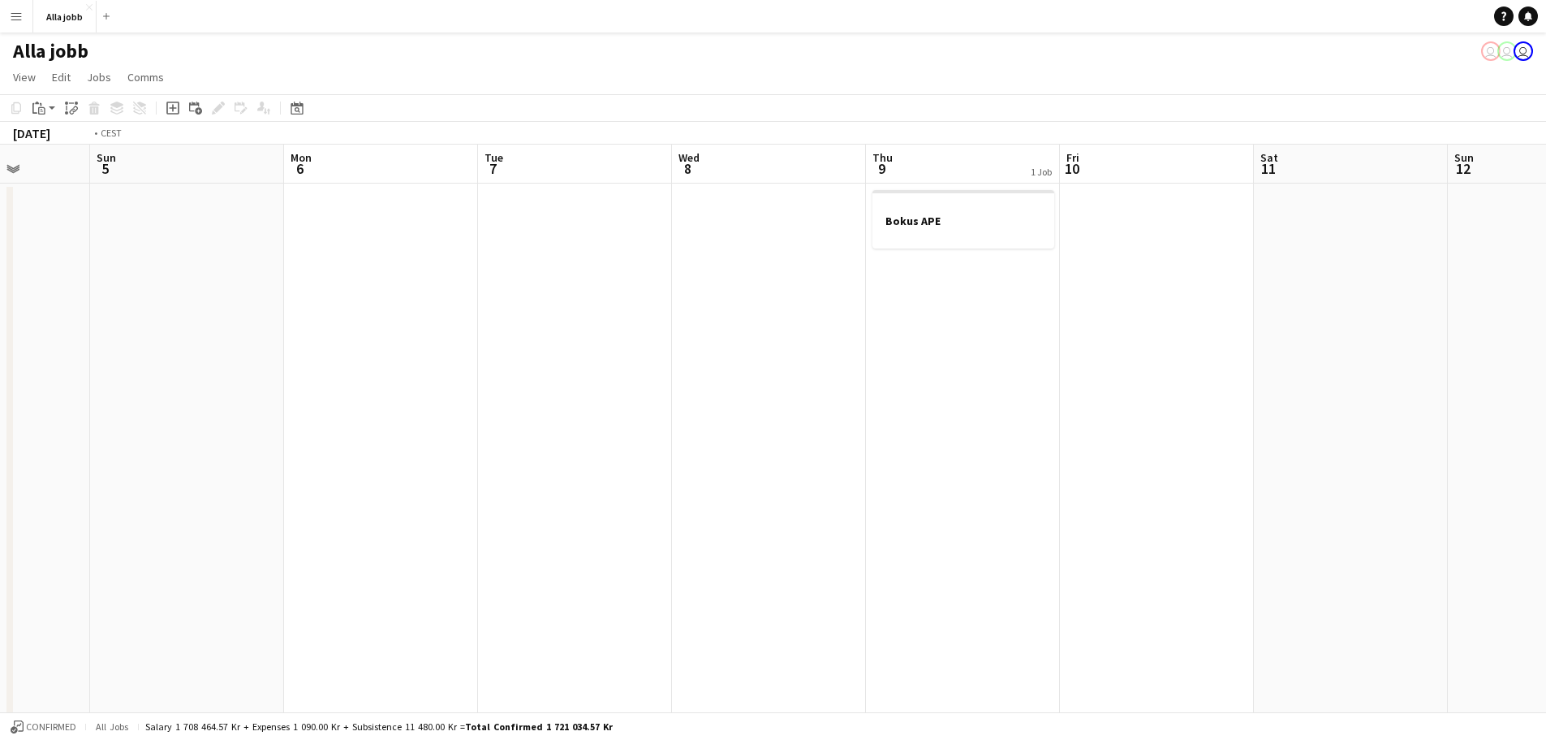
scroll to position [0, 629]
drag, startPoint x: 716, startPoint y: 321, endPoint x: 0, endPoint y: 304, distance: 716.2
click at [0, 304] on app-calendar-viewport "Tue 7 Wed 8 Thu 9 1 Job Fri 10 Sat 11 Sun 12 Mon 13 Tue 14 1 Job Wed 15 1 Job T…" at bounding box center [773, 521] width 1546 height 754
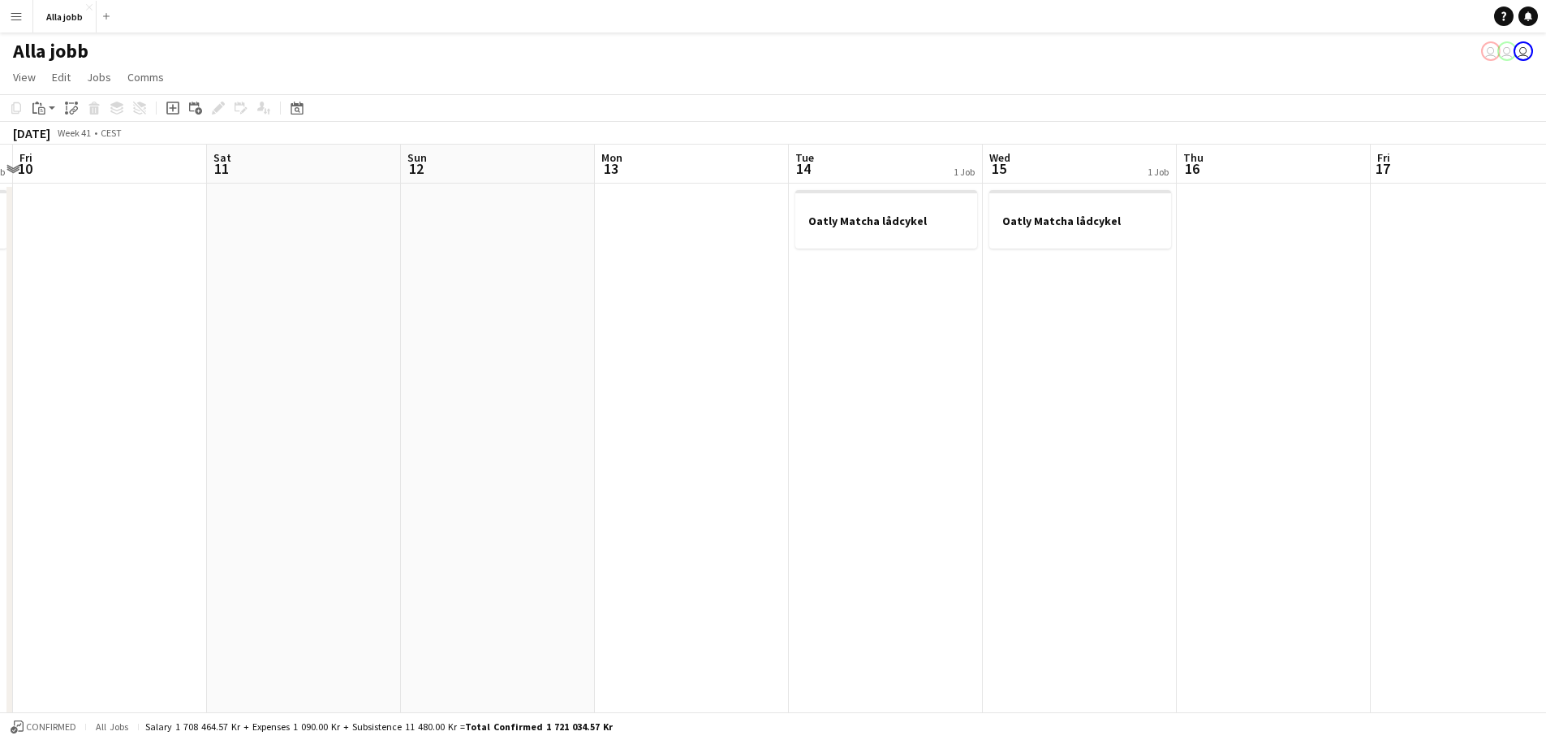
scroll to position [0, 529]
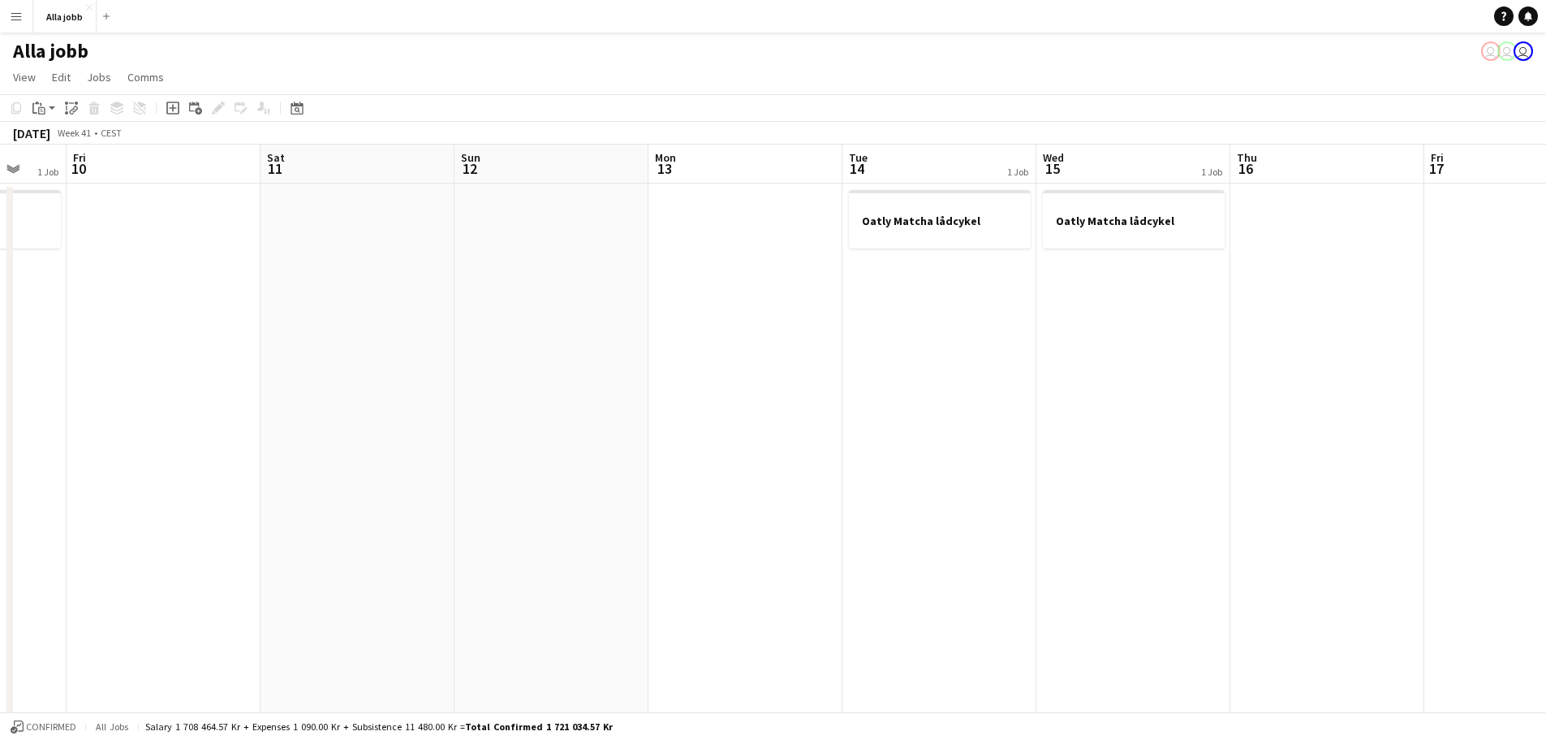
drag, startPoint x: 1125, startPoint y: 304, endPoint x: 765, endPoint y: 313, distance: 359.7
click at [777, 311] on app-calendar-viewport "Tue 7 Wed 8 Thu 9 1 Job Fri 10 Sat 11 Sun 12 Mon 13 Tue 14 1 Job Wed 15 1 Job T…" at bounding box center [773, 521] width 1546 height 754
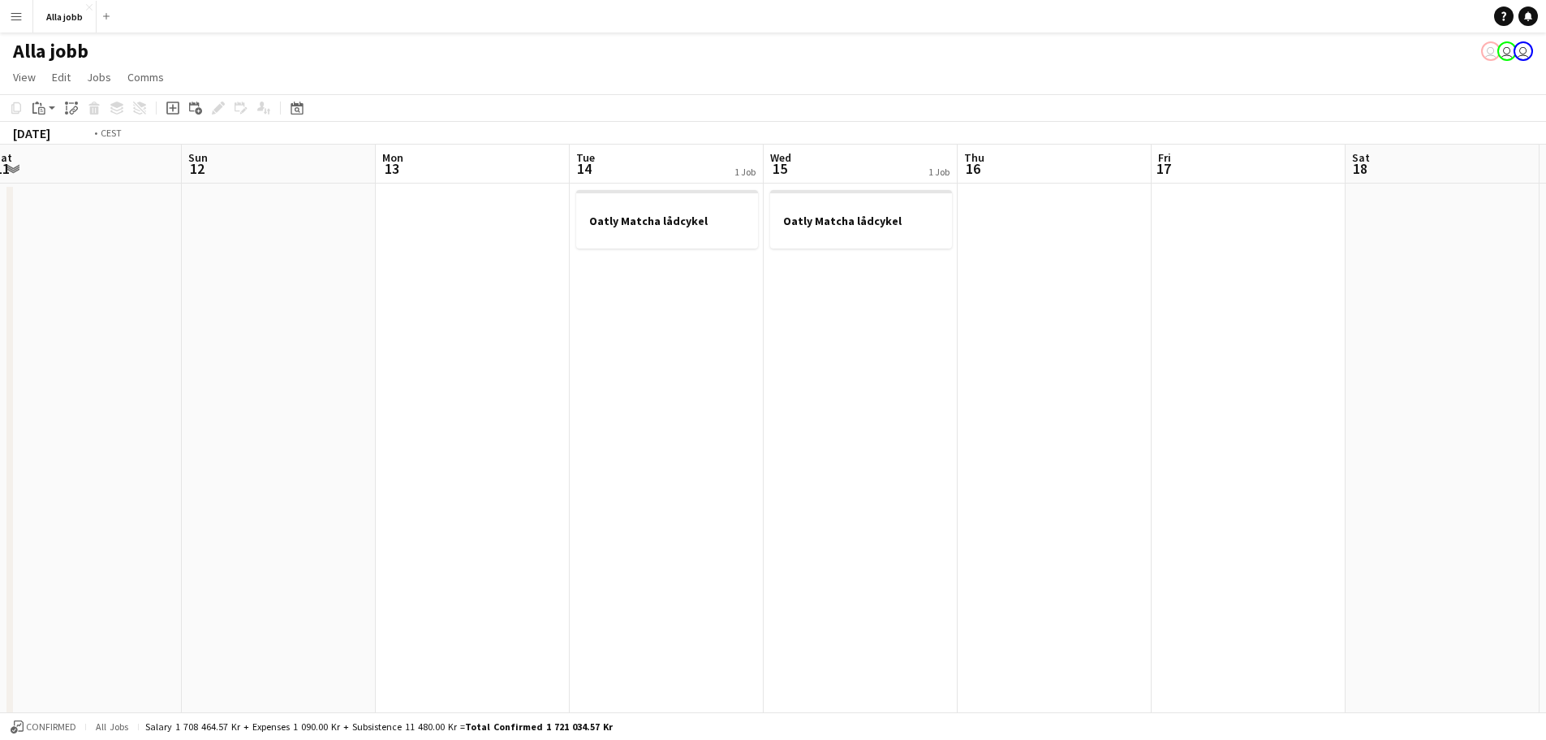
drag, startPoint x: 921, startPoint y: 311, endPoint x: 300, endPoint y: 314, distance: 621.0
click at [408, 314] on app-calendar-viewport "Thu 9 1 Job Fri 10 Sat 11 Sun 12 Mon 13 Tue 14 1 Job Wed 15 1 Job Thu 16 Fri 17…" at bounding box center [773, 521] width 1546 height 754
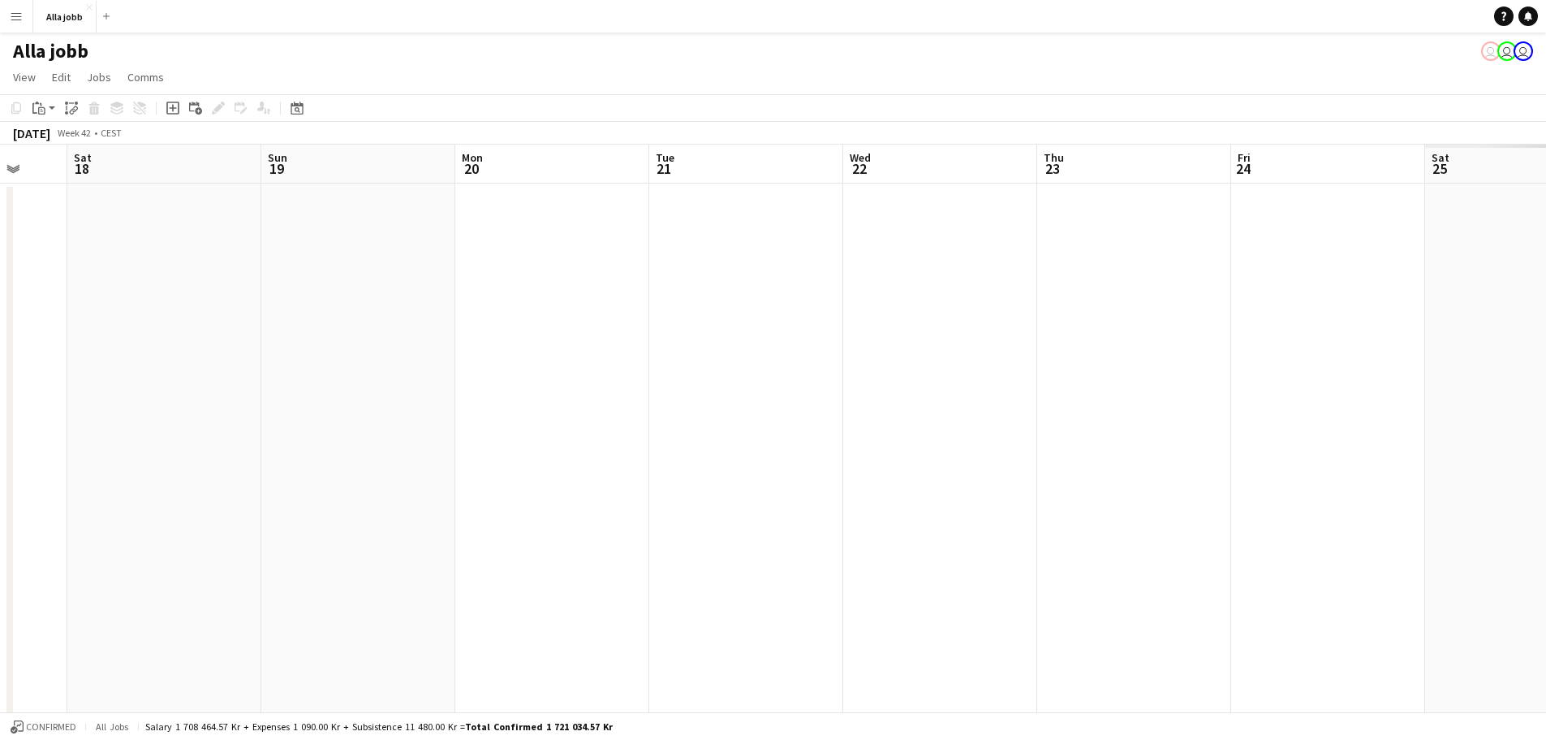
drag, startPoint x: 1116, startPoint y: 312, endPoint x: 234, endPoint y: 325, distance: 882.5
click at [287, 323] on app-calendar-viewport "Wed 15 1 Job Thu 16 Fri 17 Sat 18 Sun 19 Mon 20 Tue 21 Wed 22 Thu 23 Fri 24 Sat…" at bounding box center [773, 521] width 1546 height 754
drag, startPoint x: 901, startPoint y: 342, endPoint x: 389, endPoint y: 232, distance: 523.8
click at [542, 276] on app-calendar-viewport "Thu 16 Fri 17 Sat 18 Sun 19 Mon 20 Tue 21 Wed 22 Thu 23 Fri 24 Sat 25 Sun 26 Mo…" at bounding box center [773, 521] width 1546 height 754
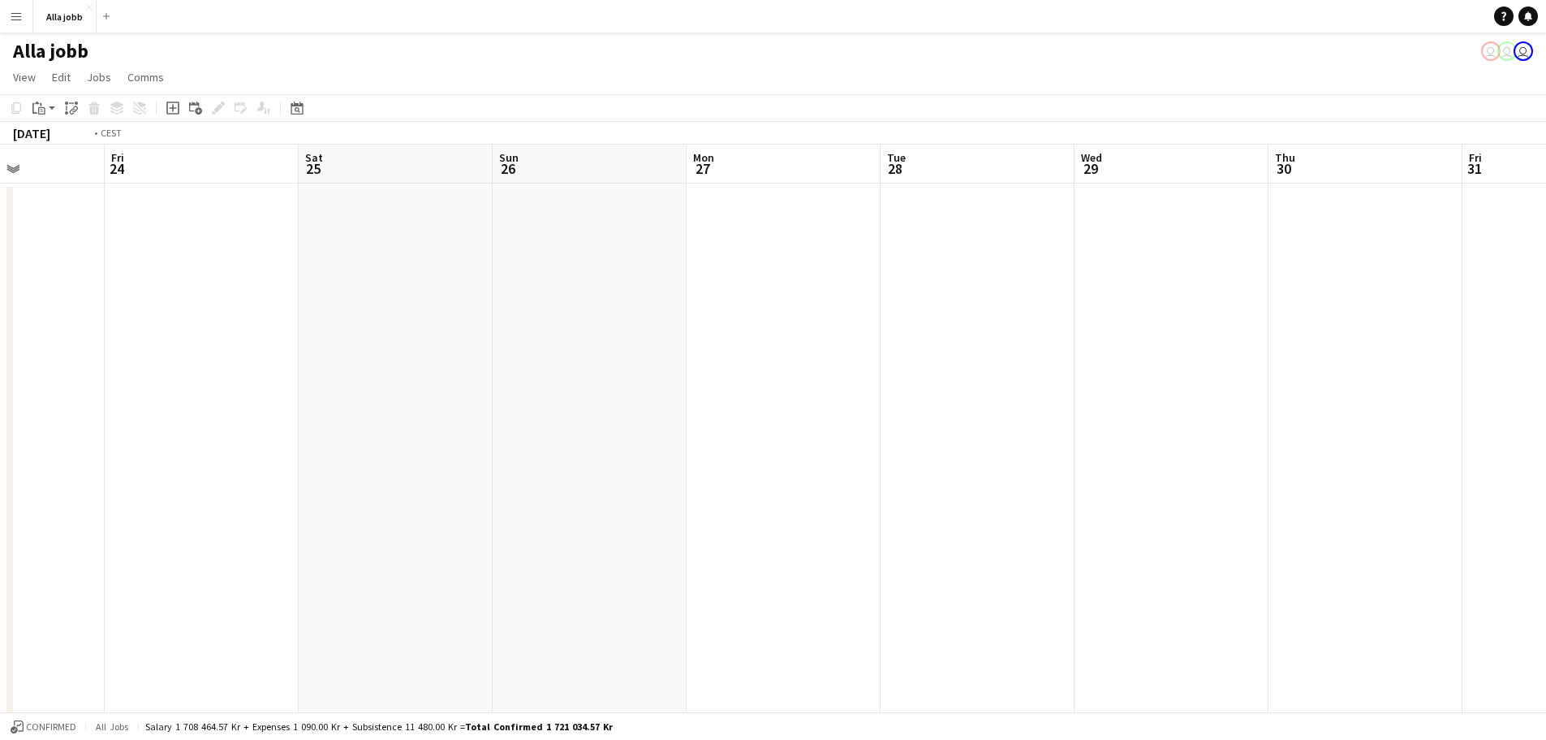
drag, startPoint x: 582, startPoint y: 403, endPoint x: 1365, endPoint y: 394, distance: 782.6
click at [1234, 395] on app-calendar-viewport "Tue 21 Wed 22 Thu 23 Fri 24 Sat 25 Sun 26 Mon 27 Tue 28 Wed 29 Thu 30 Fri 31 Sa…" at bounding box center [773, 521] width 1546 height 754
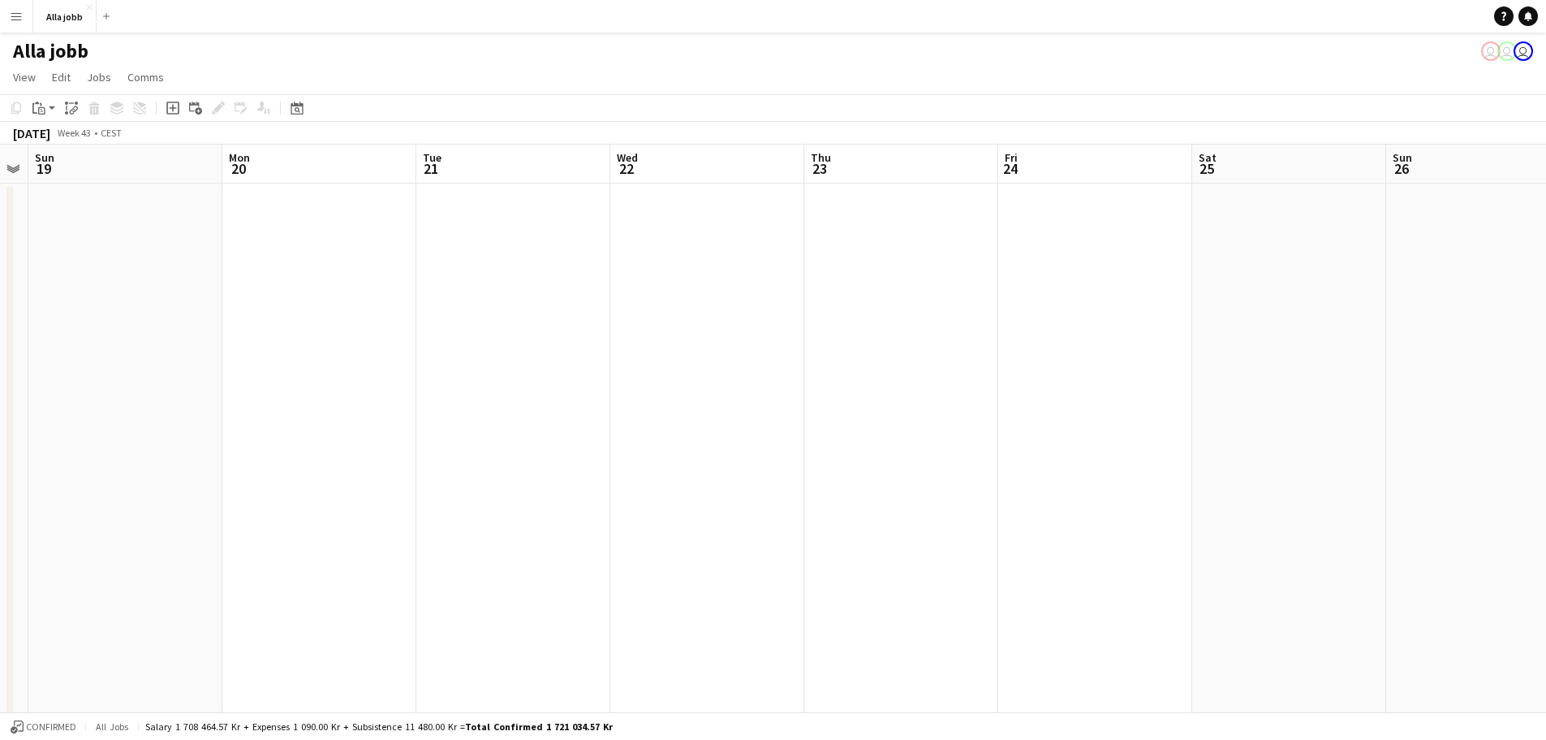
drag, startPoint x: 429, startPoint y: 455, endPoint x: 1156, endPoint y: 463, distance: 726.6
click at [939, 444] on app-calendar-viewport "Thu 16 Fri 17 Sat 18 Sun 19 Mon 20 Tue 21 Wed 22 Thu 23 Fri 24 Sat 25 Sun 26 Mo…" at bounding box center [773, 521] width 1546 height 754
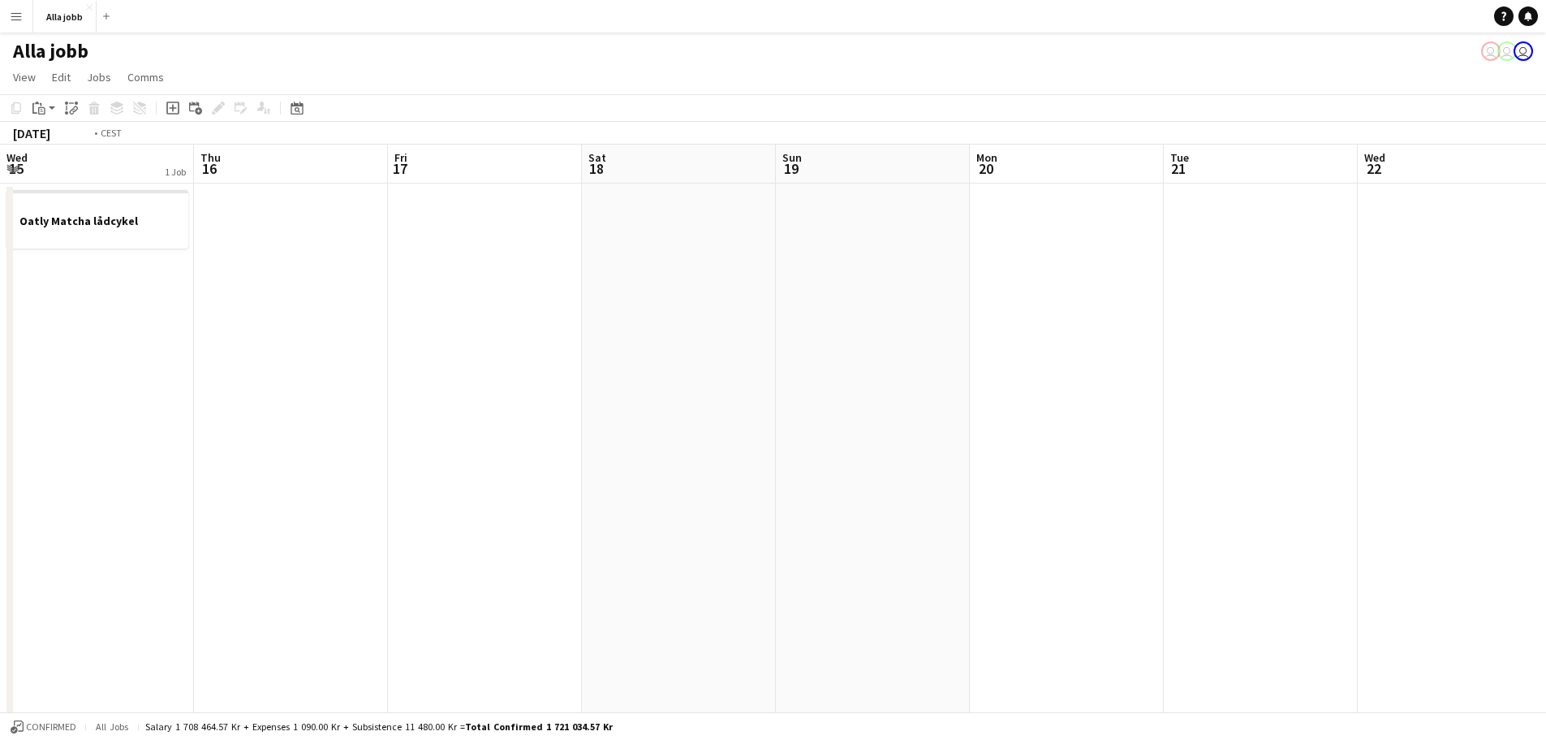
drag, startPoint x: 397, startPoint y: 415, endPoint x: 800, endPoint y: 448, distance: 404.0
click at [950, 439] on app-calendar-viewport "Mon 13 Tue 14 1 Job Wed 15 1 Job Thu 16 Fri 17 Sat 18 Sun 19 Mon 20 Tue 21 Wed …" at bounding box center [773, 521] width 1546 height 754
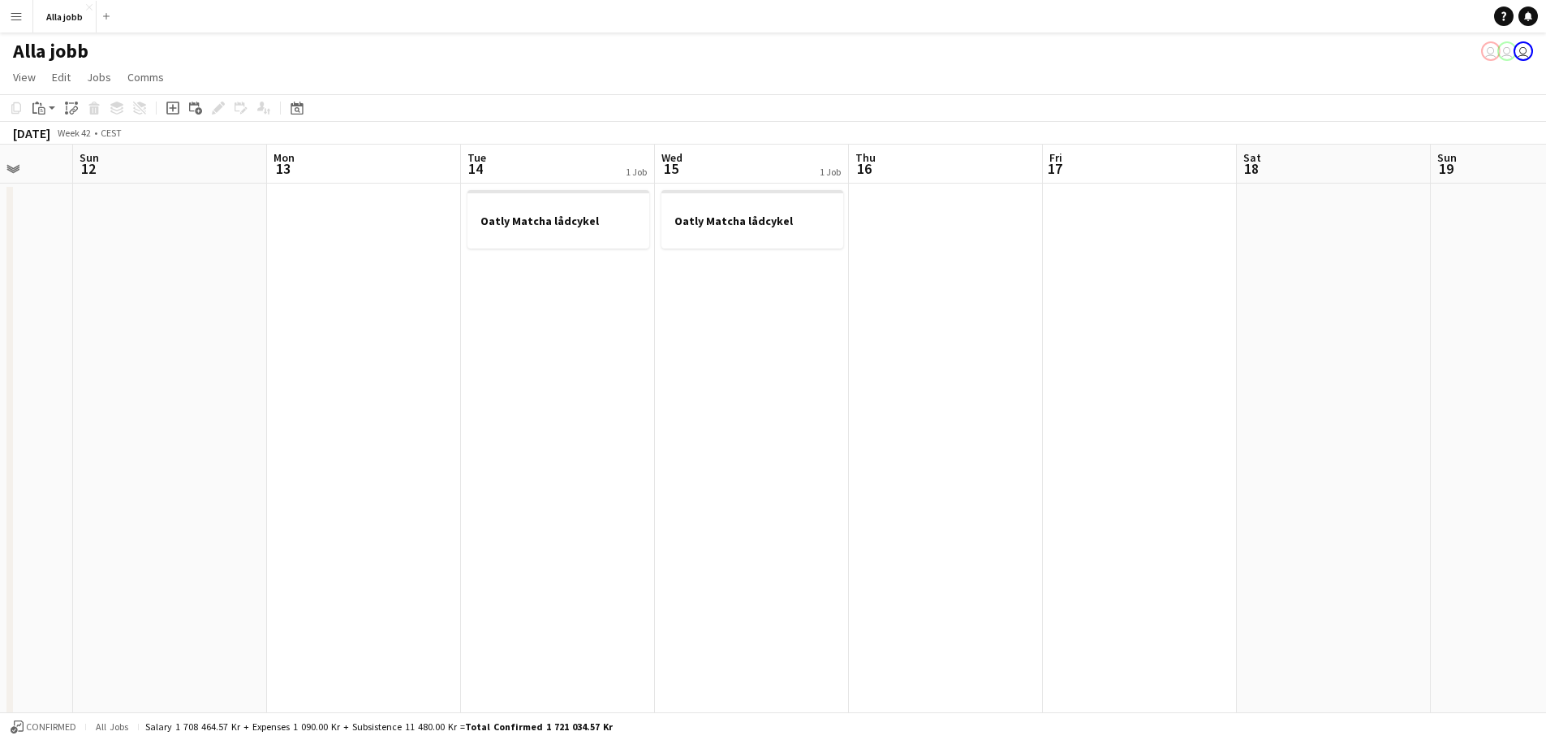
drag, startPoint x: 673, startPoint y: 403, endPoint x: 1133, endPoint y: 425, distance: 460.8
click at [1082, 421] on app-calendar-viewport "Thu 9 1 Job Fri 10 Sat 11 Sun 12 Mon 13 Tue 14 1 Job Wed 15 1 Job Thu 16 Fri 17…" at bounding box center [773, 521] width 1546 height 754
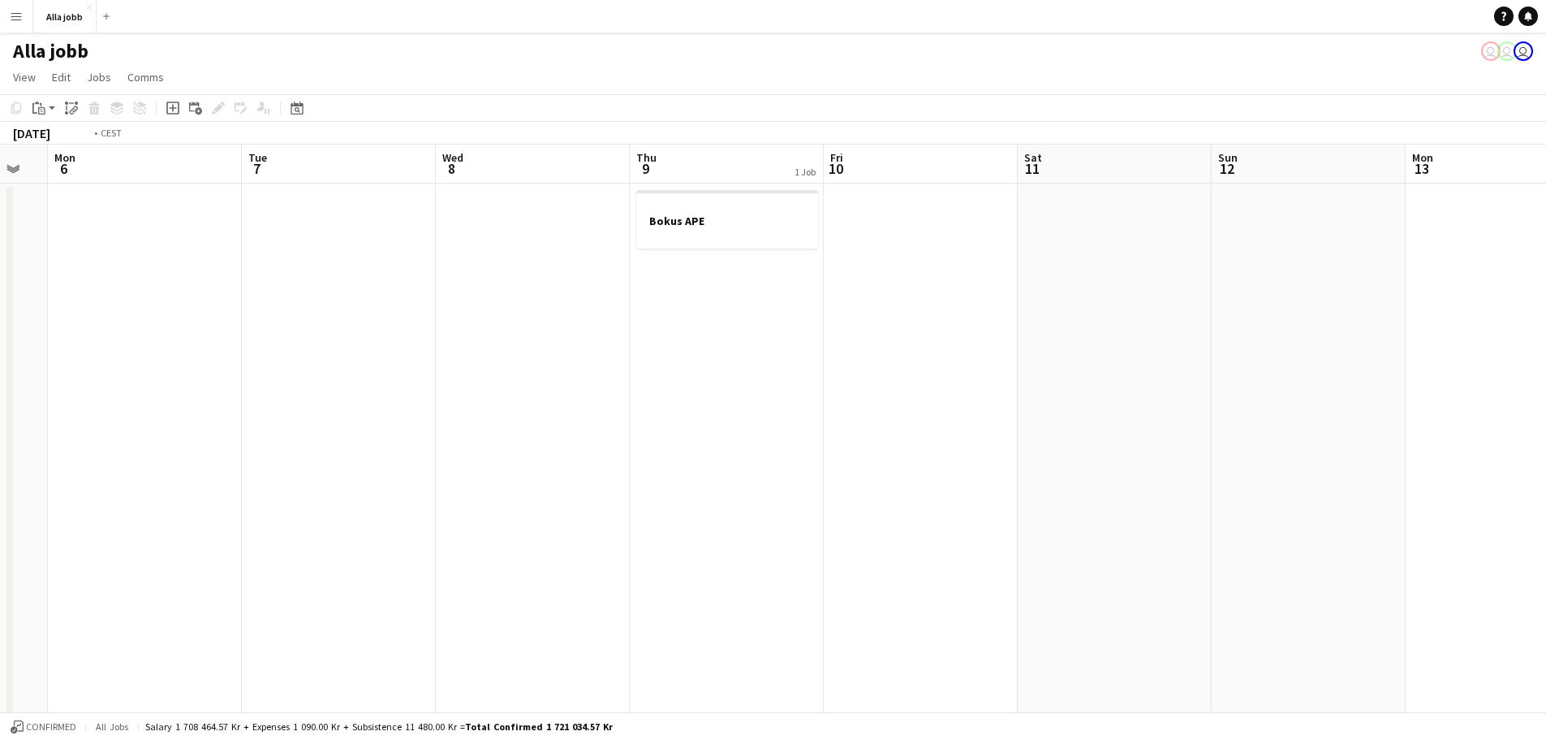
drag, startPoint x: 114, startPoint y: 347, endPoint x: 1070, endPoint y: 393, distance: 956.5
click at [916, 382] on app-calendar-viewport "Sun 5 Mon 6 Tue 7 Wed 8 Thu 9 1 Job Fri 10 Sat 11 Sun 12 Mon 13 Tue 14 1 Job We…" at bounding box center [773, 521] width 1546 height 754
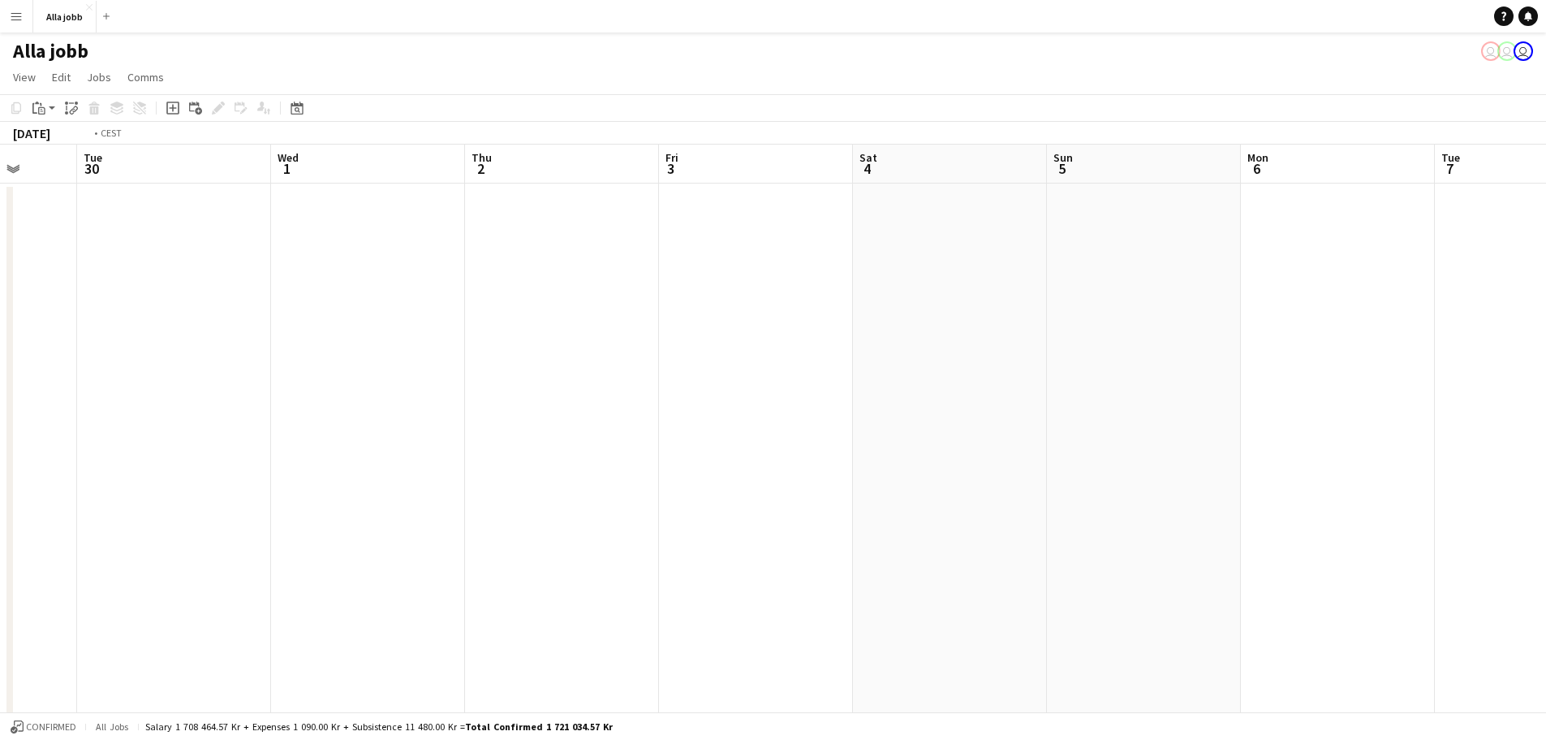
drag, startPoint x: 996, startPoint y: 402, endPoint x: 1115, endPoint y: 406, distance: 118.6
click at [1115, 406] on app-calendar-viewport "Sat 27 Sun 28 Mon 29 Tue 30 Wed 1 Thu 2 Fri 3 Sat 4 Sun 5 Mon 6 Tue 7 Wed 8 Thu…" at bounding box center [773, 521] width 1546 height 754
drag, startPoint x: 554, startPoint y: 376, endPoint x: 949, endPoint y: 383, distance: 395.4
click at [949, 383] on app-calendar-viewport "Fri 26 2/2 3 Jobs Sat 27 Sun 28 Mon 29 Tue 30 Wed 1 Thu 2 Fri 3 Sat 4 Sun 5 Mon…" at bounding box center [773, 521] width 1546 height 754
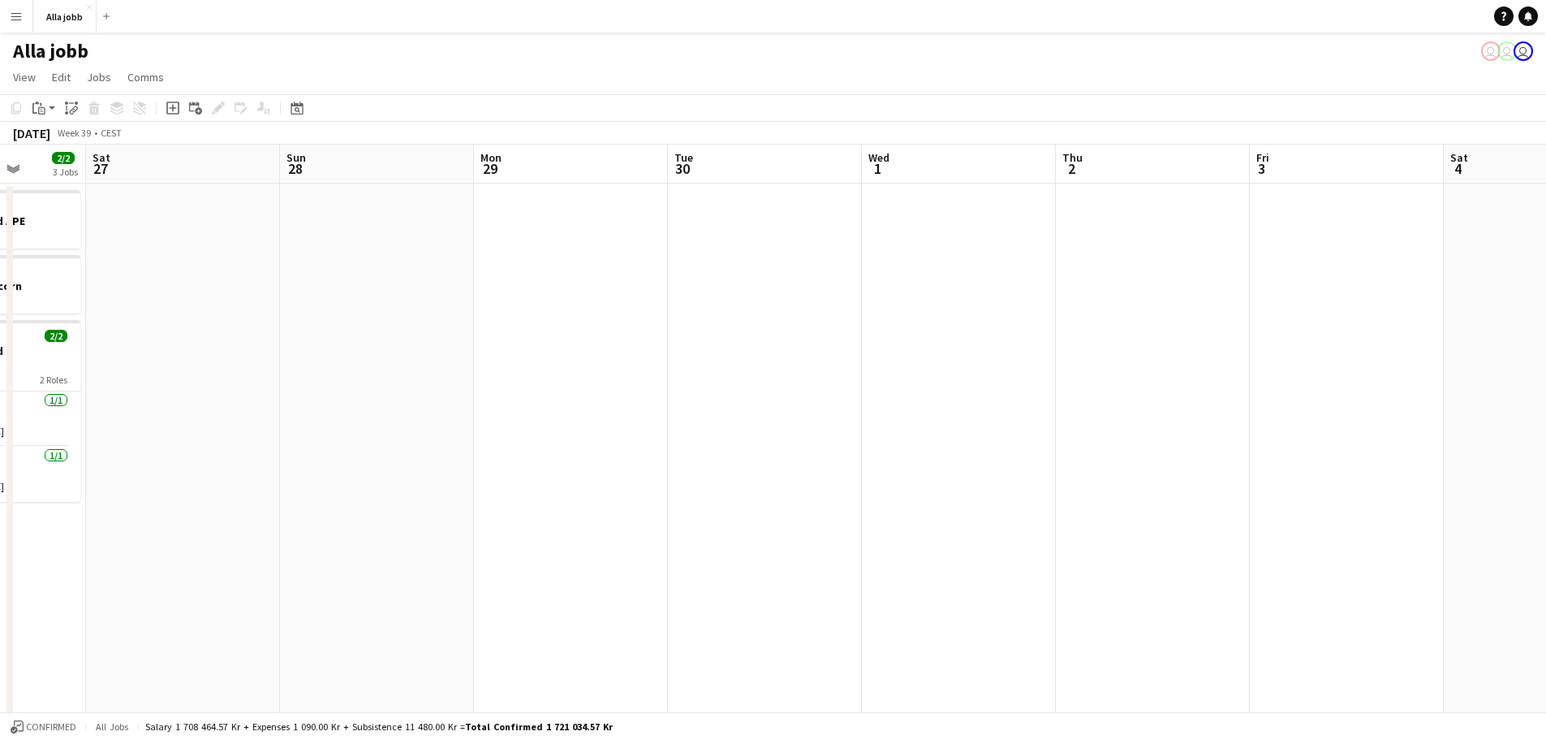
click at [653, 360] on app-date-cell at bounding box center [571, 540] width 194 height 715
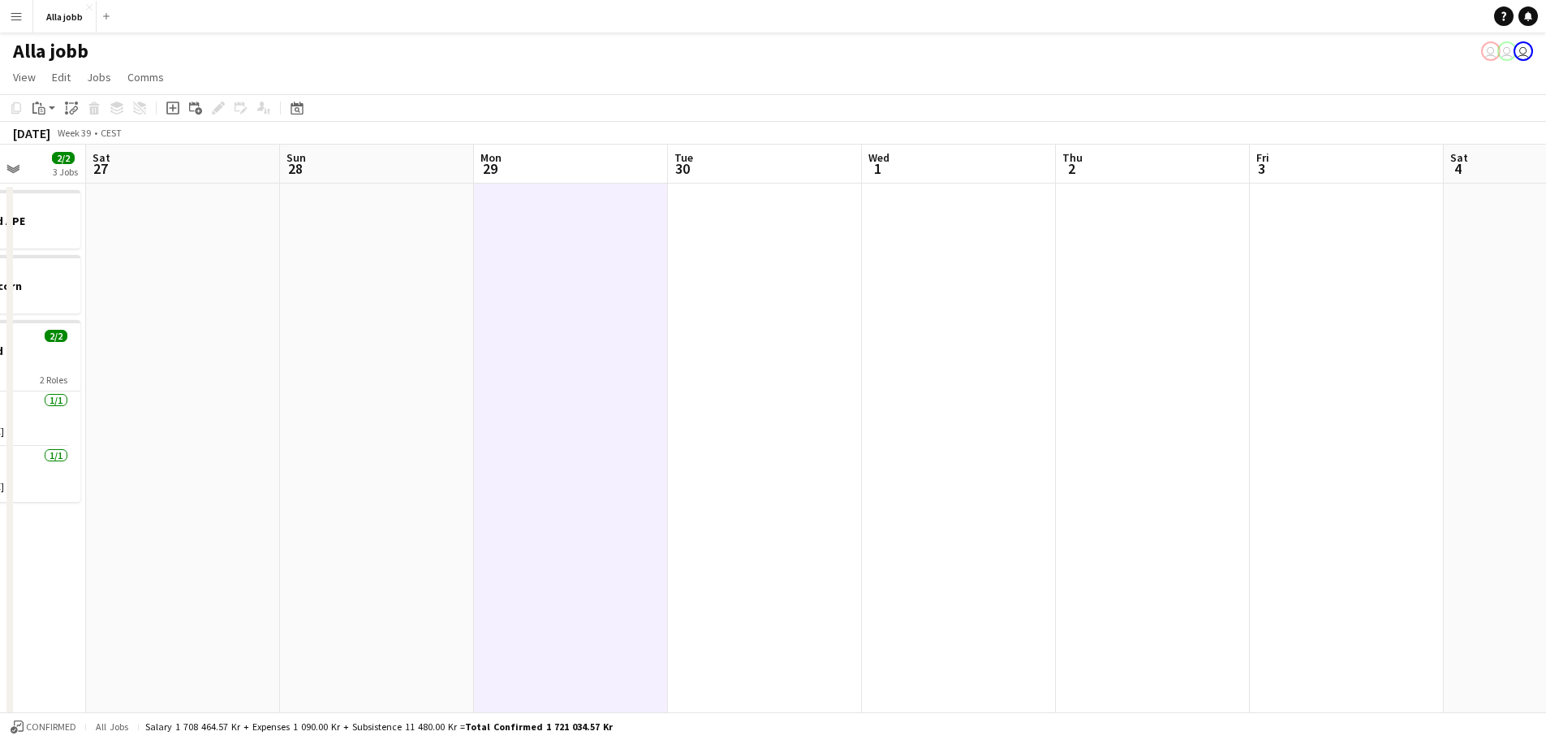
click at [160, 98] on div "Add job Add linked Job Edit Edit linked Job Applicants" at bounding box center [211, 107] width 124 height 19
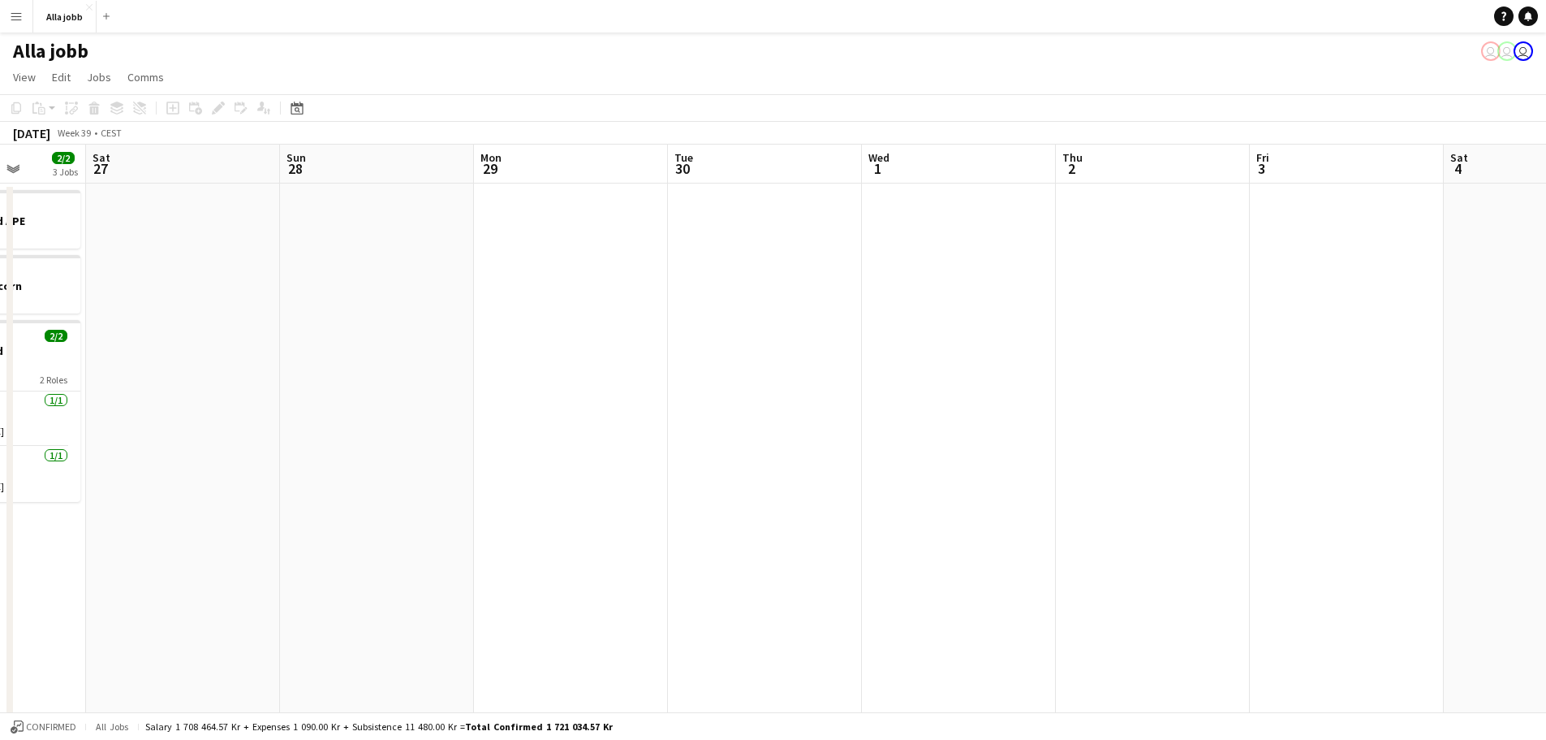
click at [603, 309] on app-date-cell at bounding box center [571, 540] width 194 height 715
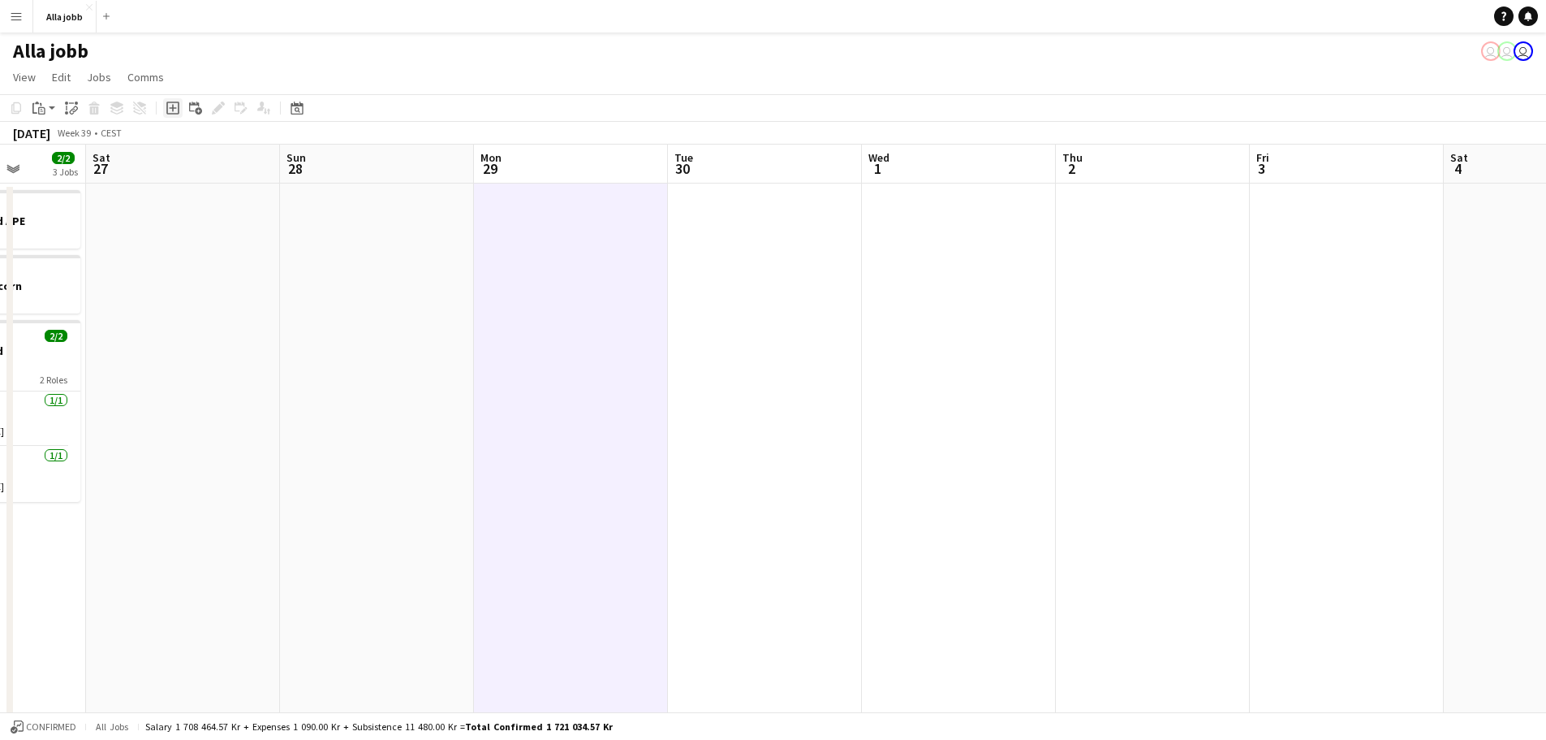
click at [174, 110] on icon "Add job" at bounding box center [172, 107] width 13 height 13
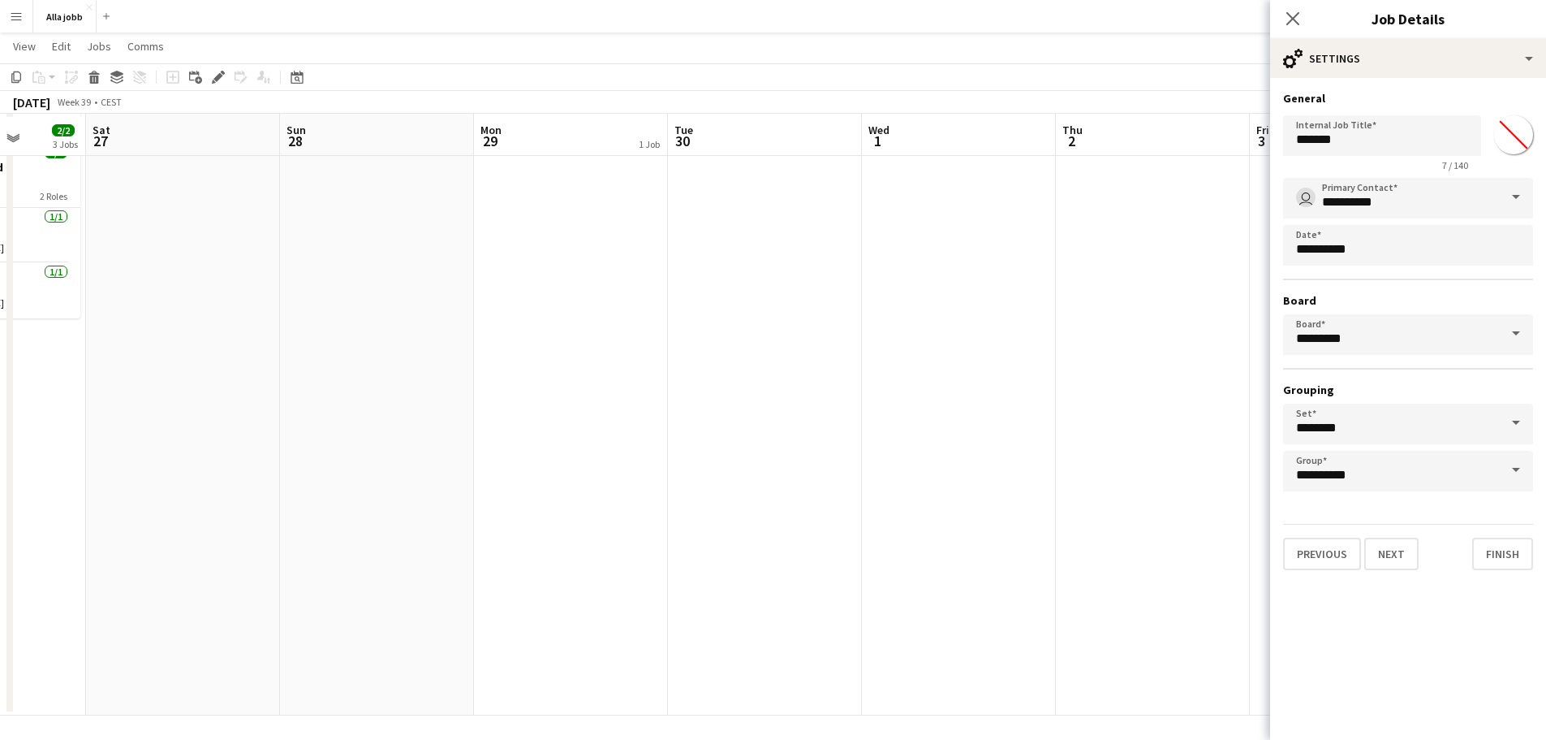
scroll to position [185, 0]
click at [1234, 140] on input "*******" at bounding box center [1382, 135] width 198 height 41
type input "**********"
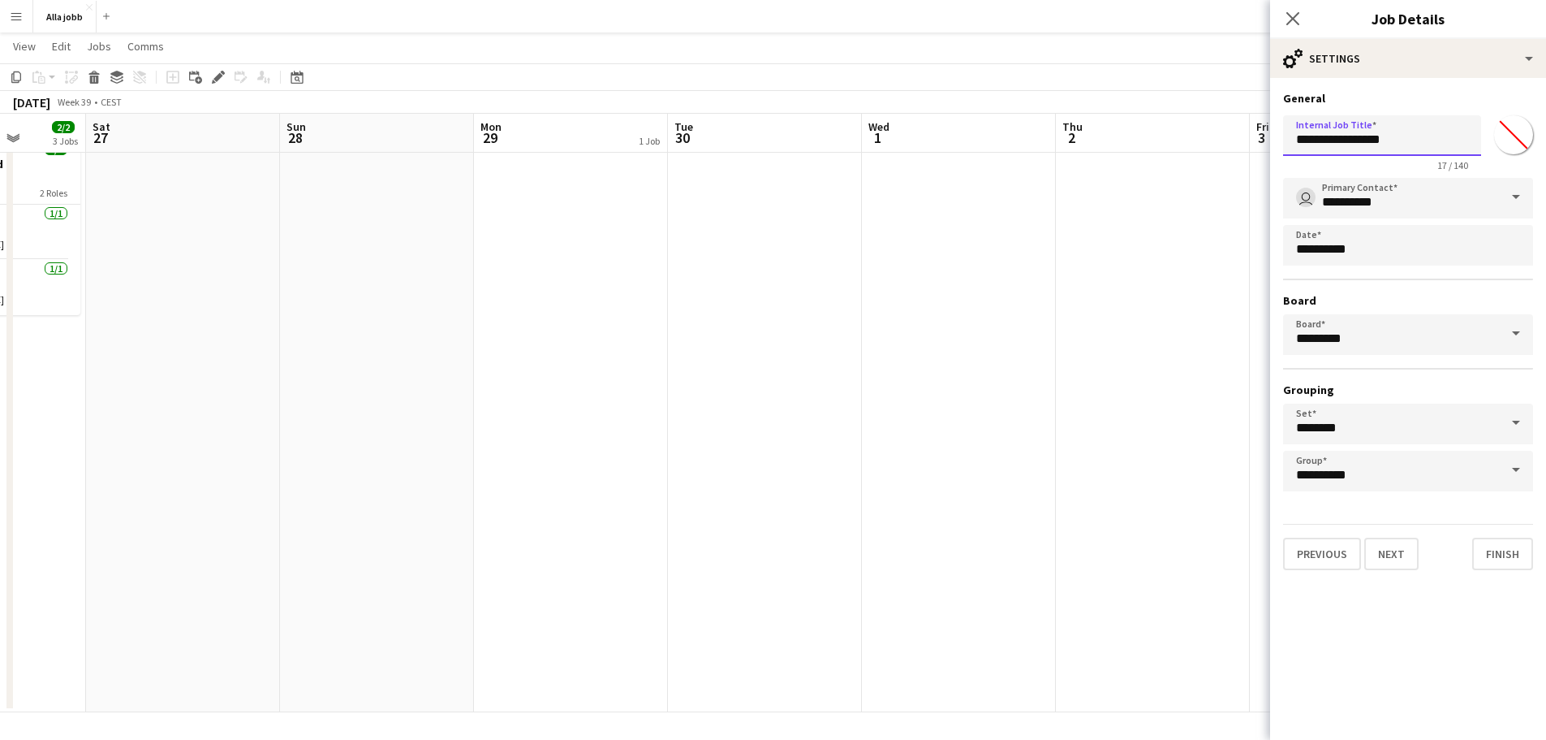
click button "Next" at bounding box center [1392, 553] width 54 height 32
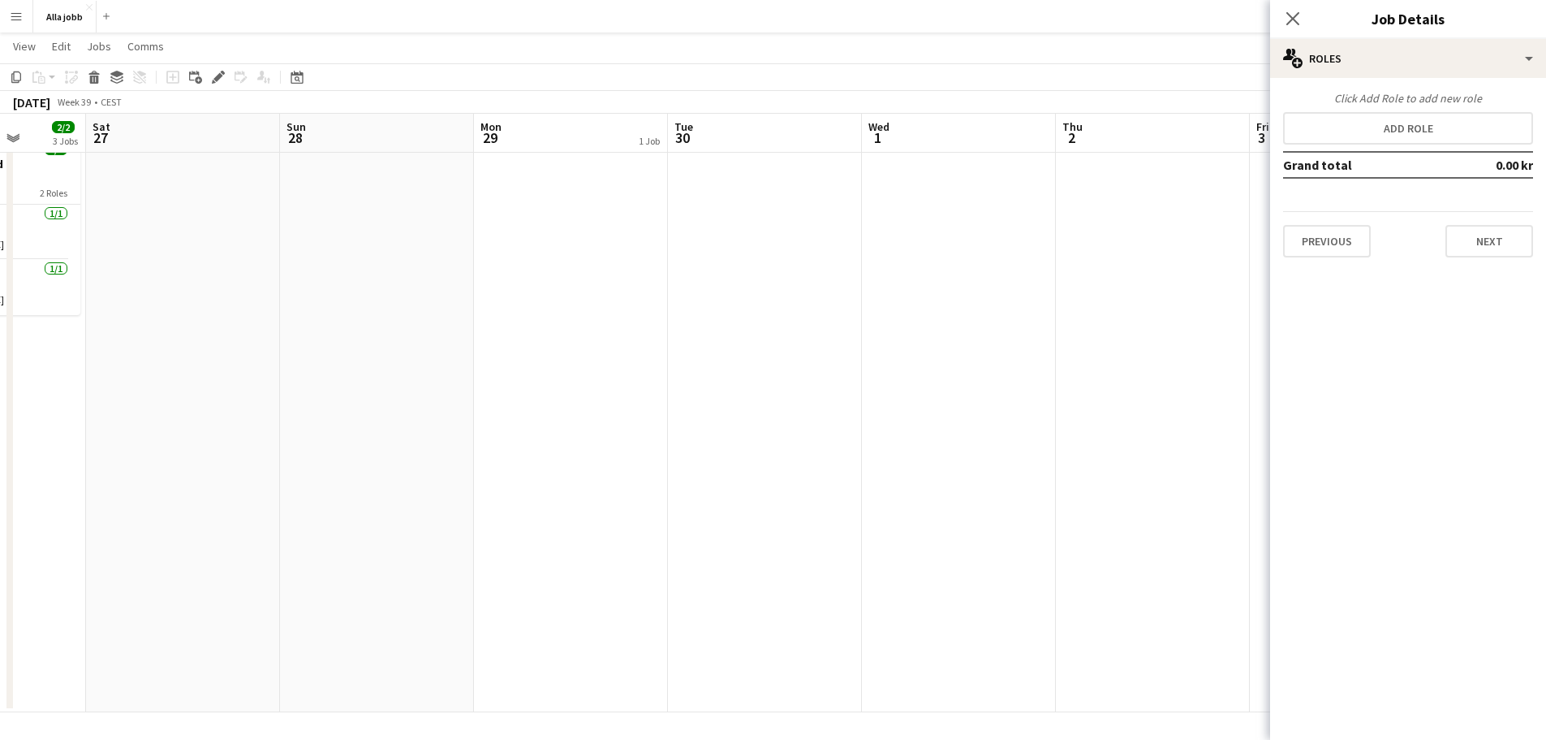
click at [1118, 265] on app-date-cell at bounding box center [1153, 354] width 194 height 715
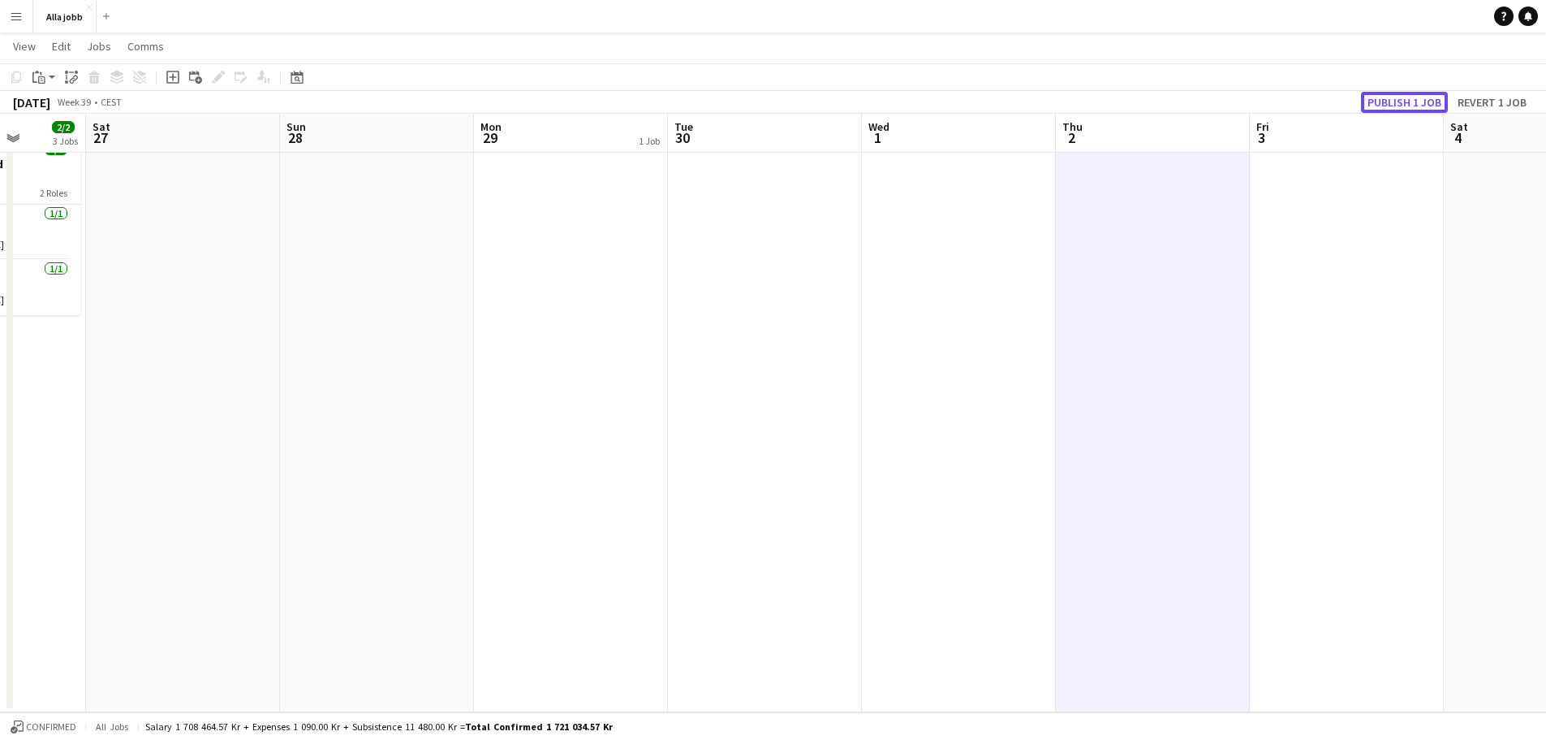
drag, startPoint x: 1404, startPoint y: 97, endPoint x: 1263, endPoint y: 168, distance: 158.3
click at [1234, 97] on button "Publish 1 job" at bounding box center [1404, 102] width 87 height 21
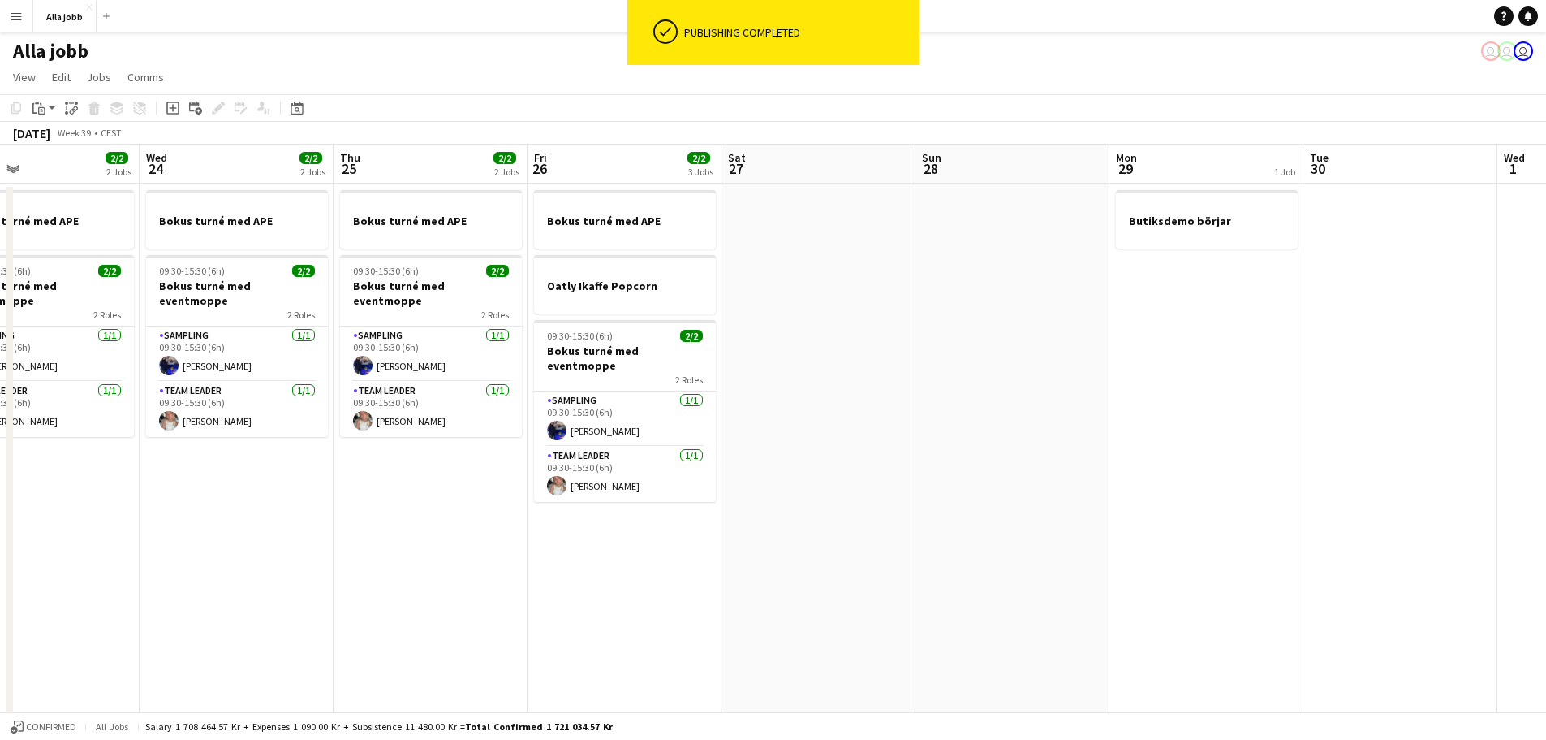
scroll to position [0, 442]
drag, startPoint x: 205, startPoint y: 321, endPoint x: 842, endPoint y: 326, distance: 636.4
click at [842, 326] on app-calendar-viewport "Sun 21 1 Job Mon 22 1 Job Tue 23 2/2 2 Jobs Wed 24 2/2 2 Jobs Thu 25 2/2 2 Jobs…" at bounding box center [773, 521] width 1546 height 754
